Goal: Task Accomplishment & Management: Manage account settings

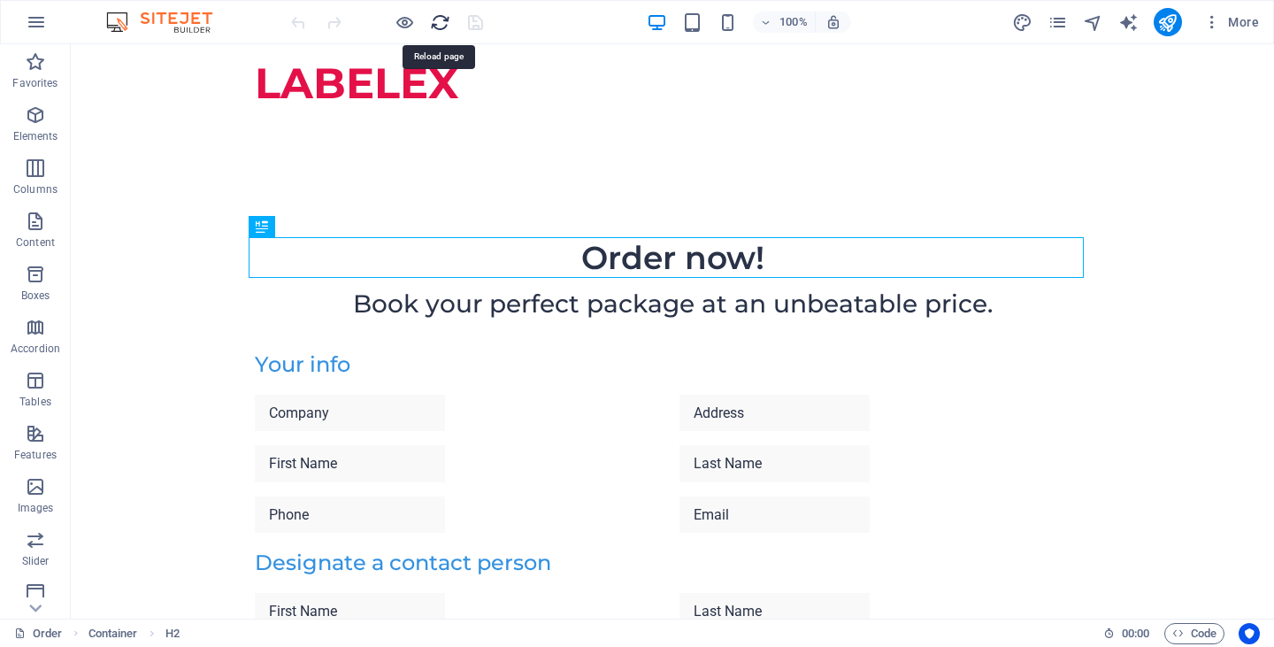
click at [437, 29] on icon "reload" at bounding box center [440, 22] width 20 height 20
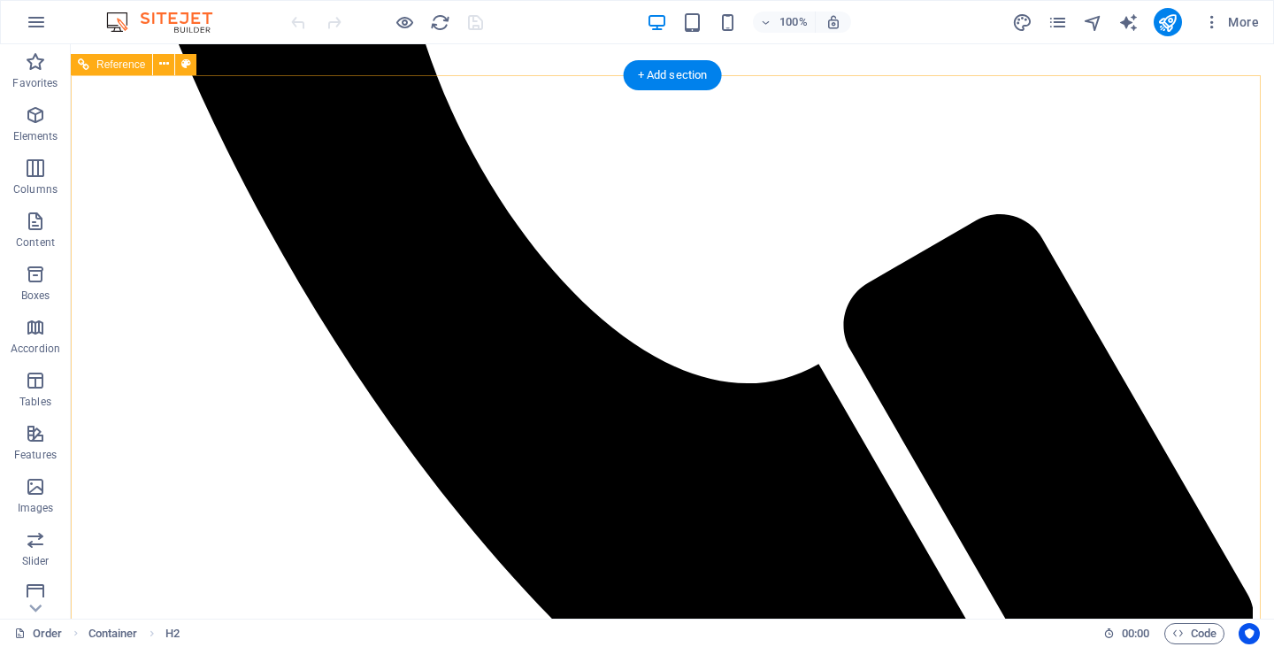
scroll to position [902, 0]
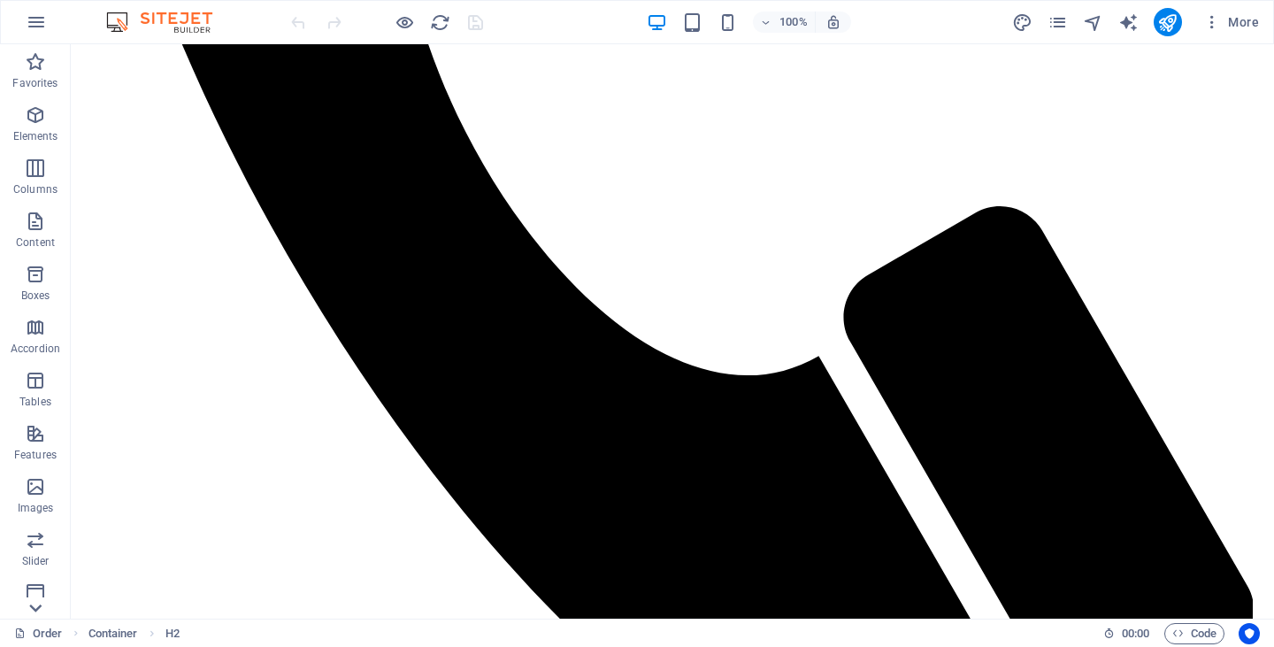
click at [34, 605] on icon at bounding box center [35, 607] width 25 height 25
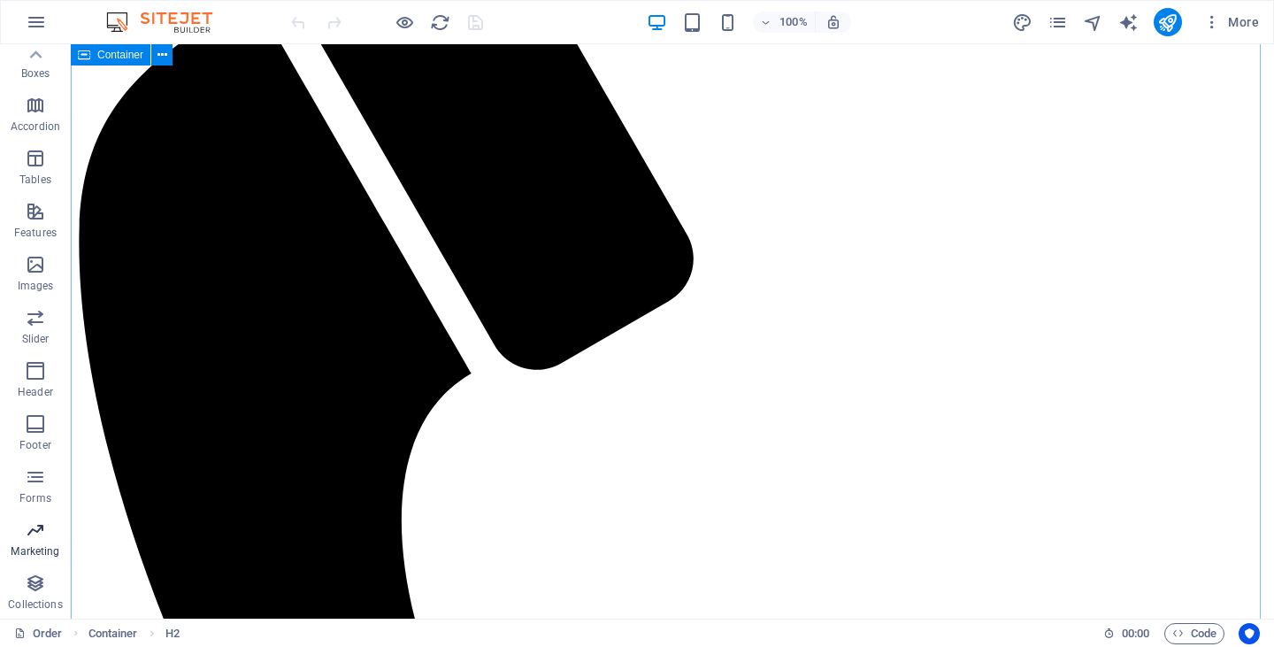
scroll to position [0, 0]
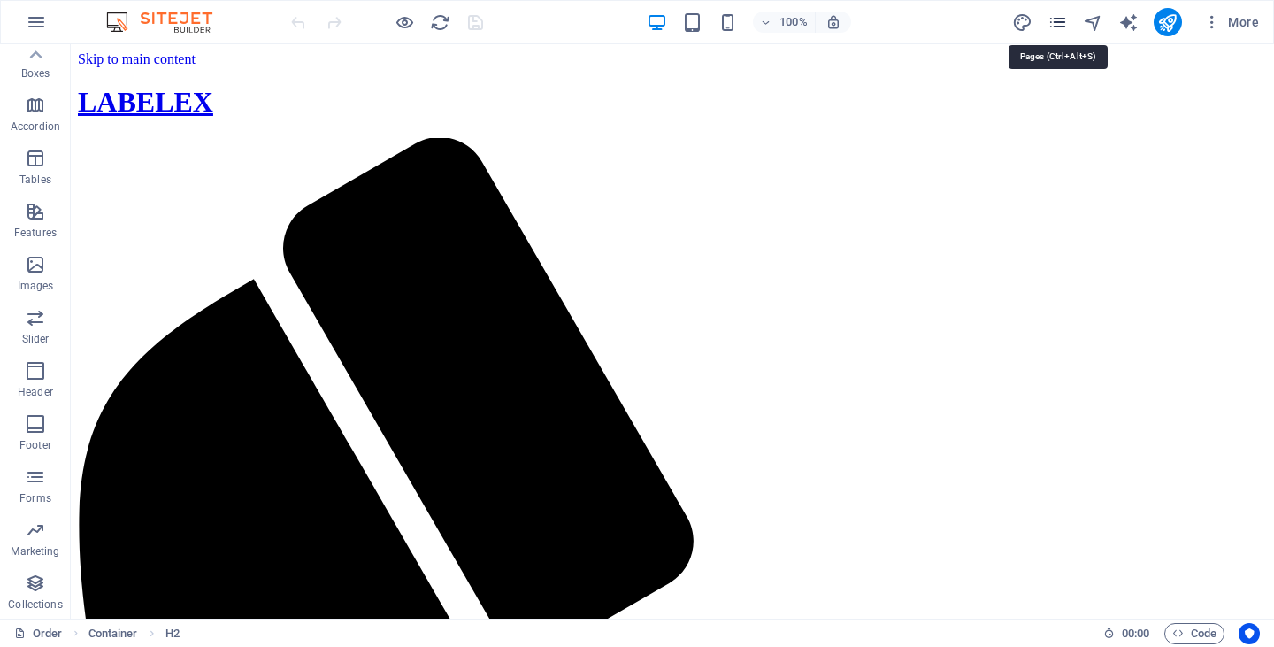
click at [1059, 27] on icon "pages" at bounding box center [1058, 22] width 20 height 20
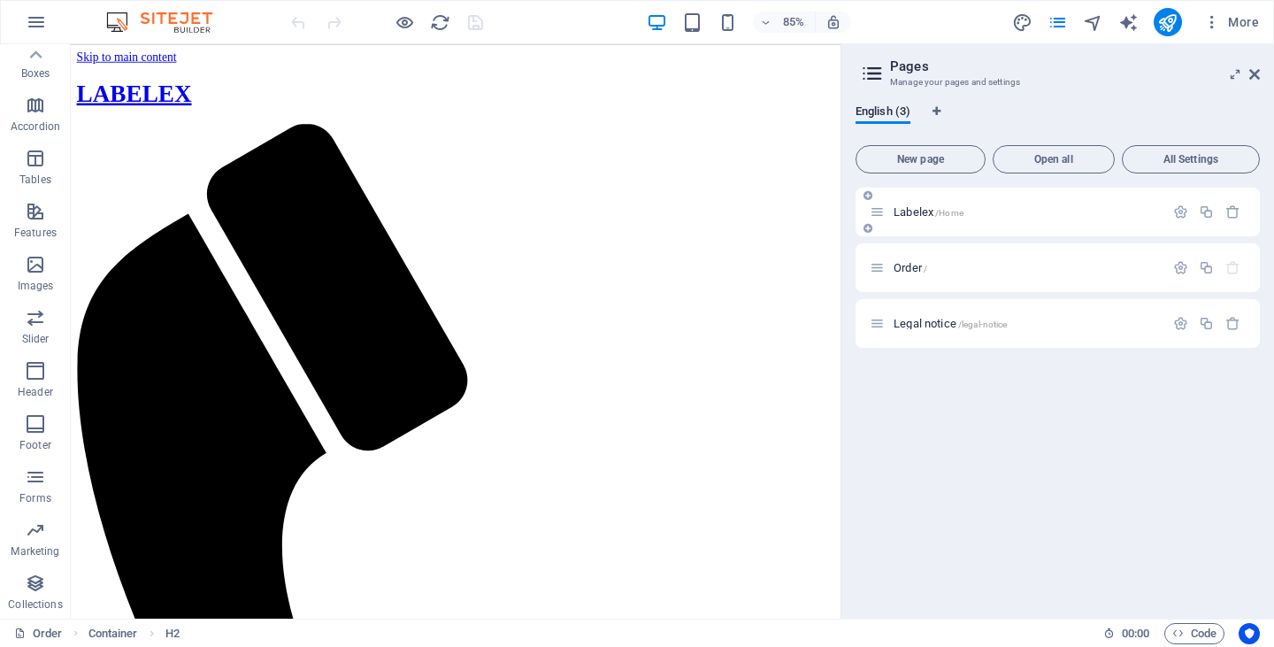
click at [887, 214] on div "Labelex /Home" at bounding box center [1017, 212] width 295 height 20
click at [946, 208] on span "/Home" at bounding box center [949, 213] width 28 height 10
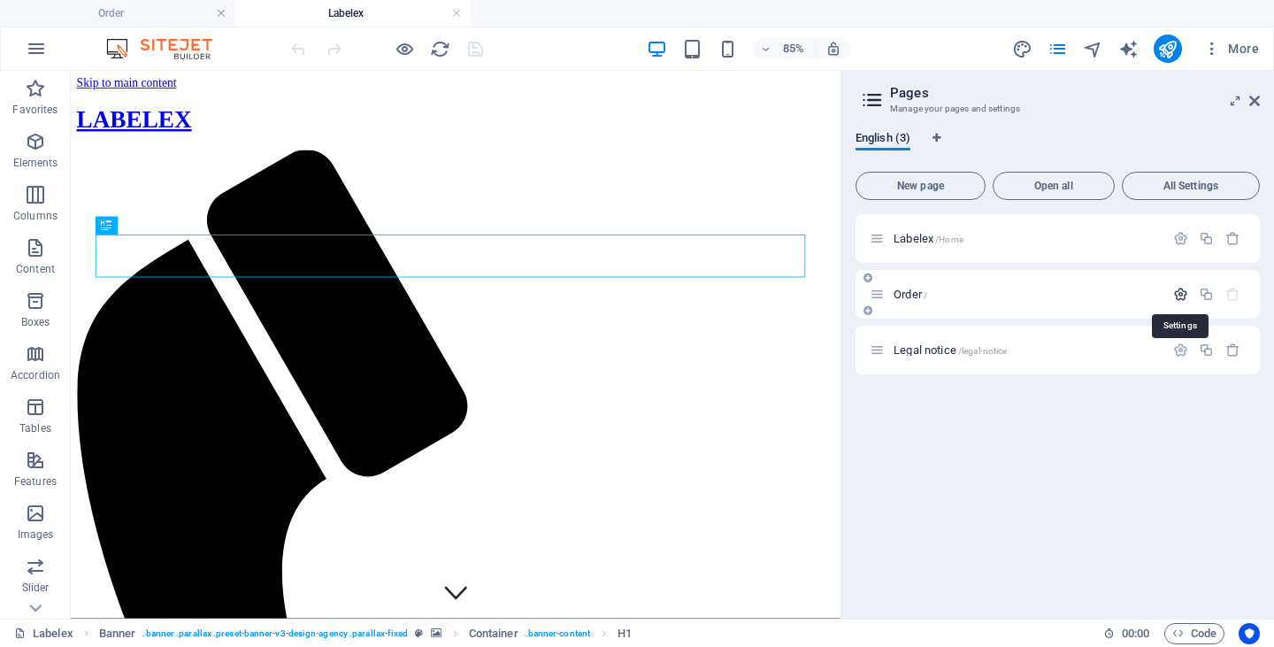
click at [1181, 296] on icon "button" at bounding box center [1180, 294] width 15 height 15
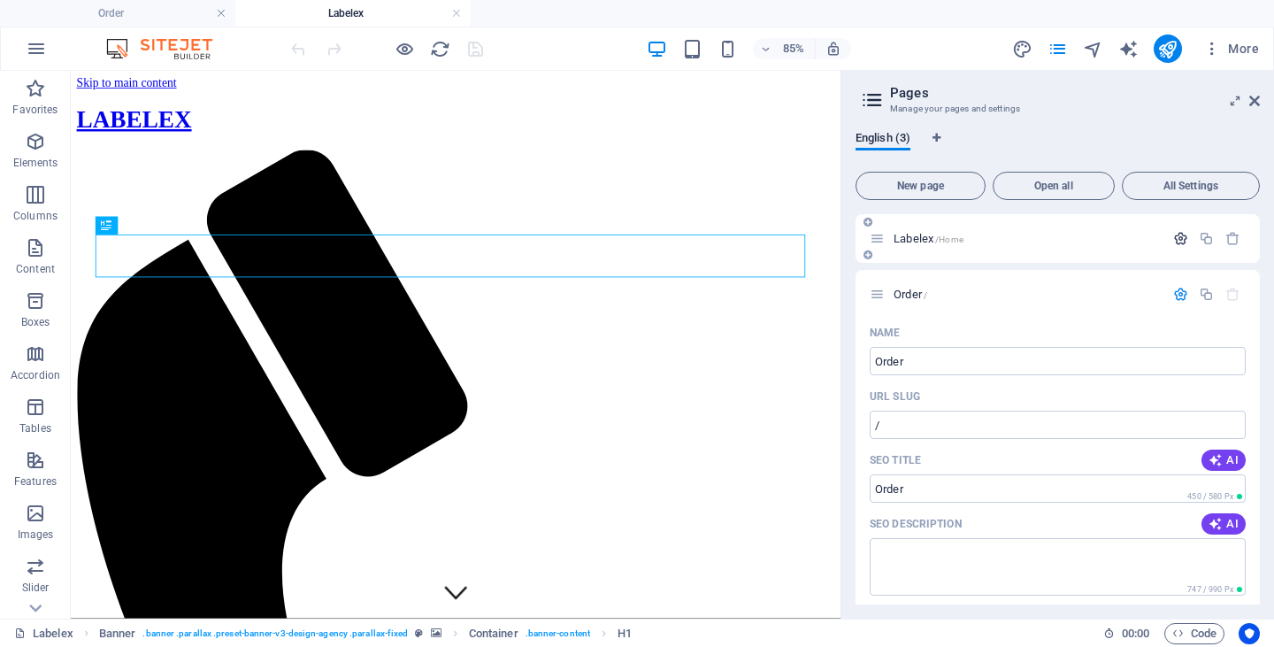
click at [1178, 239] on icon "button" at bounding box center [1180, 238] width 15 height 15
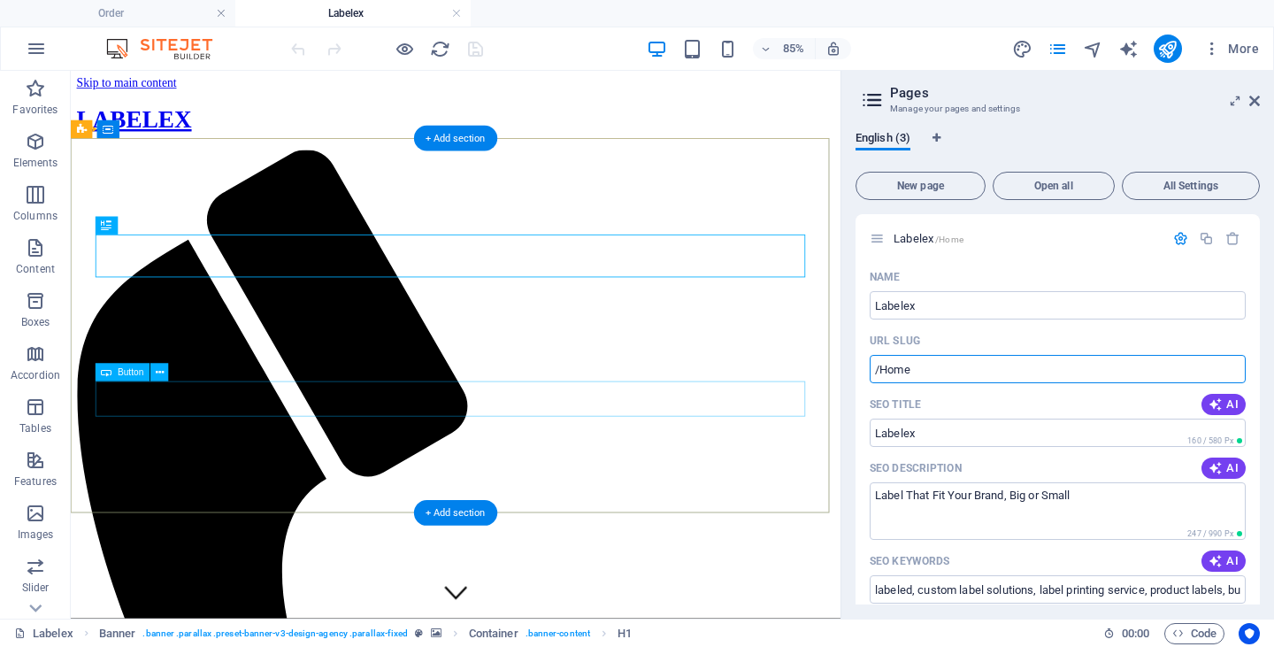
drag, startPoint x: 1018, startPoint y: 445, endPoint x: 912, endPoint y: 435, distance: 106.6
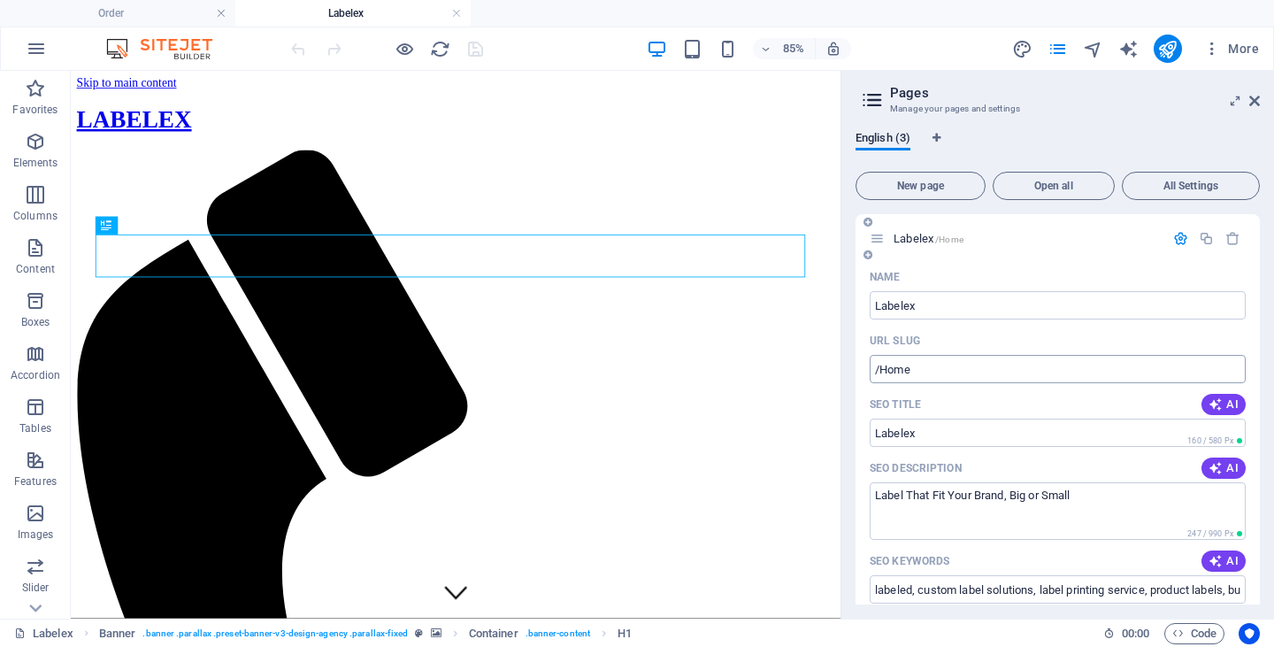
click at [925, 372] on input "/Home" at bounding box center [1058, 369] width 376 height 28
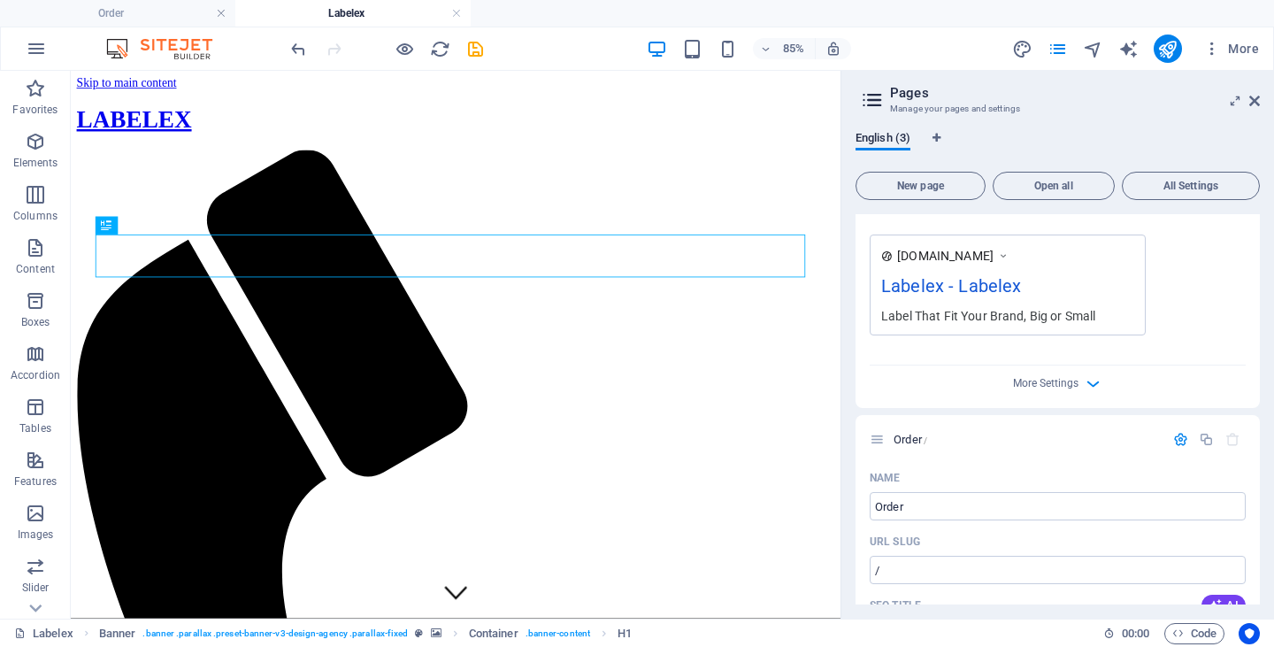
scroll to position [619, 0]
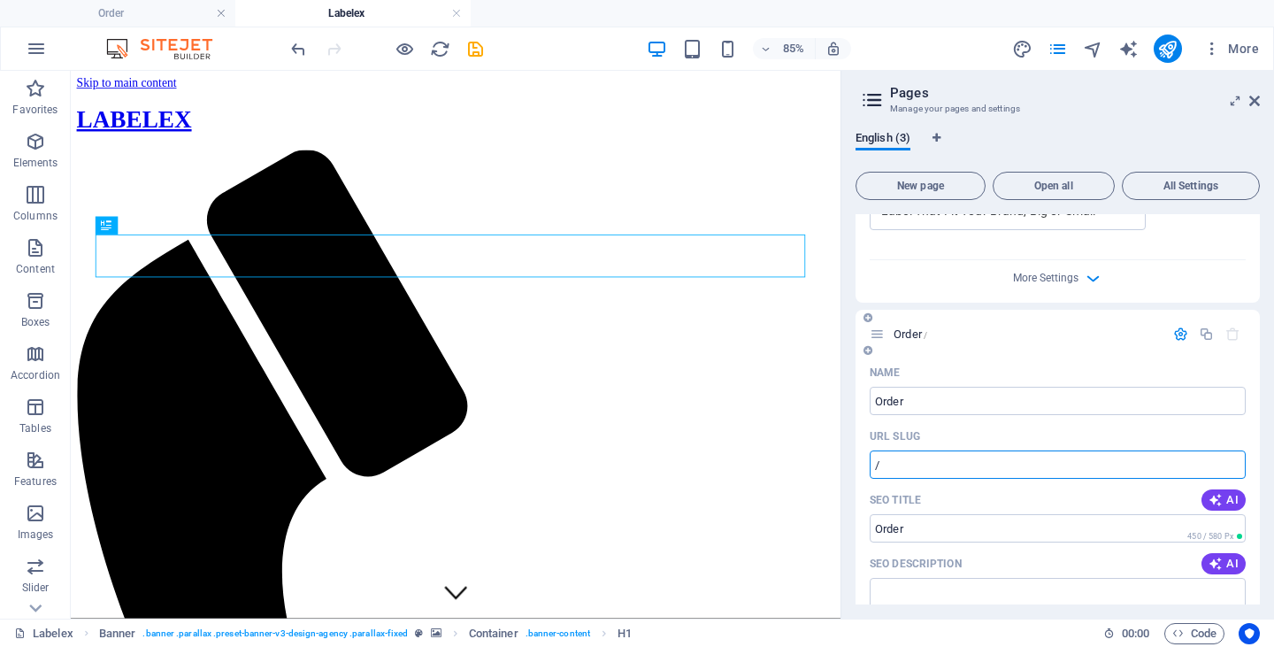
click at [990, 463] on input "/" at bounding box center [1058, 464] width 376 height 28
type input "/Order"
click at [1094, 275] on icon "button" at bounding box center [1093, 278] width 20 height 20
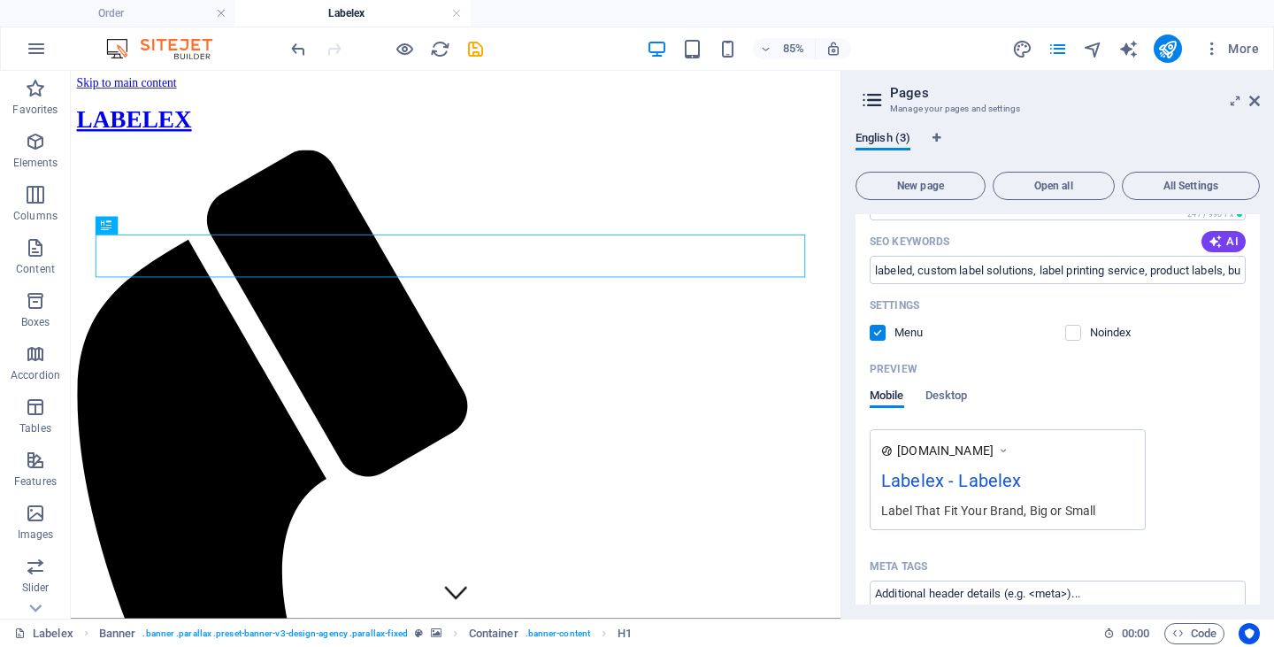
scroll to position [354, 0]
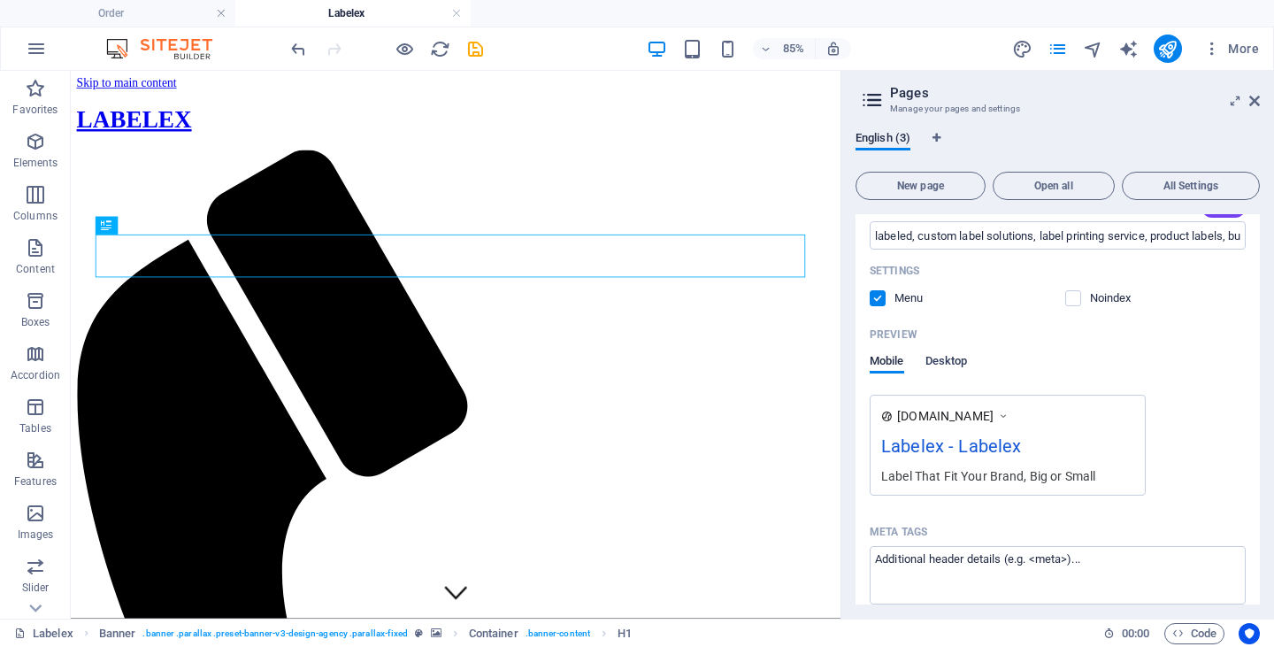
click at [949, 358] on span "Desktop" at bounding box center [946, 362] width 42 height 25
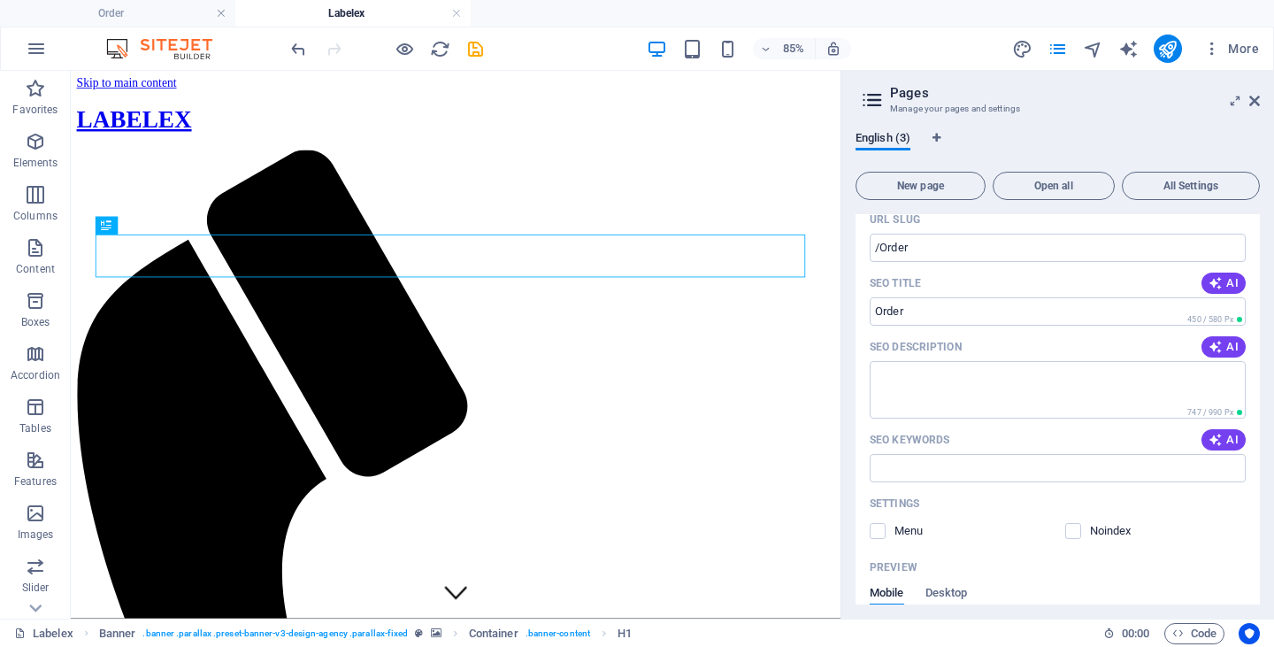
scroll to position [1239, 0]
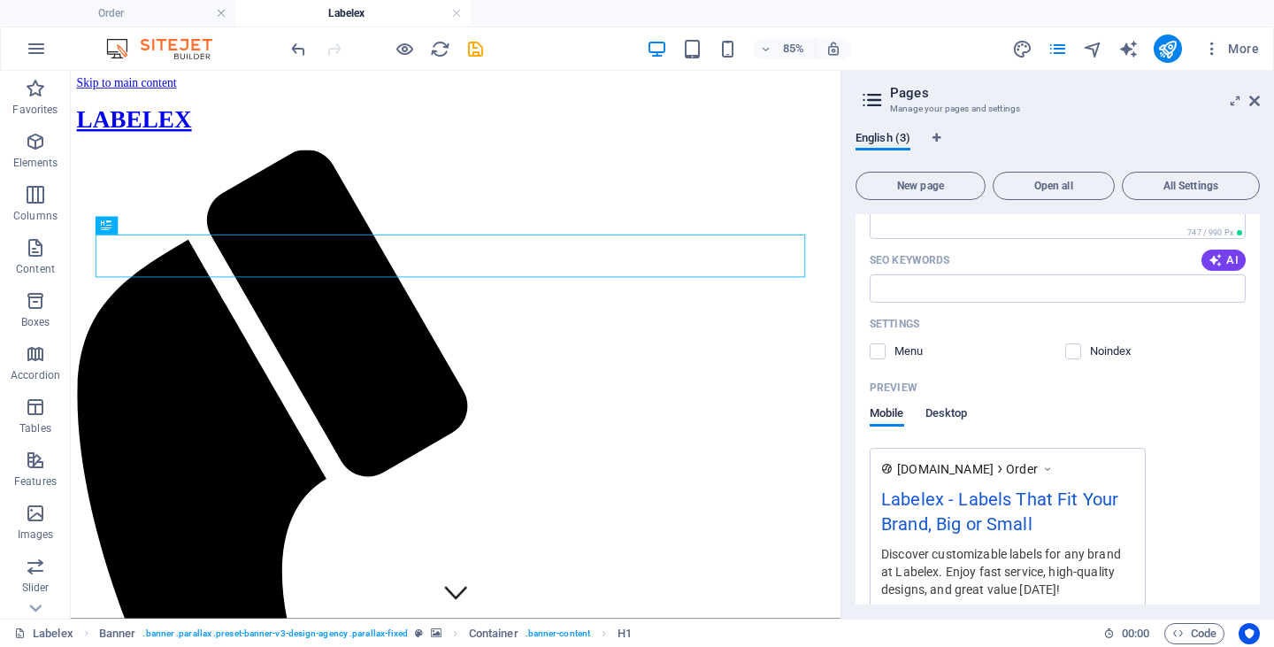
click at [953, 416] on span "Desktop" at bounding box center [946, 415] width 42 height 25
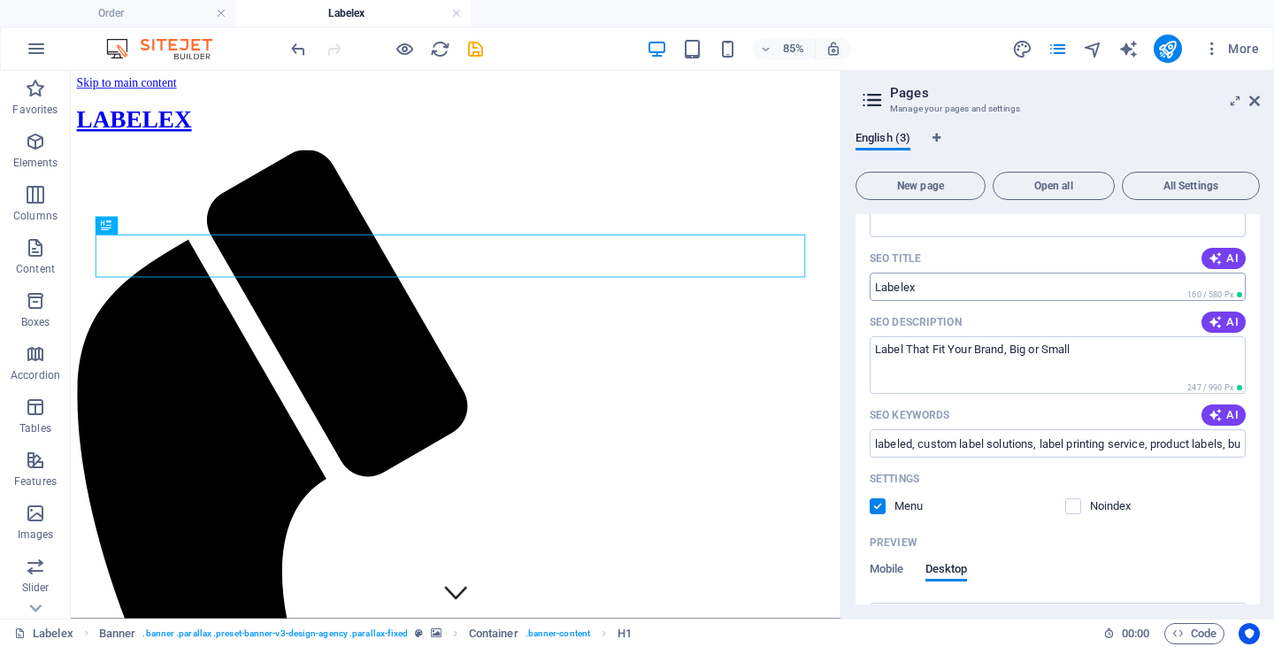
scroll to position [0, 0]
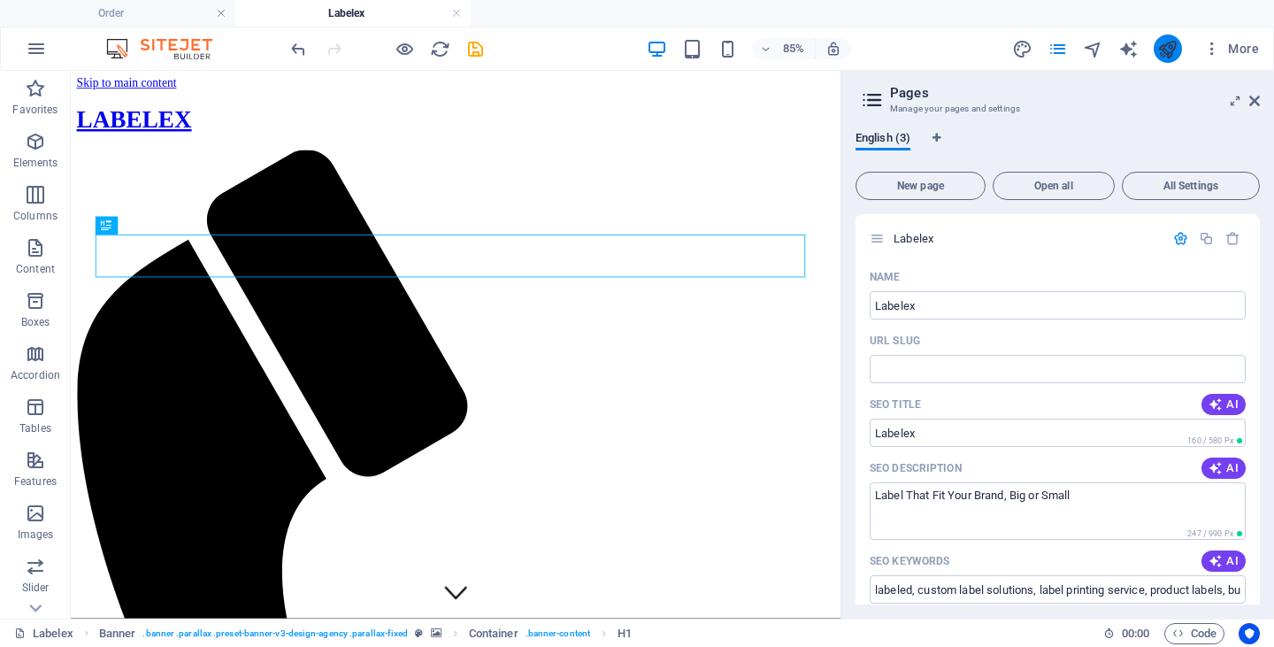
click at [1162, 45] on icon "publish" at bounding box center [1167, 49] width 20 height 20
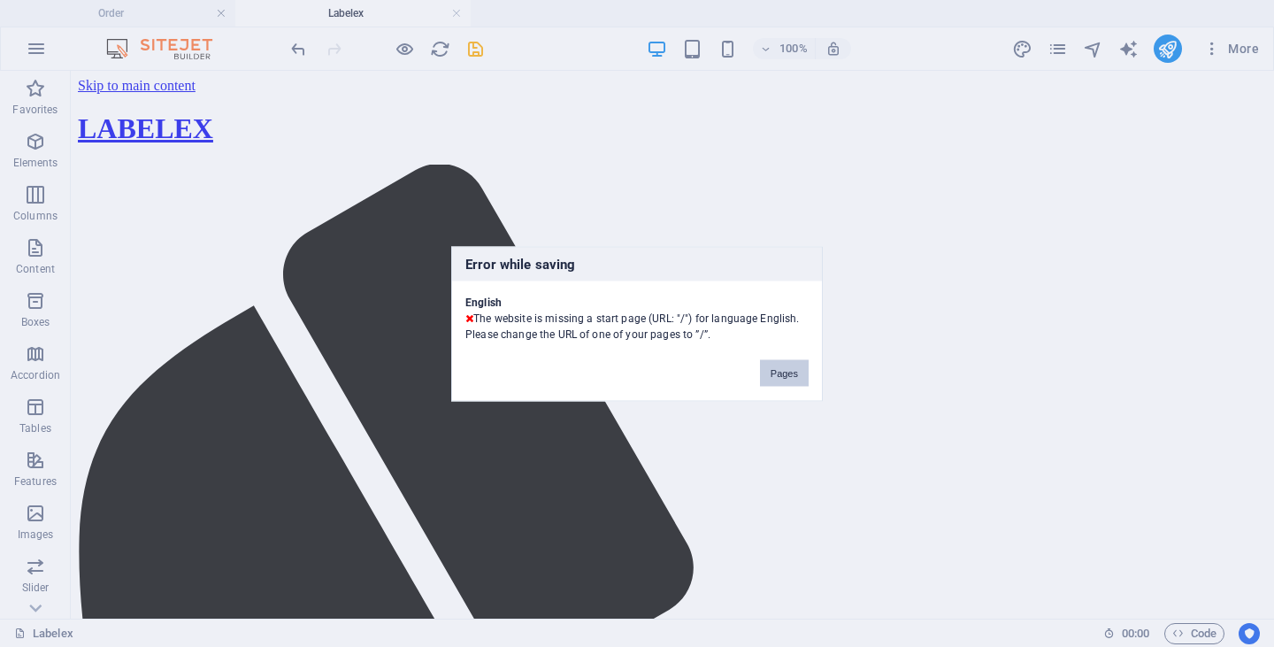
click at [778, 372] on button "Pages" at bounding box center [784, 372] width 49 height 27
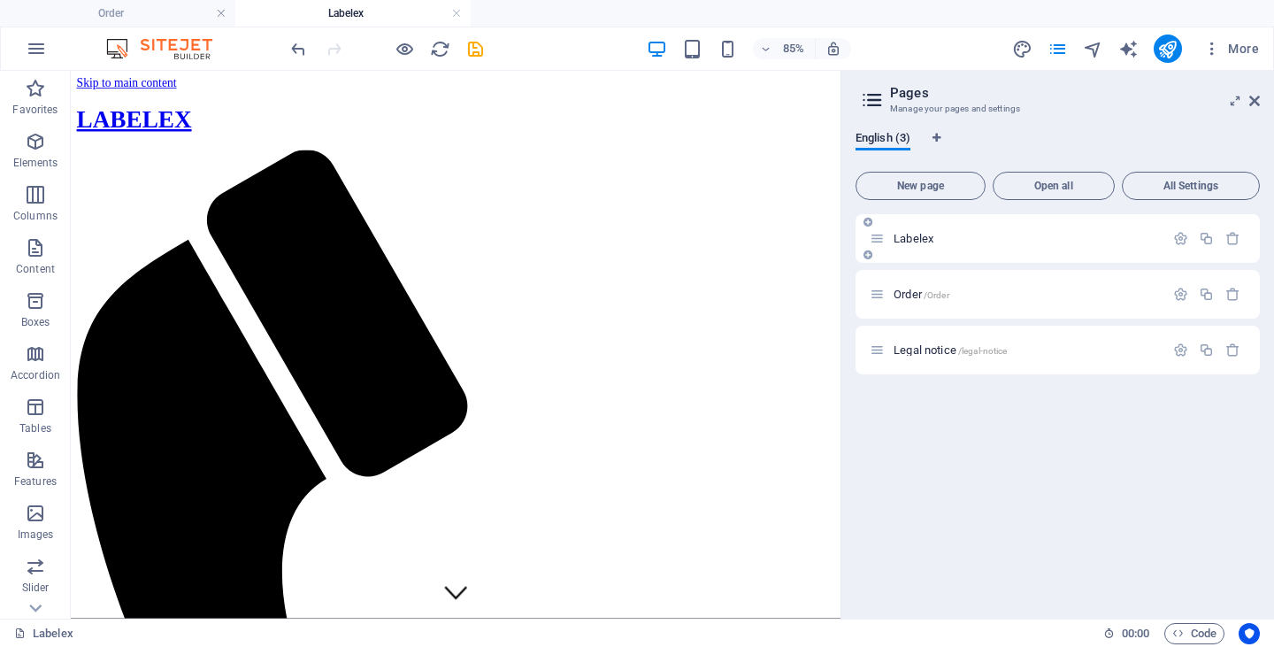
click at [923, 239] on span "Labelex" at bounding box center [915, 238] width 42 height 13
click at [879, 242] on icon at bounding box center [877, 238] width 15 height 15
click at [876, 297] on icon at bounding box center [877, 294] width 15 height 15
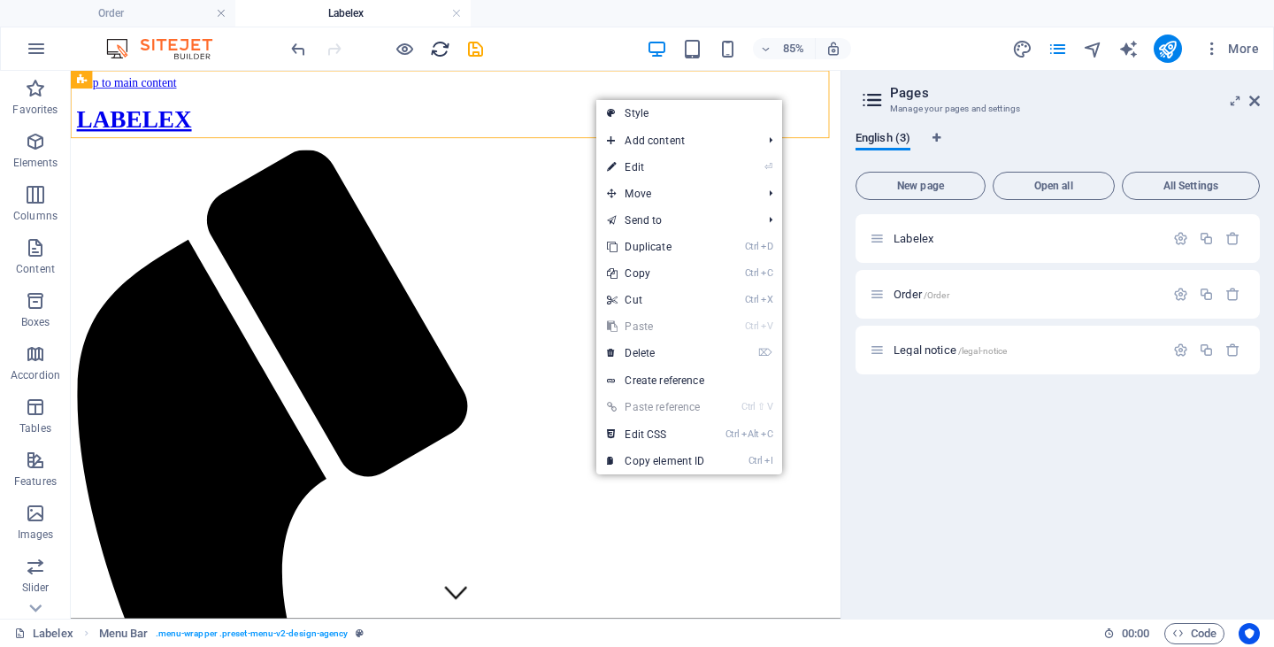
click at [445, 55] on icon "reload" at bounding box center [440, 49] width 20 height 20
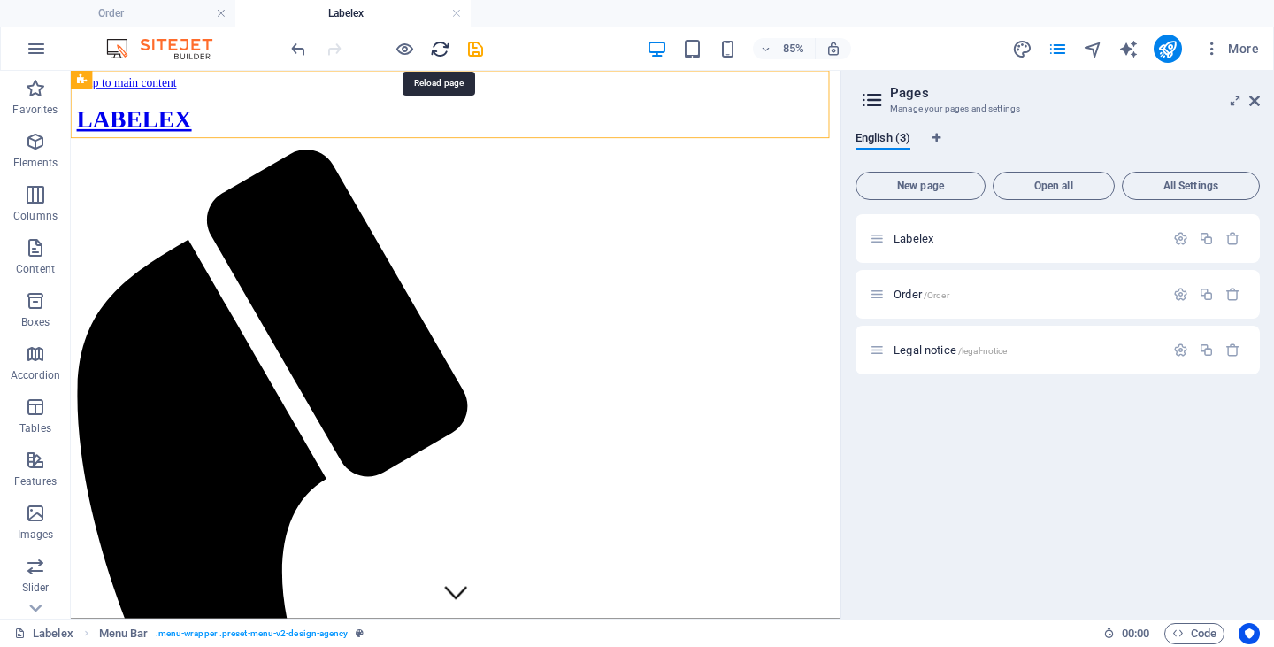
click at [441, 50] on icon "reload" at bounding box center [440, 49] width 20 height 20
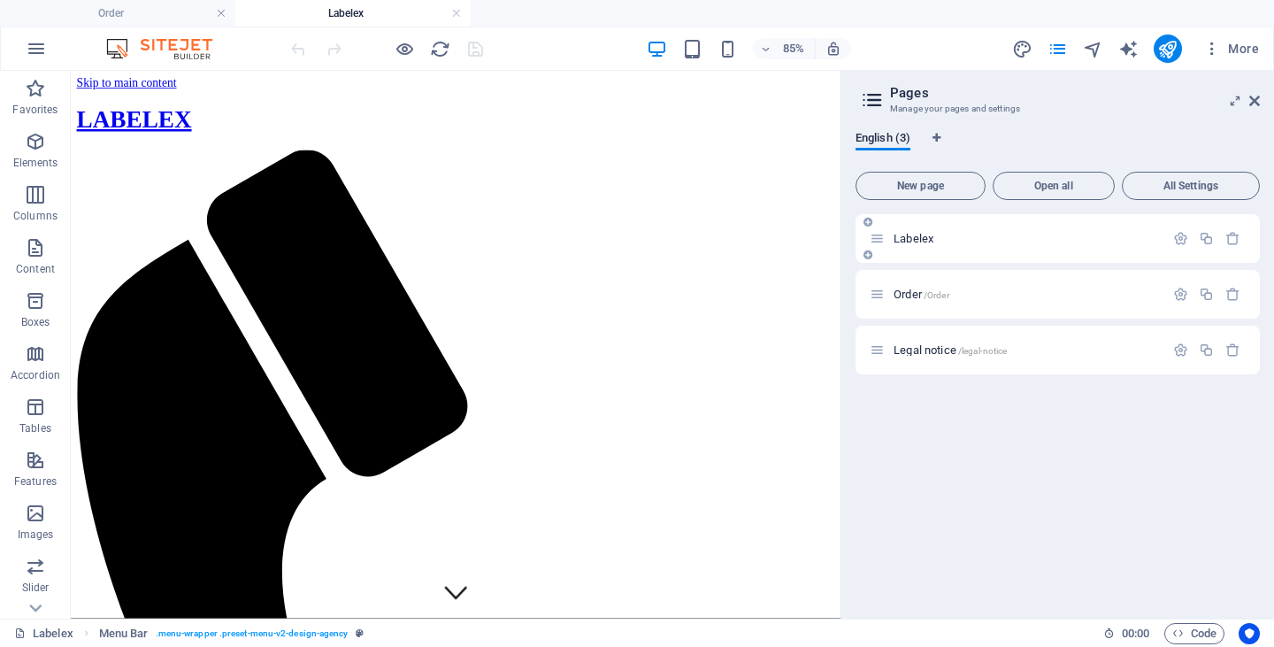
click at [932, 235] on span "Labelex" at bounding box center [915, 238] width 42 height 13
click at [881, 240] on icon at bounding box center [877, 238] width 15 height 15
click at [868, 256] on icon at bounding box center [868, 255] width 9 height 11
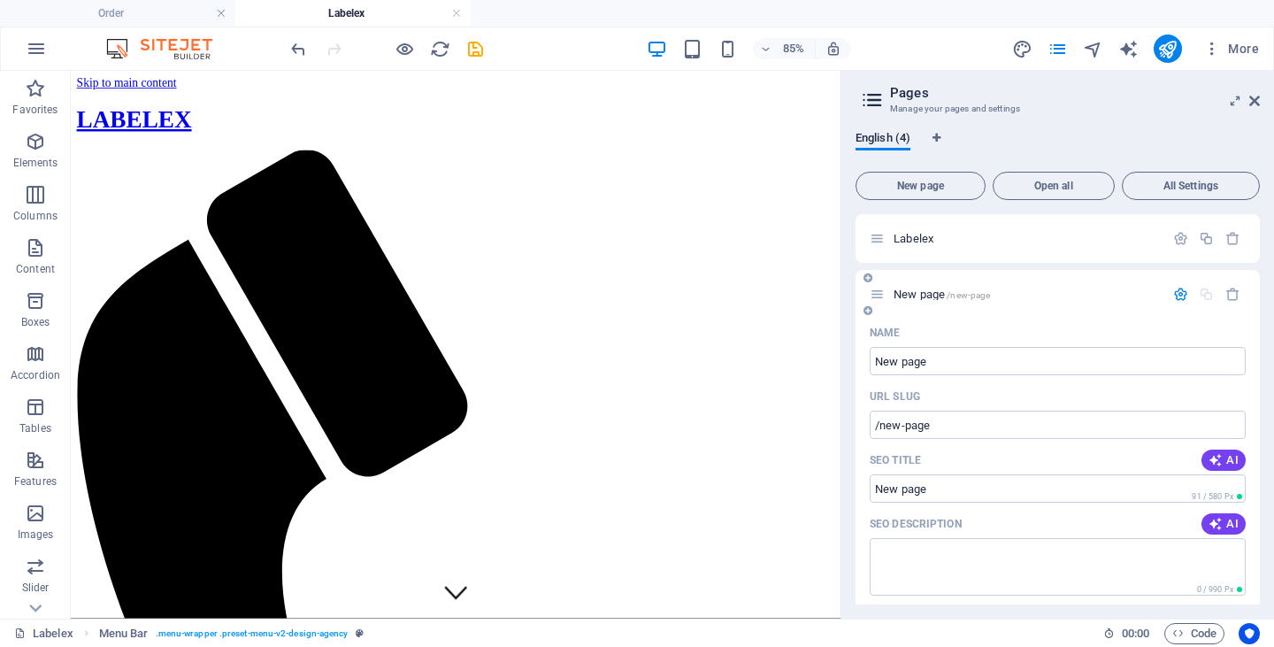
click at [870, 311] on icon at bounding box center [868, 310] width 9 height 11
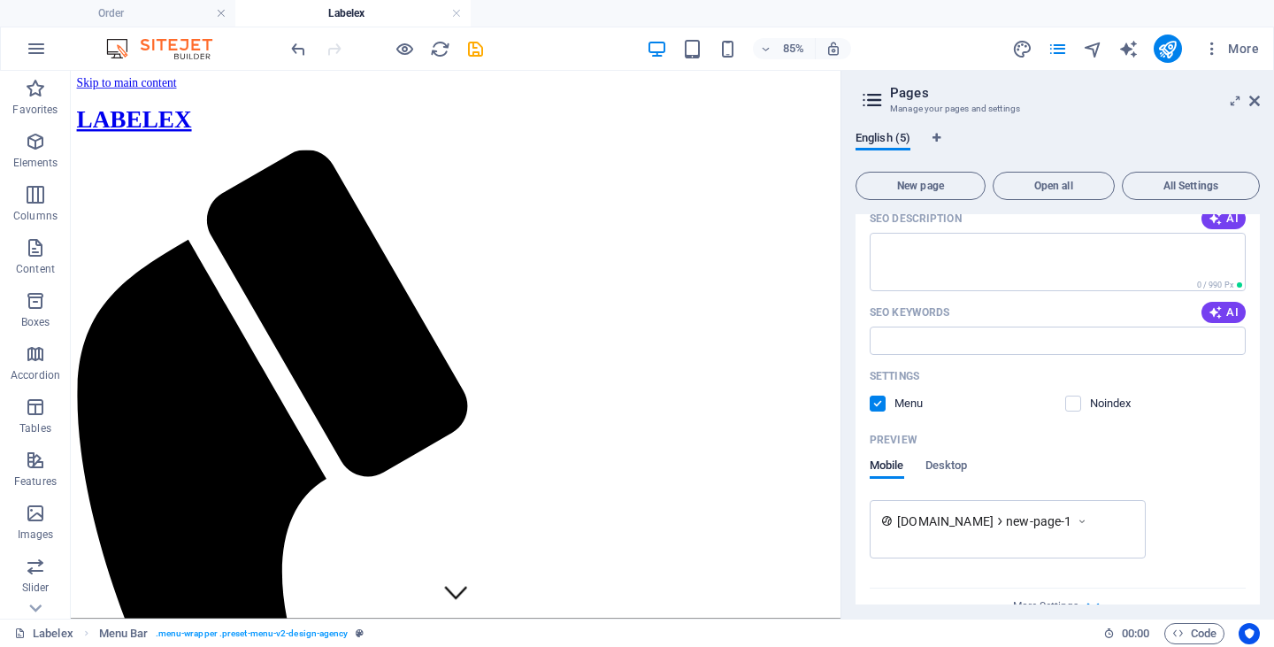
scroll to position [979, 0]
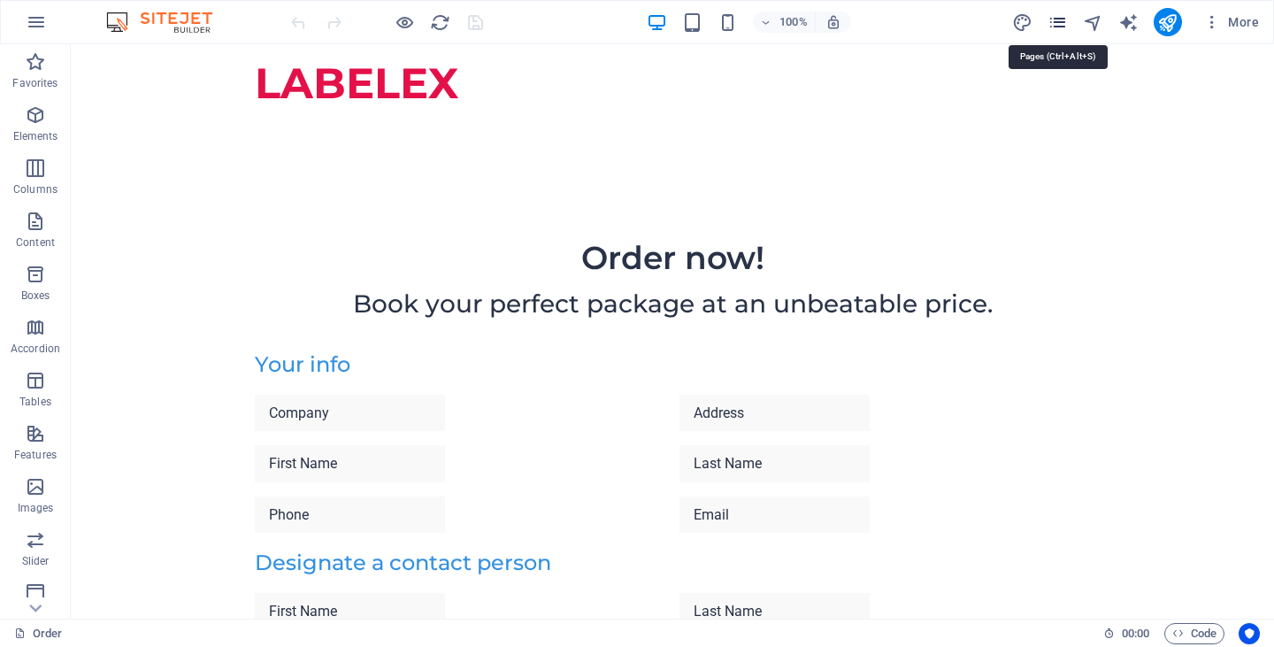
click at [1052, 27] on icon "pages" at bounding box center [1058, 22] width 20 height 20
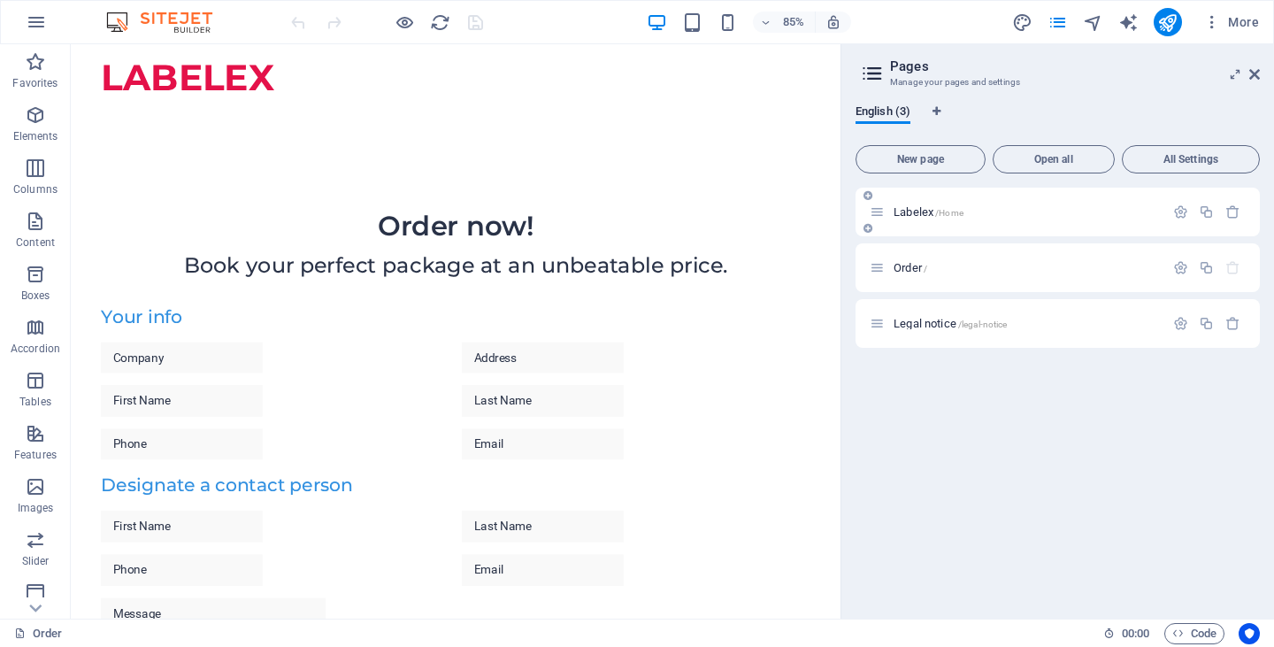
click at [888, 216] on div "Labelex /Home" at bounding box center [1026, 212] width 276 height 12
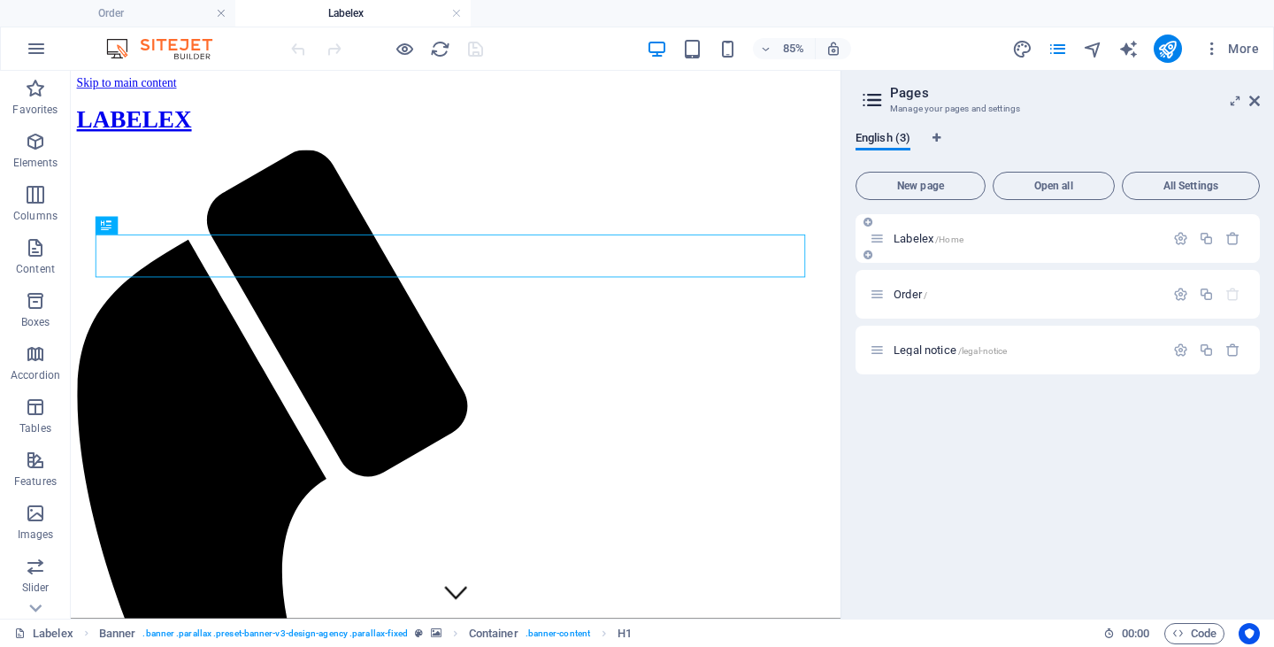
click at [879, 240] on icon at bounding box center [877, 238] width 15 height 15
click at [1181, 239] on icon "button" at bounding box center [1180, 238] width 15 height 15
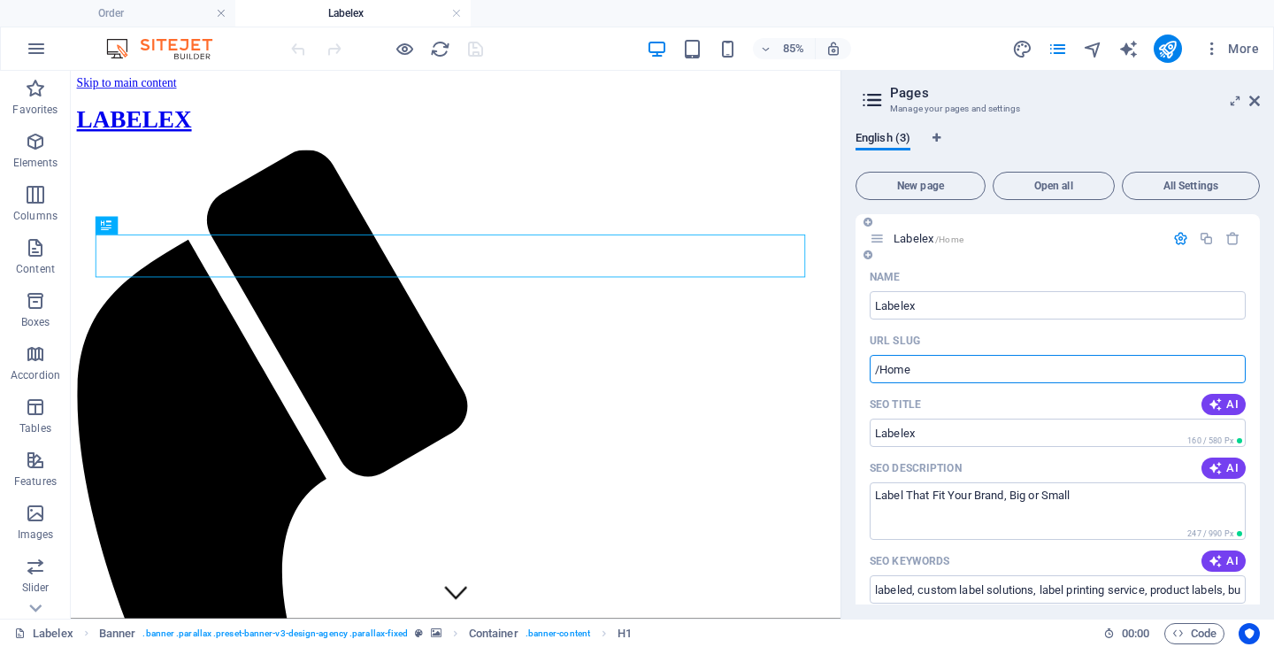
drag, startPoint x: 916, startPoint y: 365, endPoint x: 880, endPoint y: 380, distance: 38.5
click at [880, 380] on input "/Home" at bounding box center [1058, 369] width 376 height 28
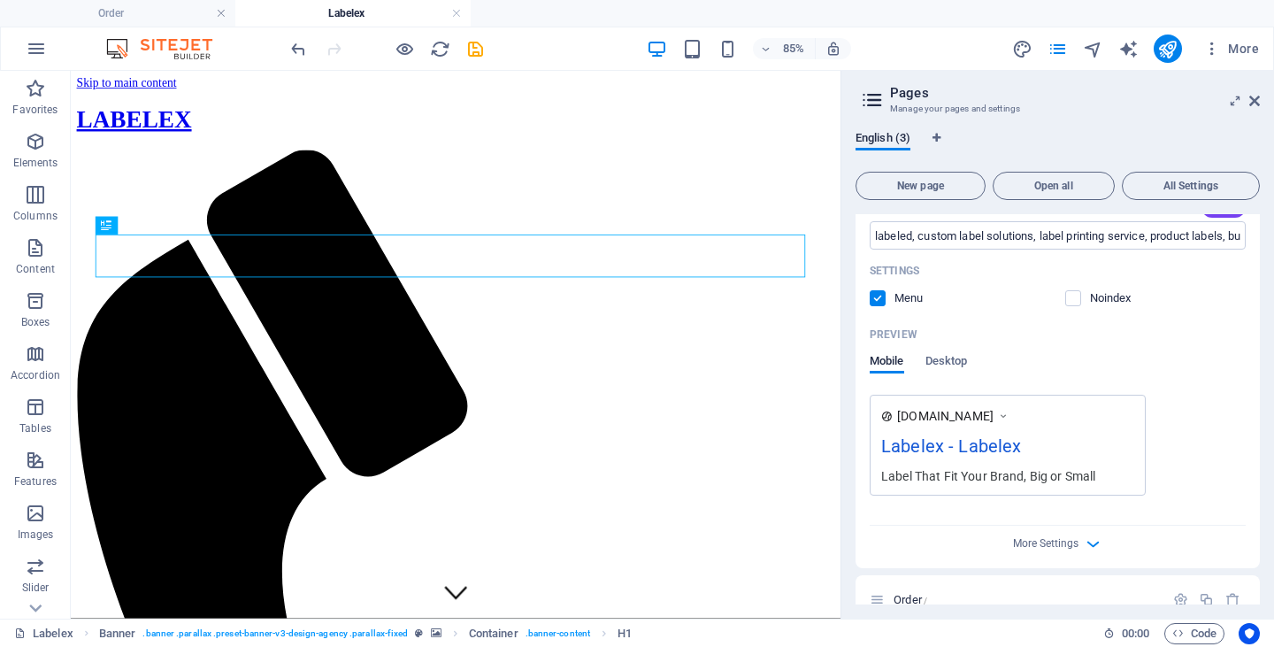
scroll to position [436, 0]
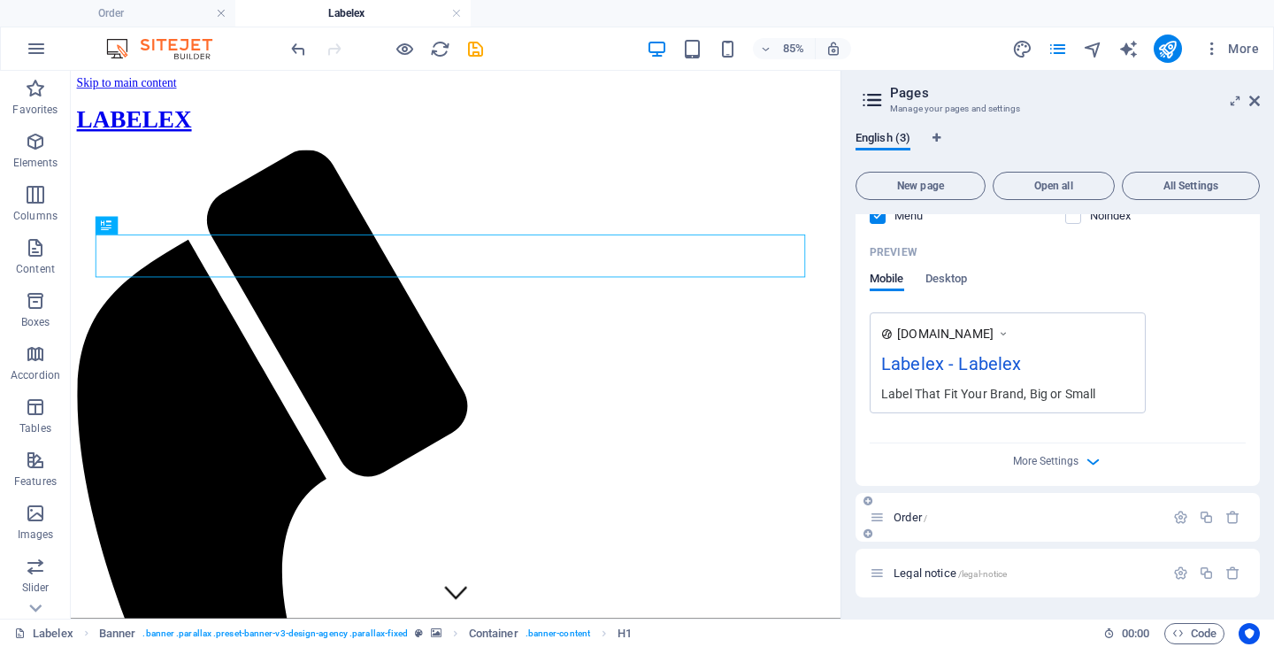
type input "/"
click at [919, 516] on span "Order /" at bounding box center [911, 517] width 34 height 13
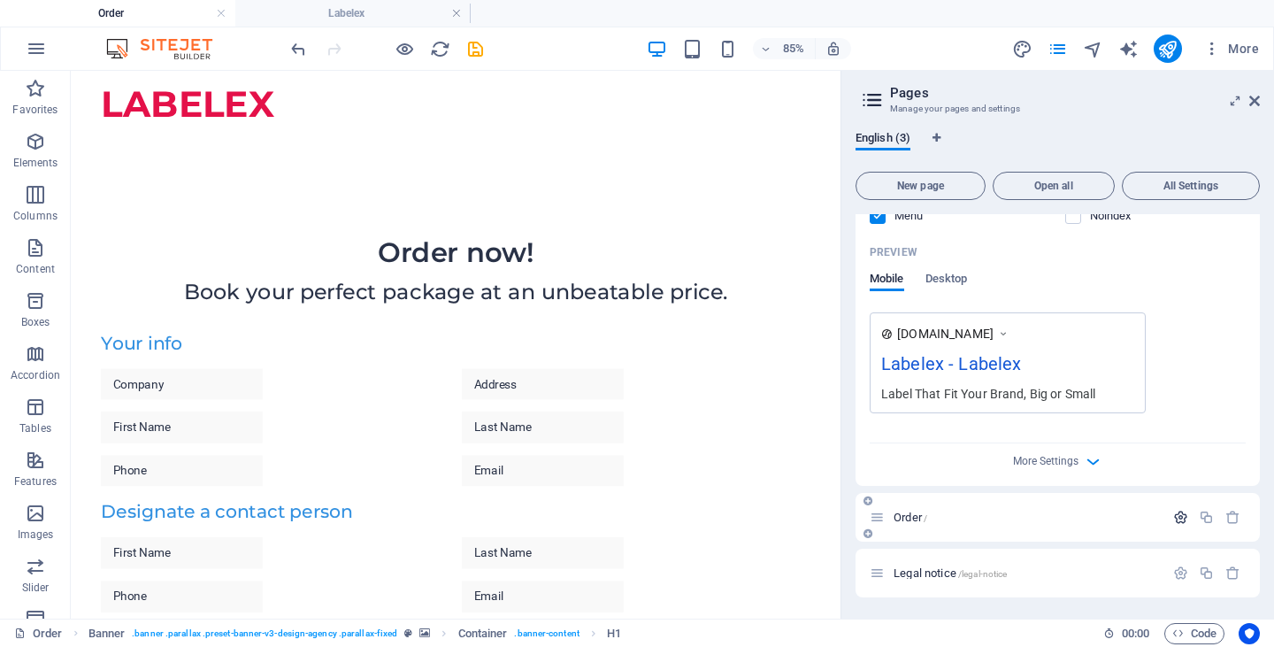
click at [1179, 514] on icon "button" at bounding box center [1180, 517] width 15 height 15
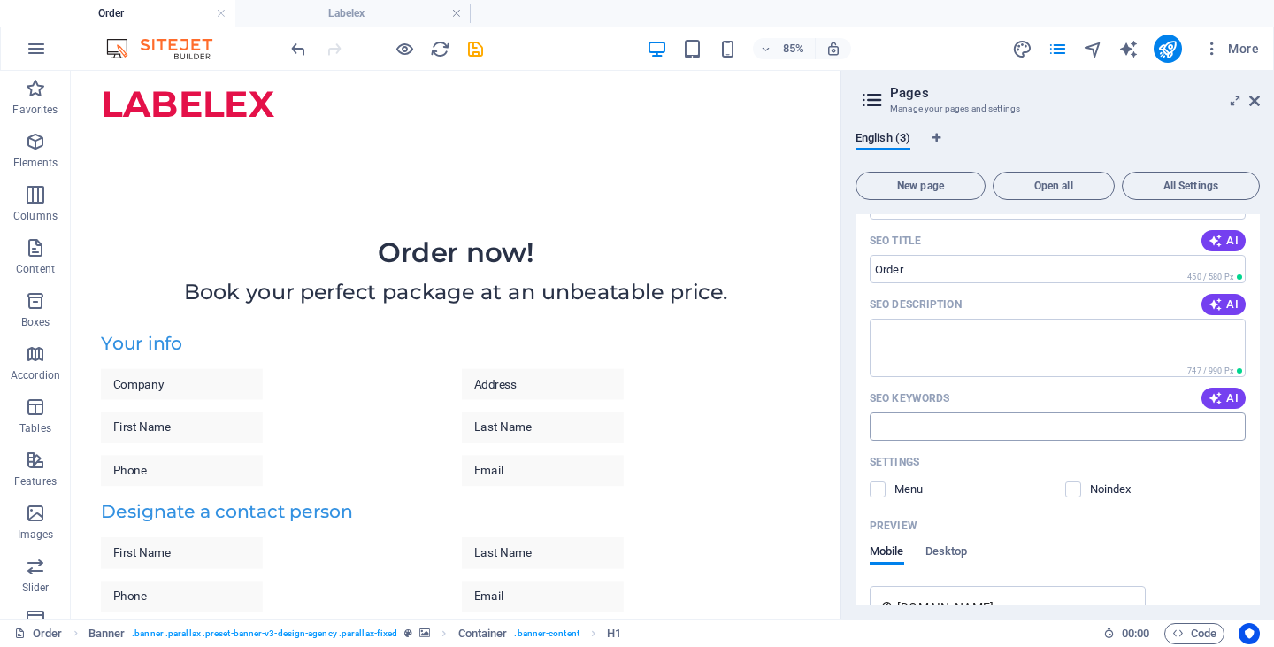
scroll to position [790, 0]
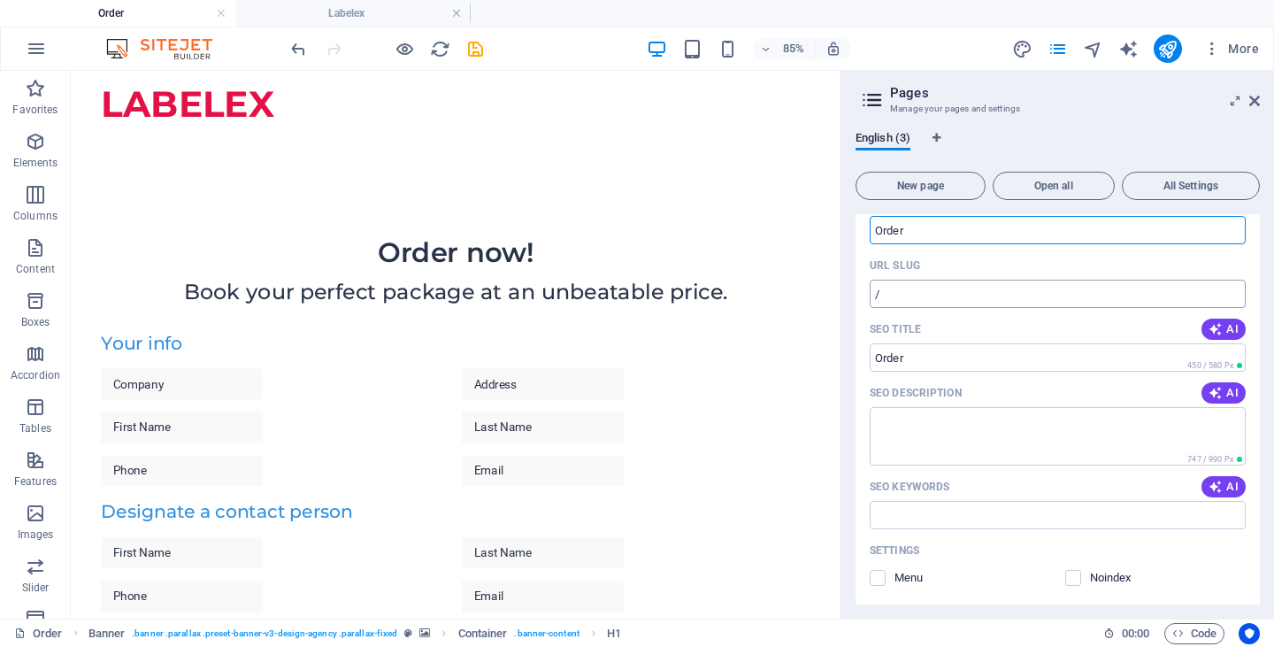
click at [929, 295] on input "/" at bounding box center [1058, 294] width 376 height 28
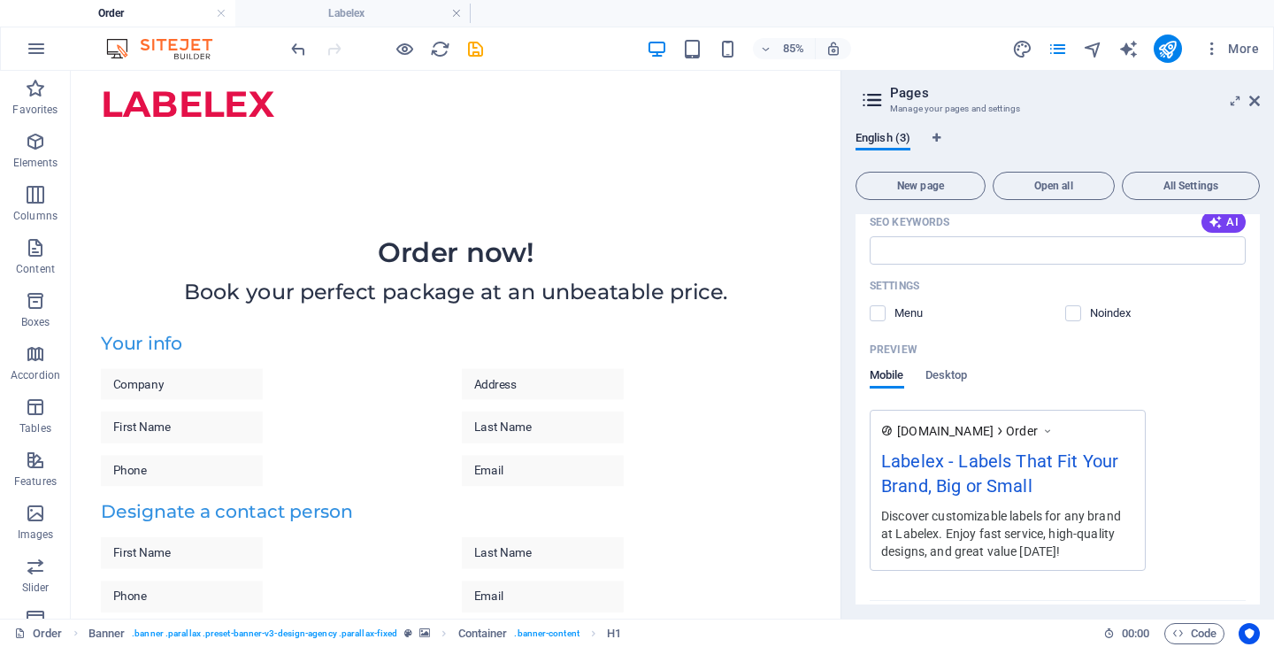
scroll to position [1056, 0]
type input "/Order"
click at [1170, 42] on icon "publish" at bounding box center [1167, 49] width 20 height 20
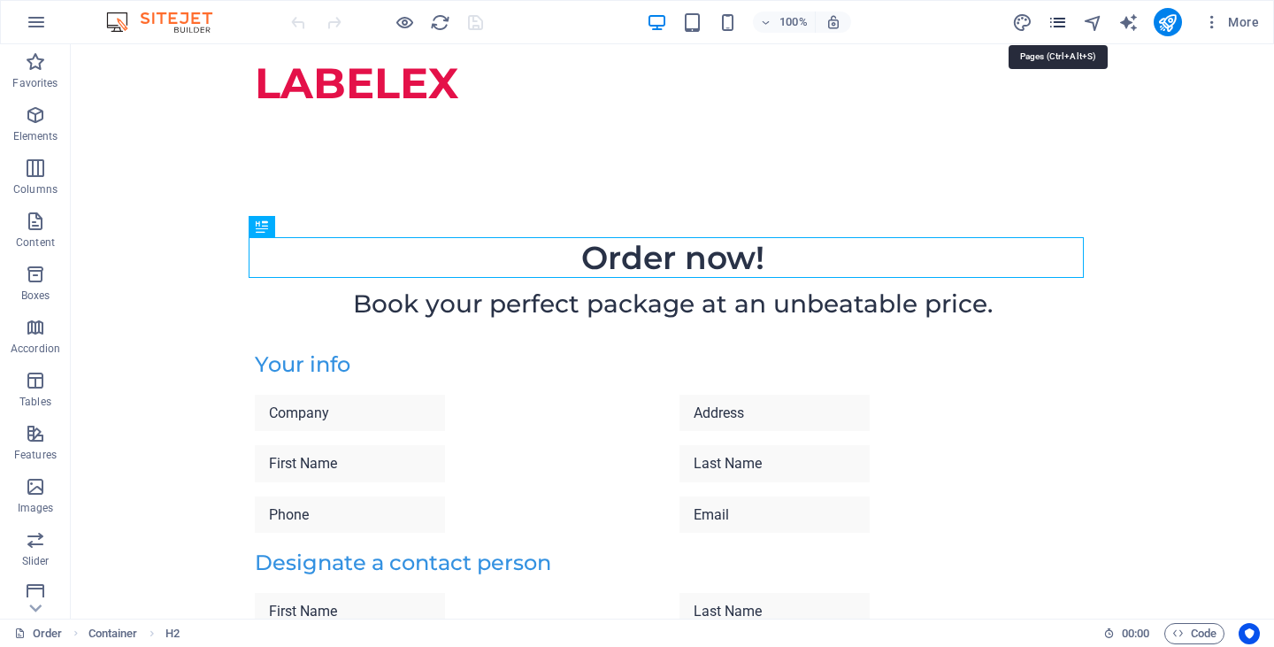
click at [1059, 21] on icon "pages" at bounding box center [1058, 22] width 20 height 20
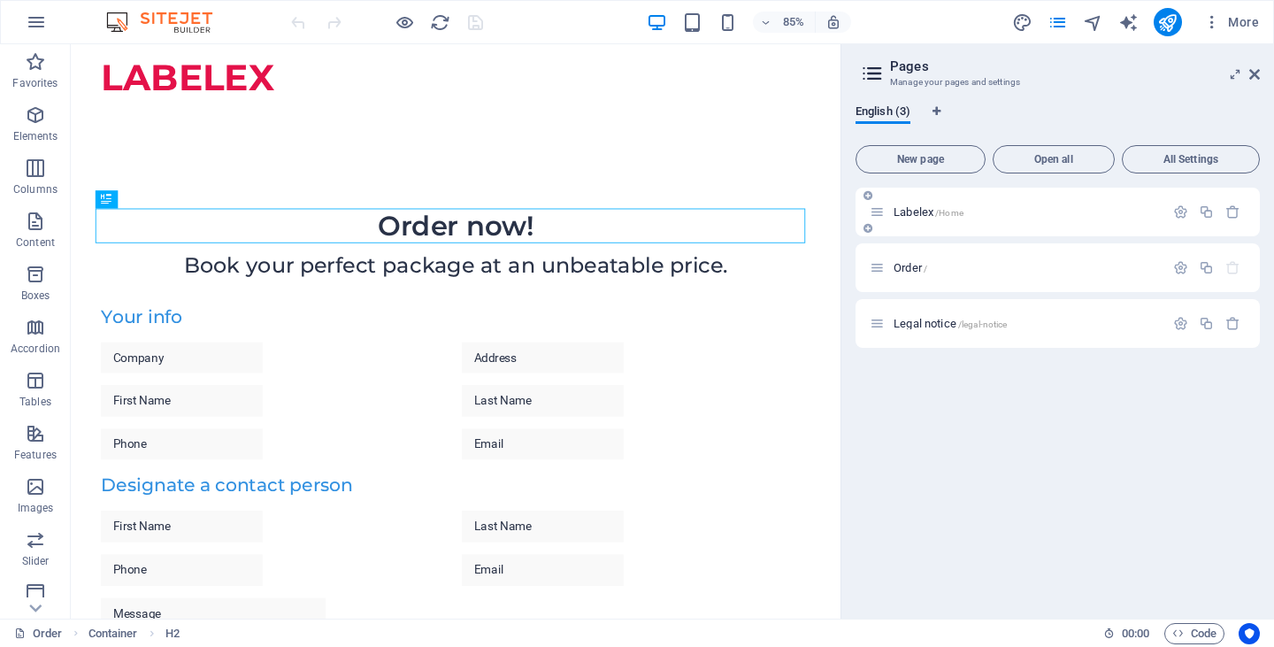
click at [887, 218] on div "Labelex /Home" at bounding box center [1017, 212] width 295 height 20
click at [895, 211] on span "Labelex /Home" at bounding box center [929, 211] width 70 height 13
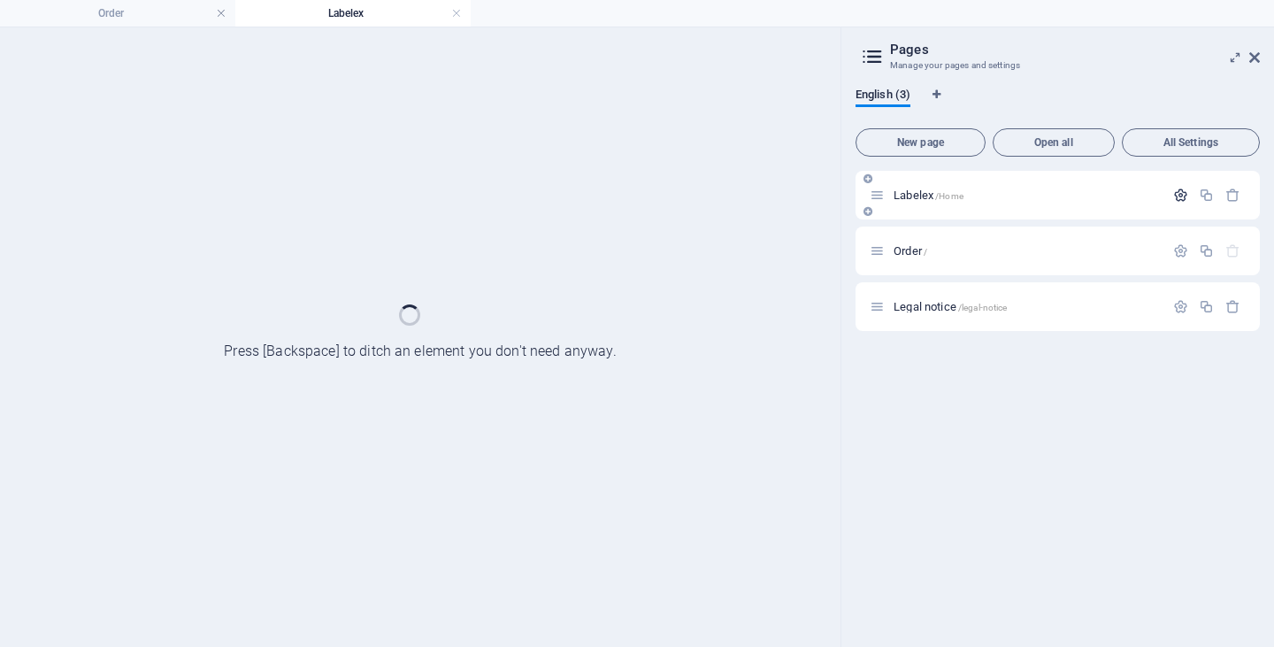
click at [1177, 195] on icon "button" at bounding box center [1180, 195] width 15 height 15
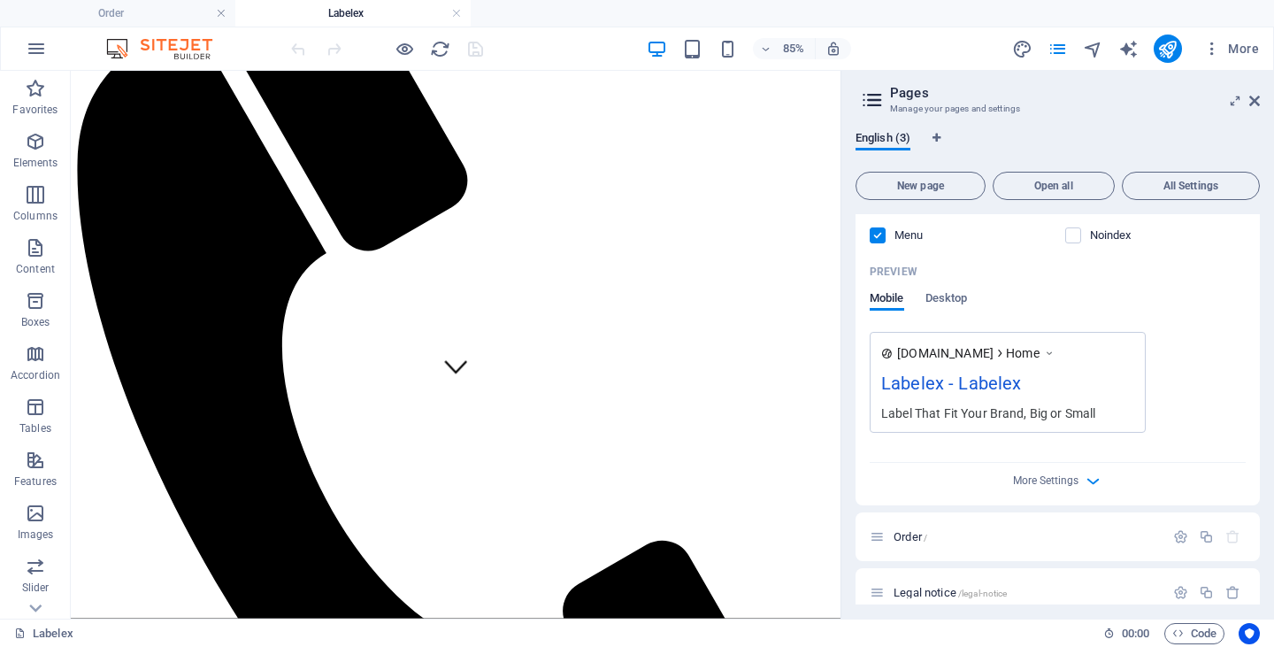
scroll to position [436, 0]
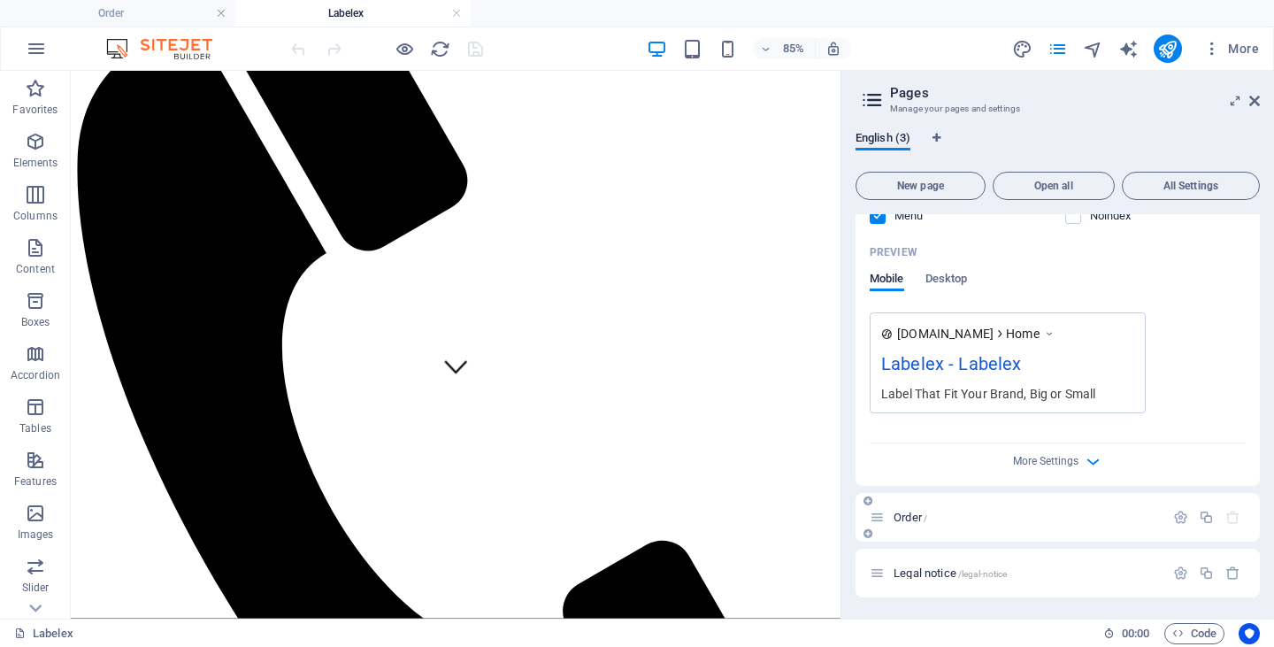
click at [976, 511] on p "Order /" at bounding box center [1026, 517] width 265 height 12
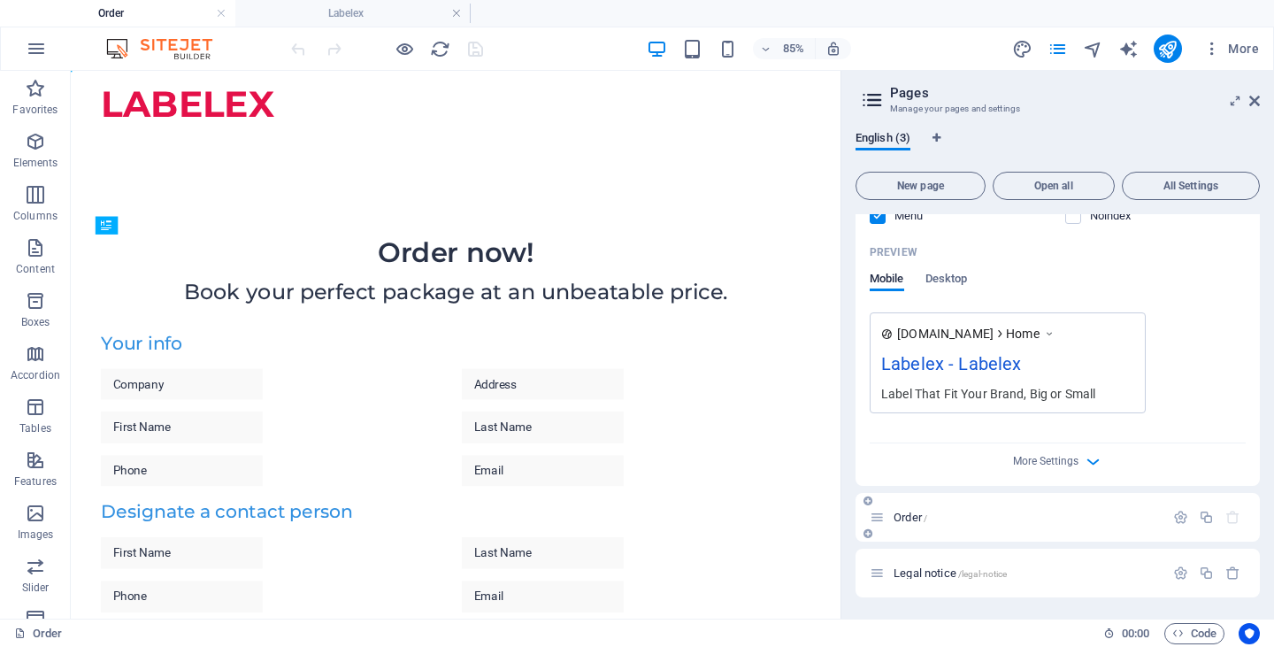
scroll to position [0, 0]
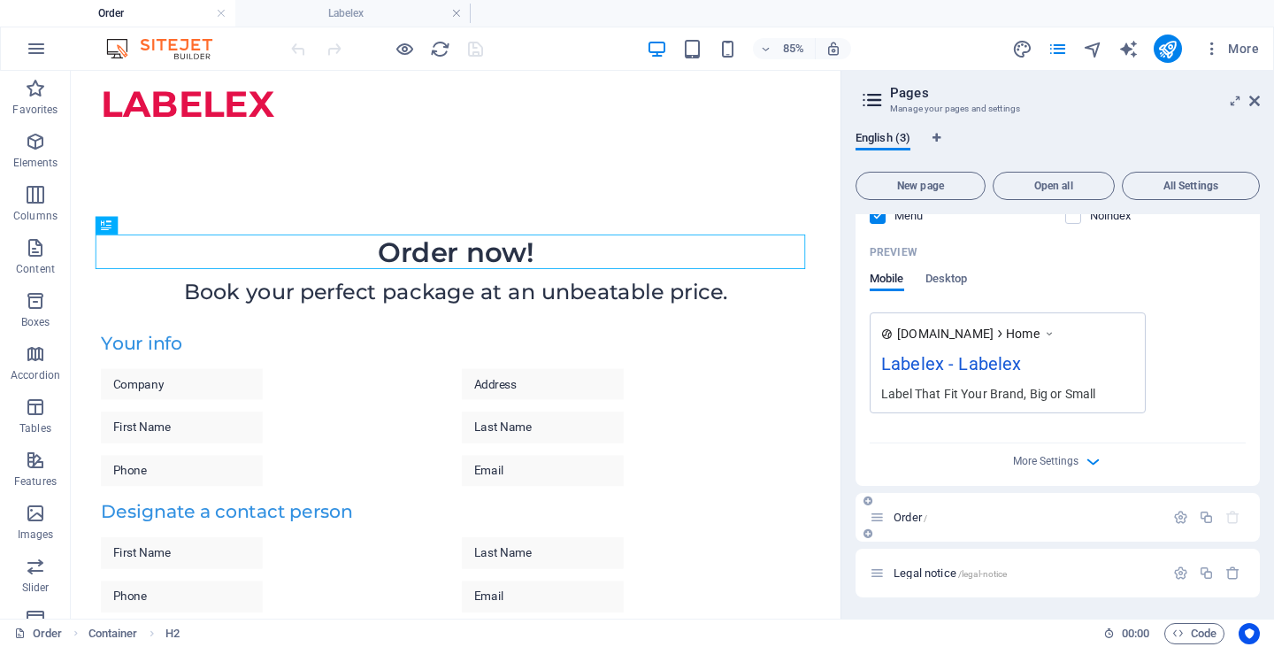
click at [887, 519] on div "Order /" at bounding box center [1017, 517] width 295 height 20
click at [1168, 515] on button "button" at bounding box center [1181, 517] width 26 height 15
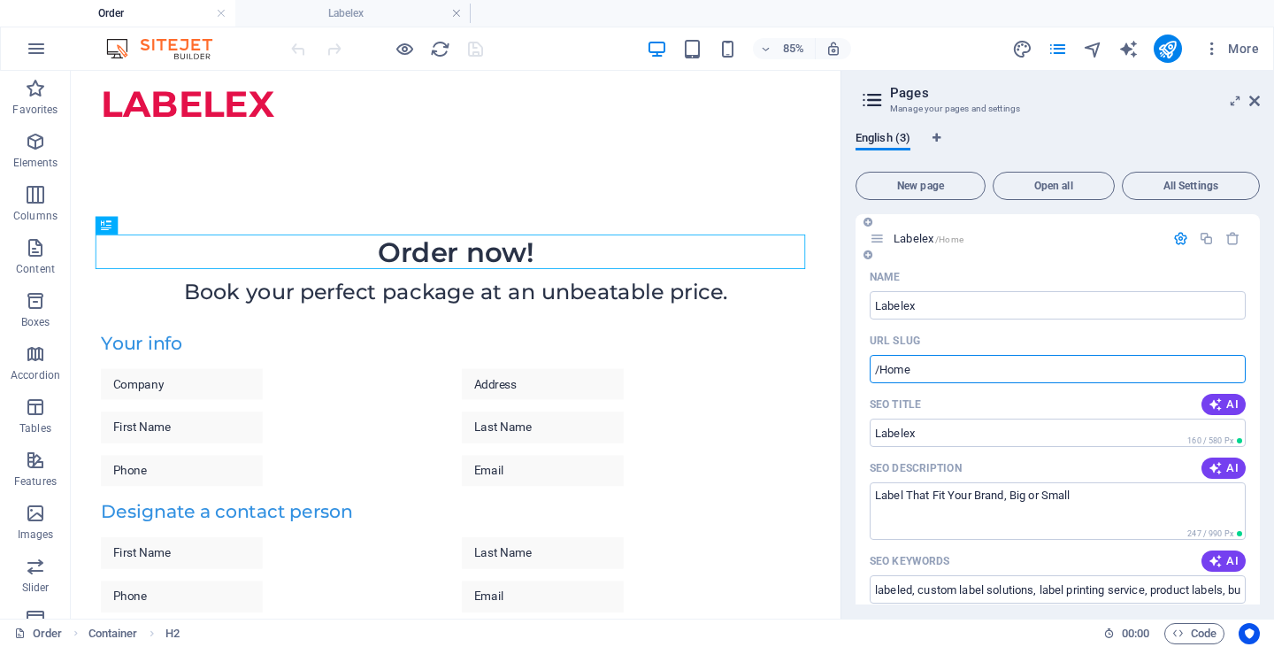
drag, startPoint x: 933, startPoint y: 369, endPoint x: 882, endPoint y: 373, distance: 50.6
click at [882, 373] on input "/Home" at bounding box center [1058, 369] width 376 height 28
drag, startPoint x: 915, startPoint y: 372, endPoint x: 879, endPoint y: 377, distance: 35.7
click at [879, 377] on input "/Home" at bounding box center [1058, 369] width 376 height 28
type input "/"
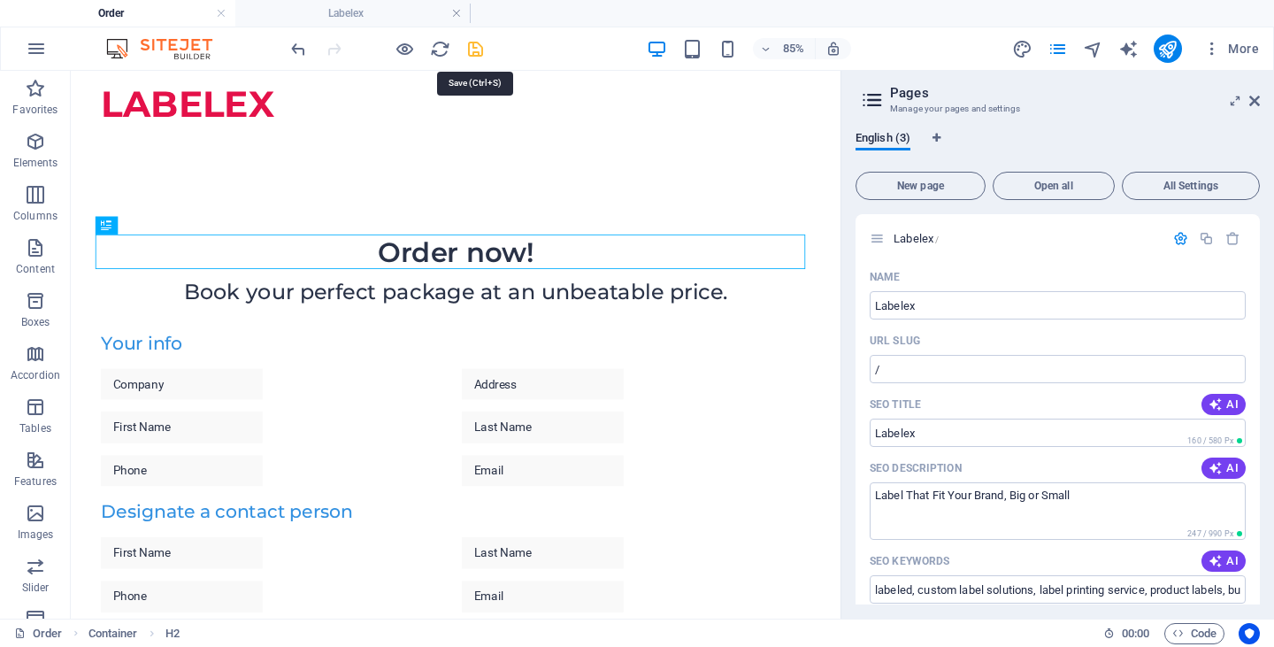
click at [474, 52] on icon "save" at bounding box center [475, 49] width 20 height 20
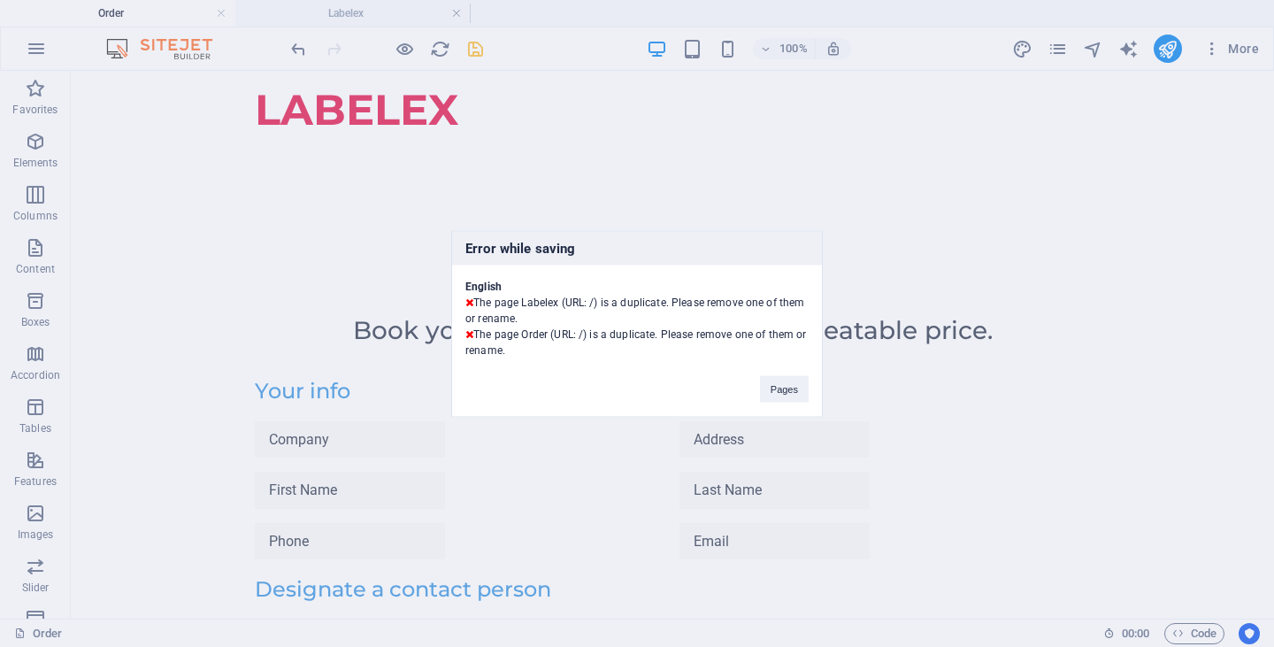
click at [914, 98] on div "Error while saving English The page Labelex (URL: /) is a duplicate. Please rem…" at bounding box center [637, 323] width 1274 height 647
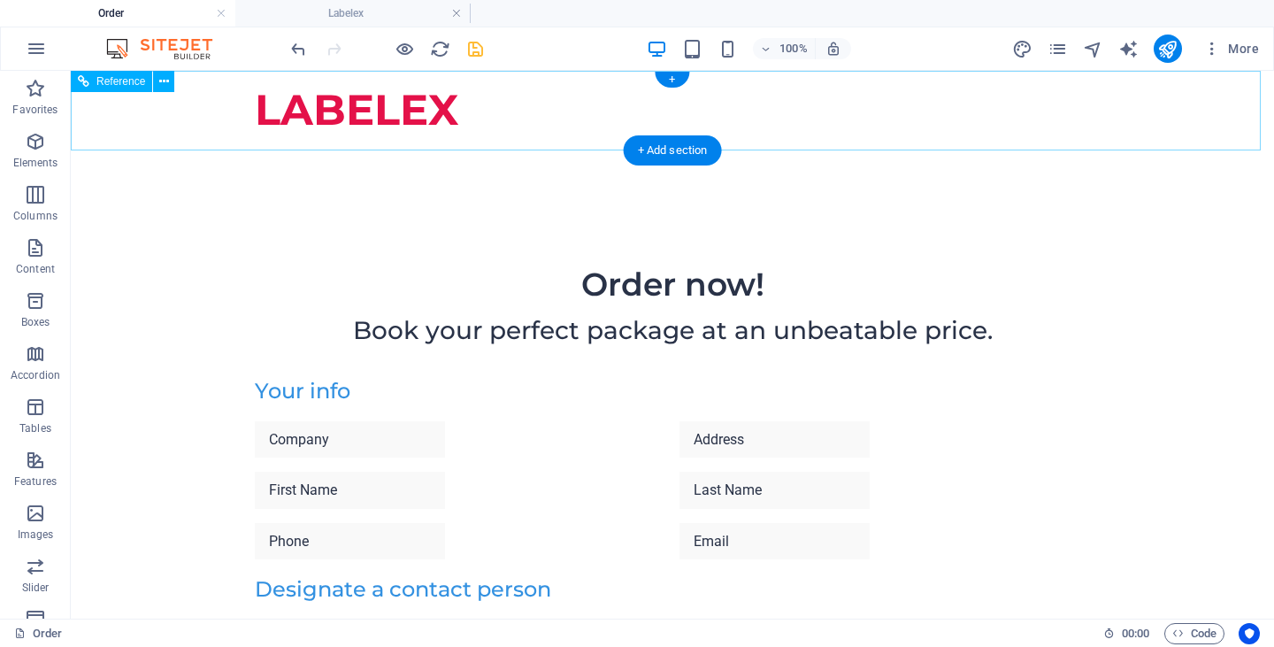
click at [910, 130] on div "LABELEX" at bounding box center [672, 111] width 1203 height 80
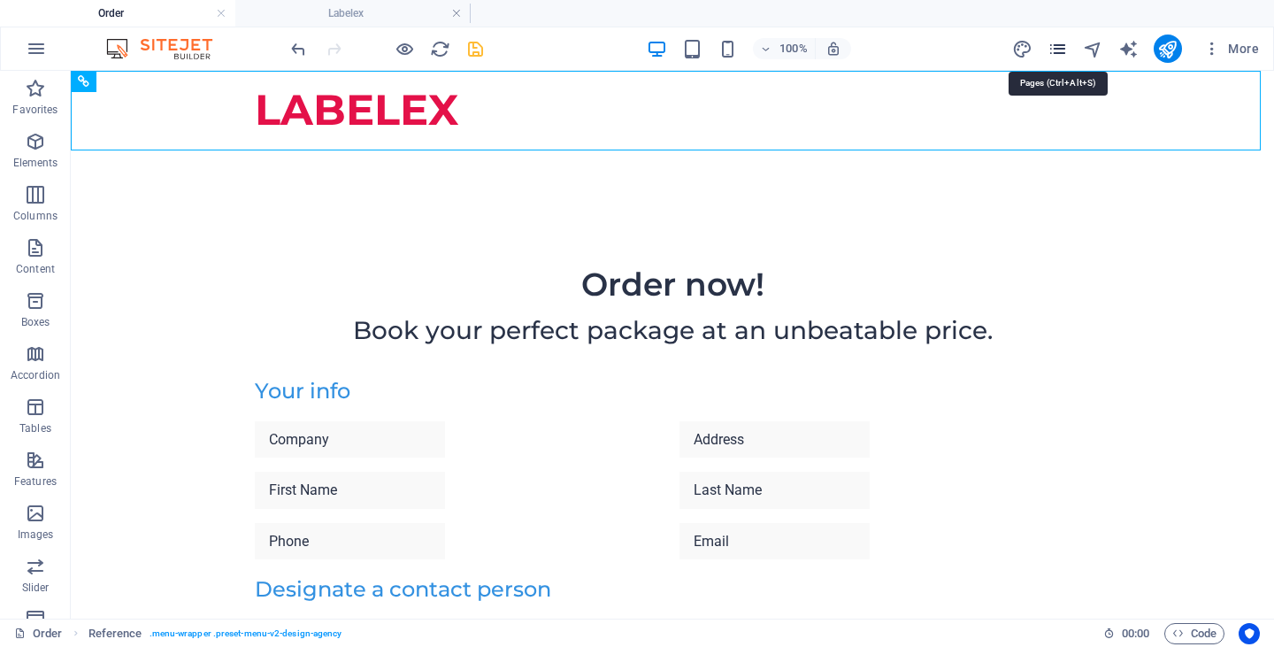
click at [1063, 51] on icon "pages" at bounding box center [1058, 49] width 20 height 20
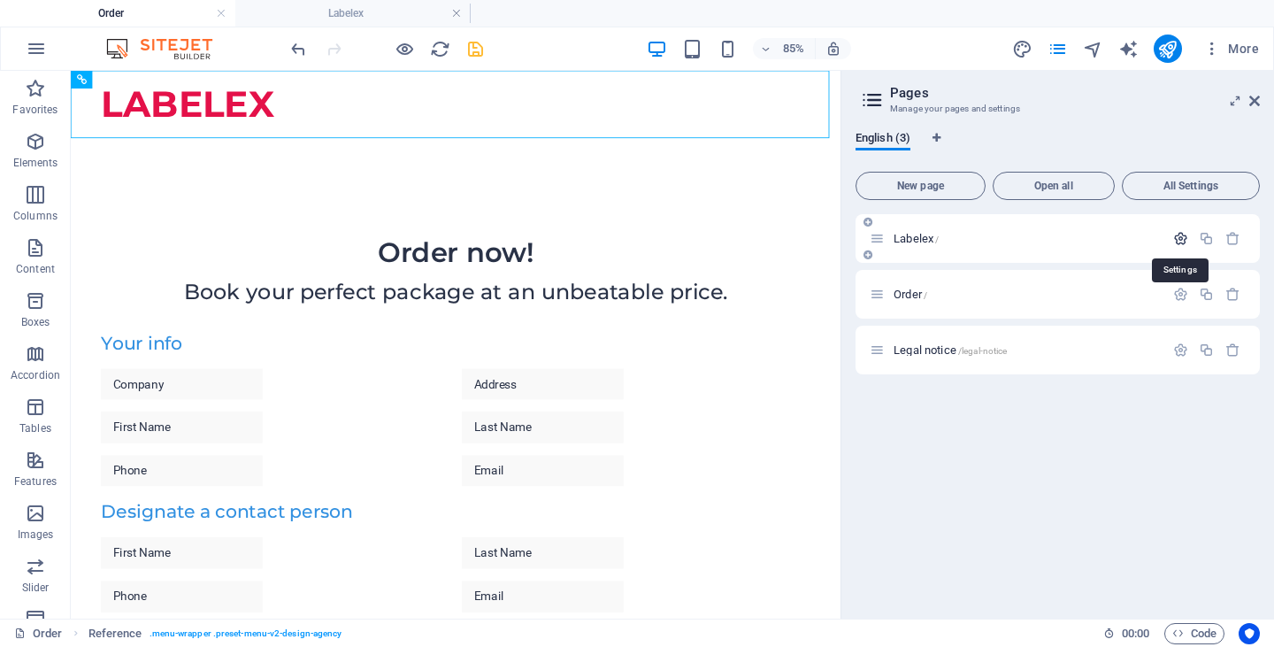
click at [1186, 243] on icon "button" at bounding box center [1180, 238] width 15 height 15
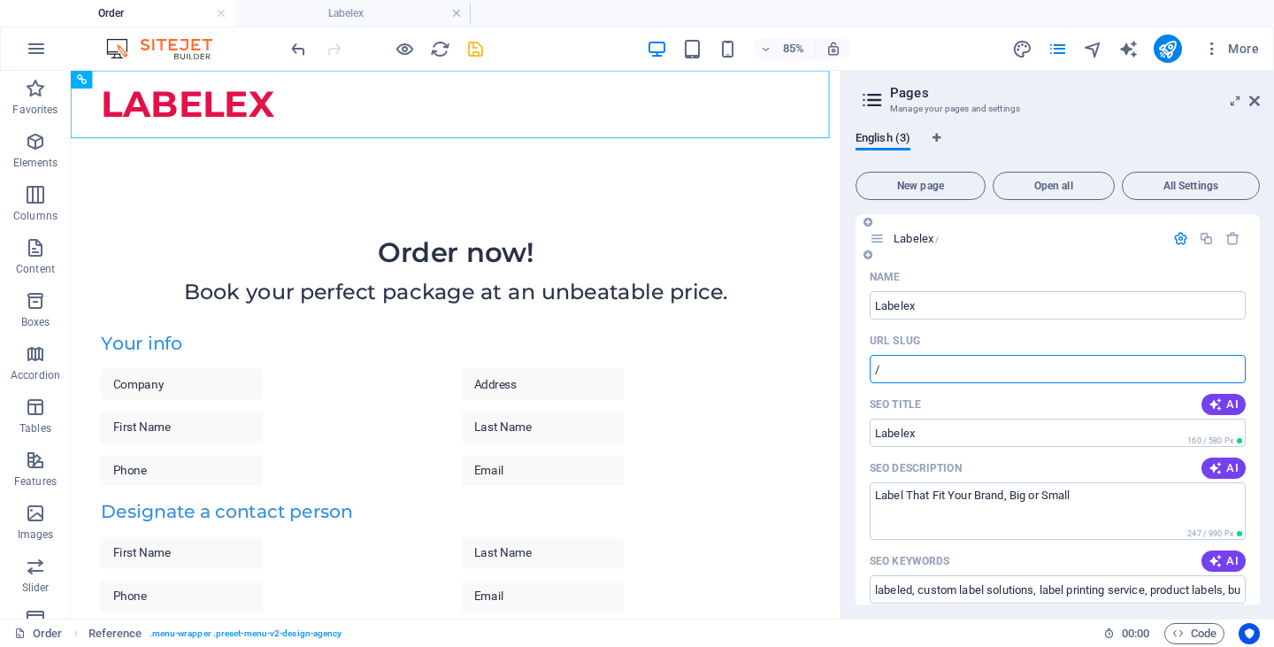
click at [931, 369] on input "/" at bounding box center [1058, 369] width 376 height 28
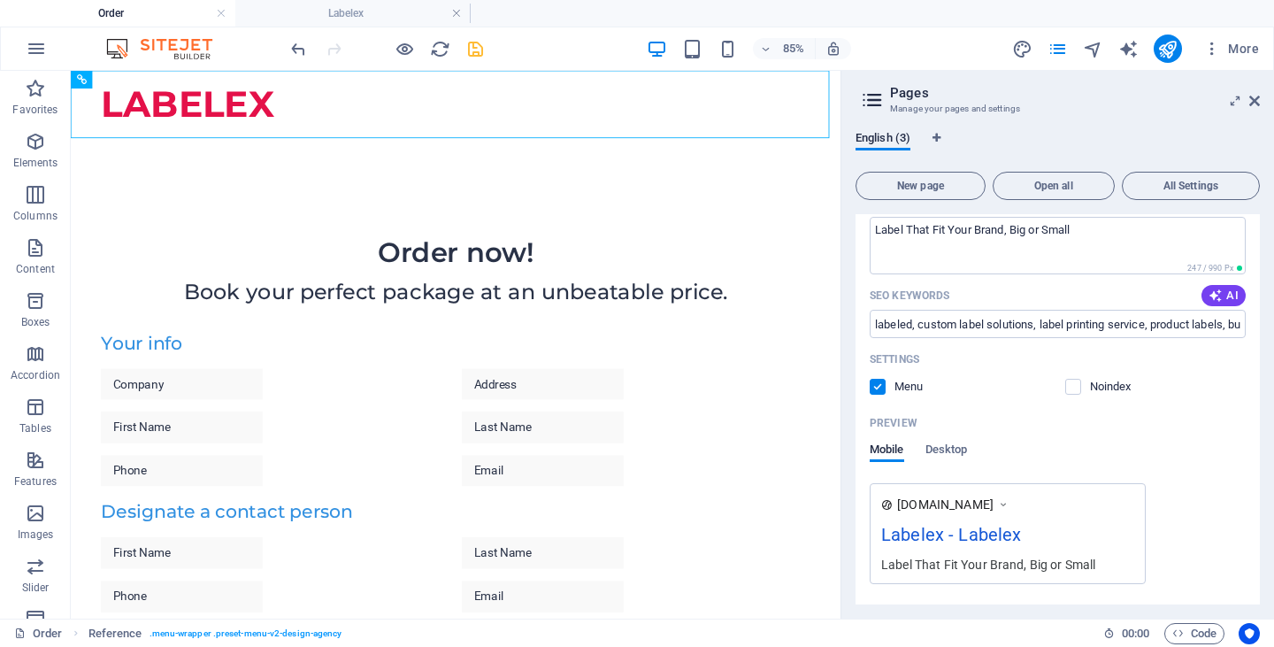
scroll to position [436, 0]
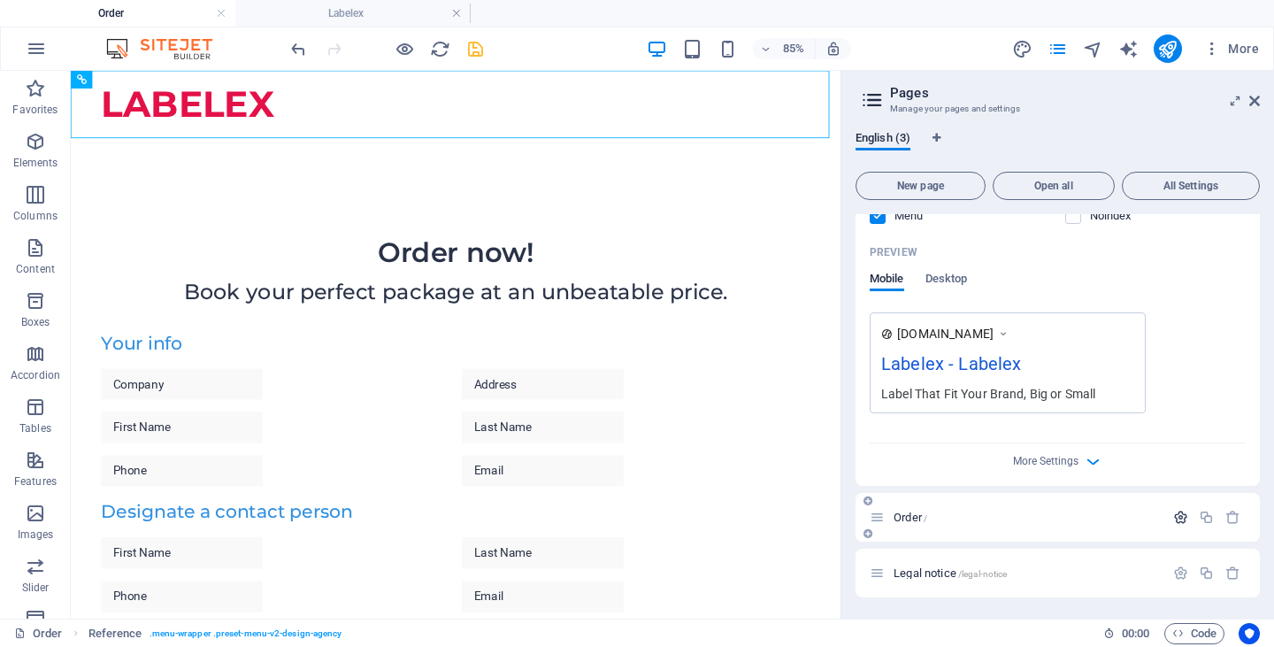
click at [1173, 516] on icon "button" at bounding box center [1180, 517] width 15 height 15
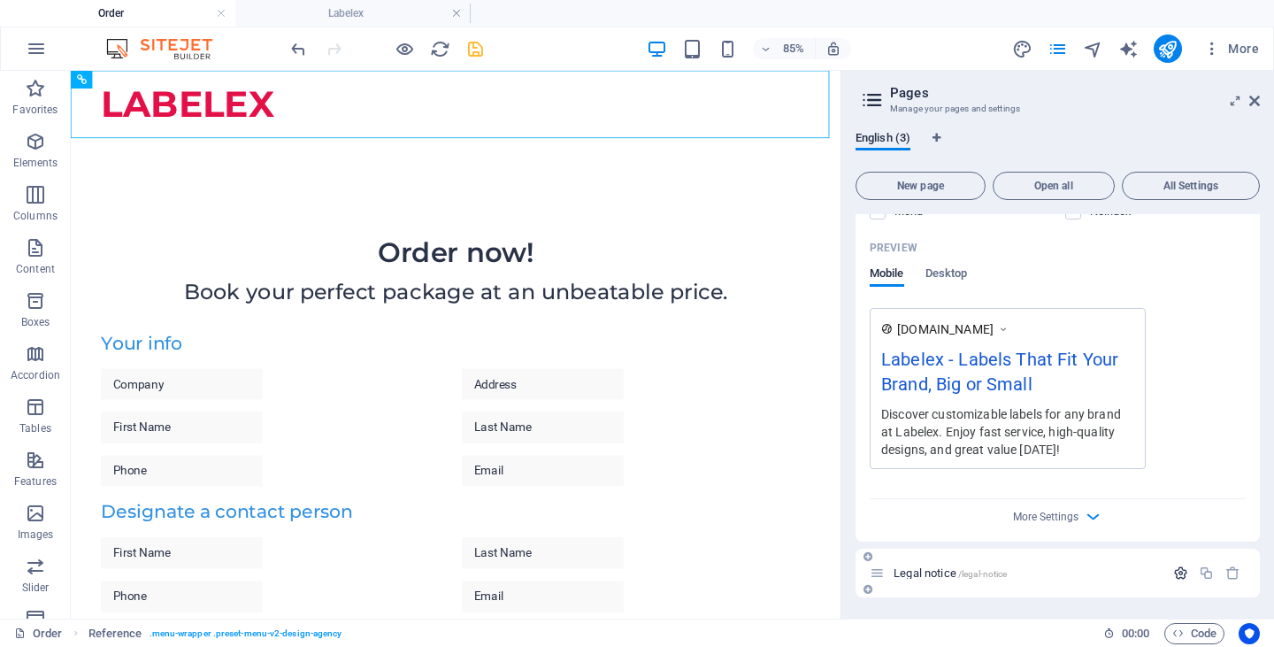
click at [1185, 579] on icon "button" at bounding box center [1180, 572] width 15 height 15
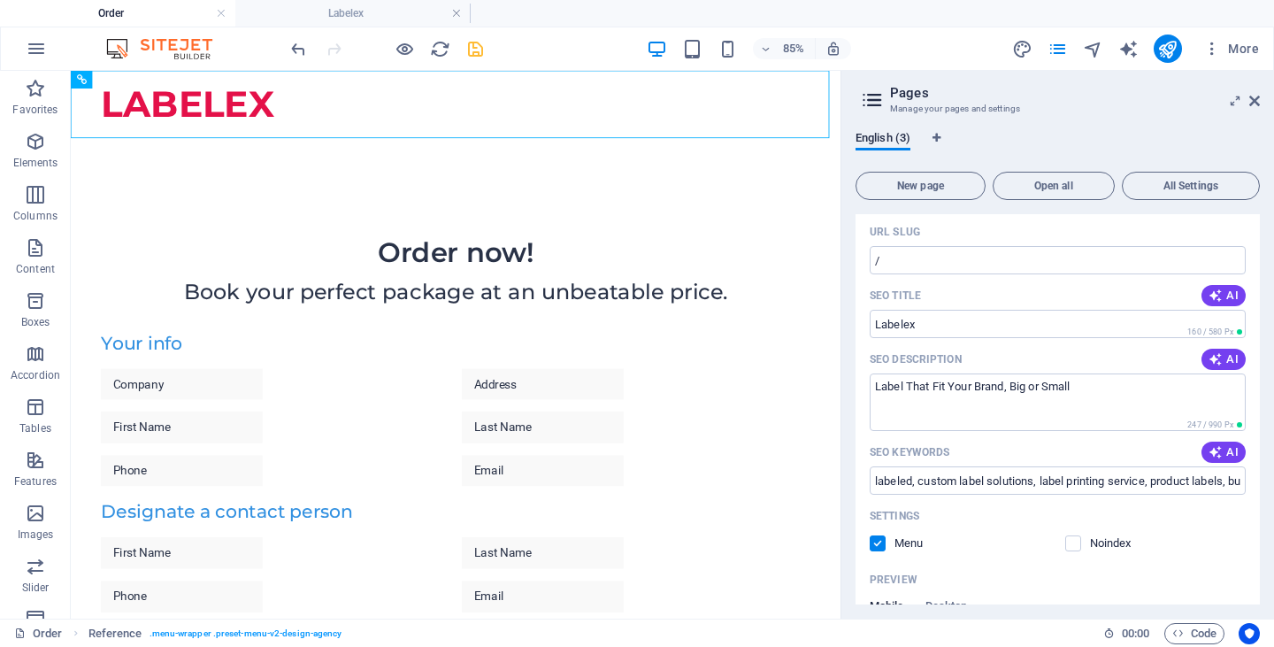
scroll to position [0, 0]
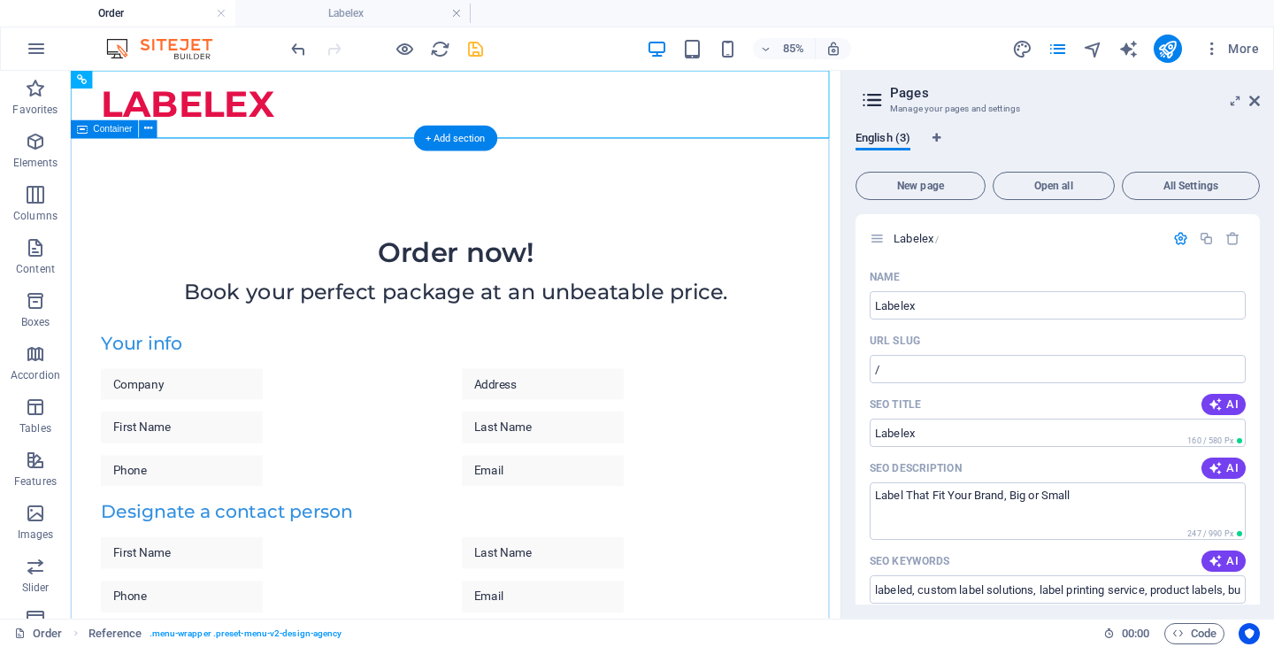
click at [844, 203] on div "Order now! Book your perfect package at an unbeatable price. Your info Designat…" at bounding box center [524, 574] width 906 height 848
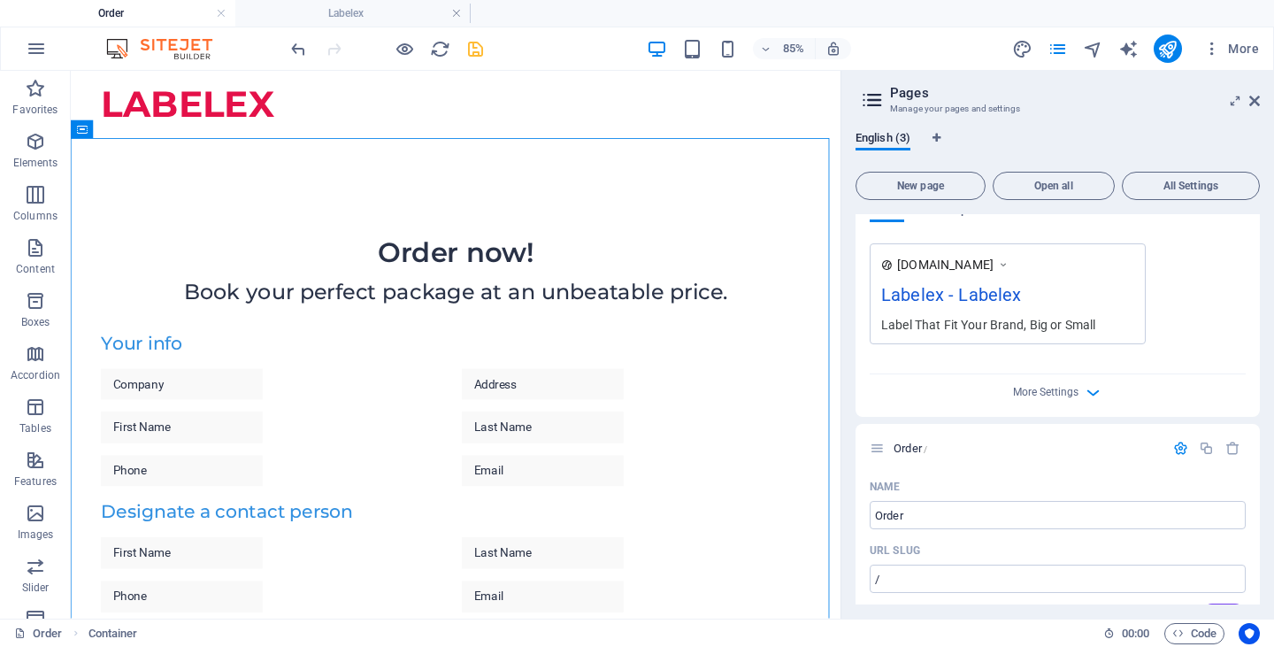
scroll to position [531, 0]
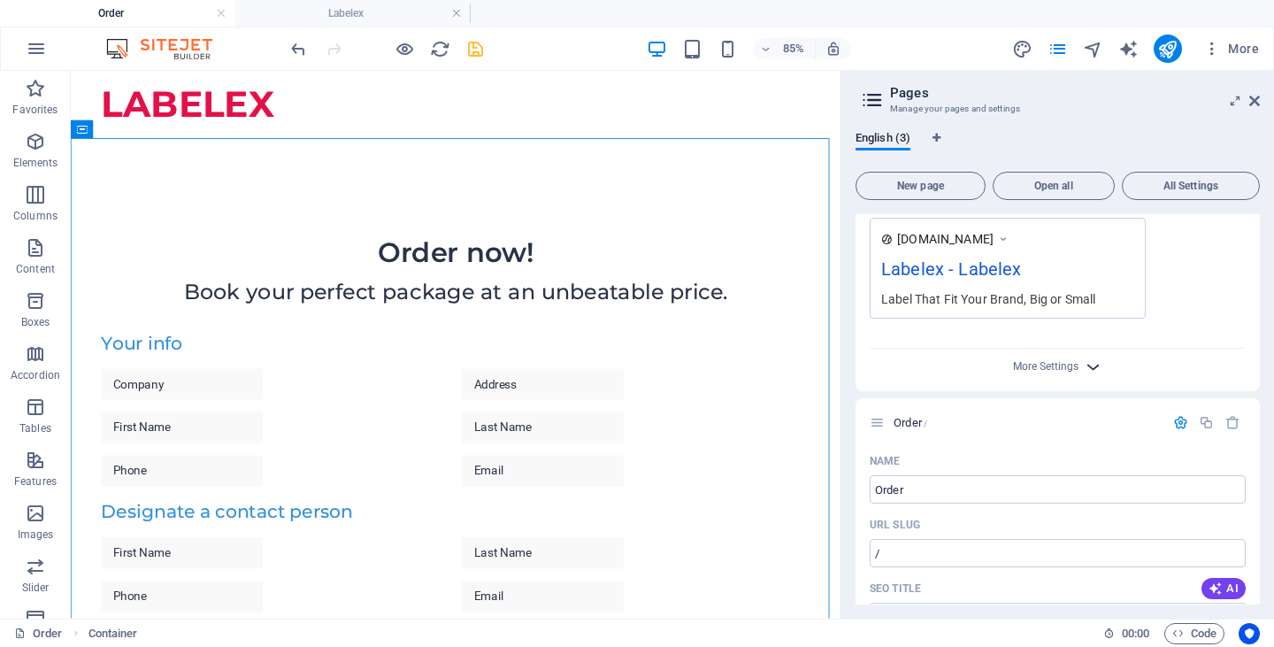
click at [1090, 372] on icon "button" at bounding box center [1093, 367] width 20 height 20
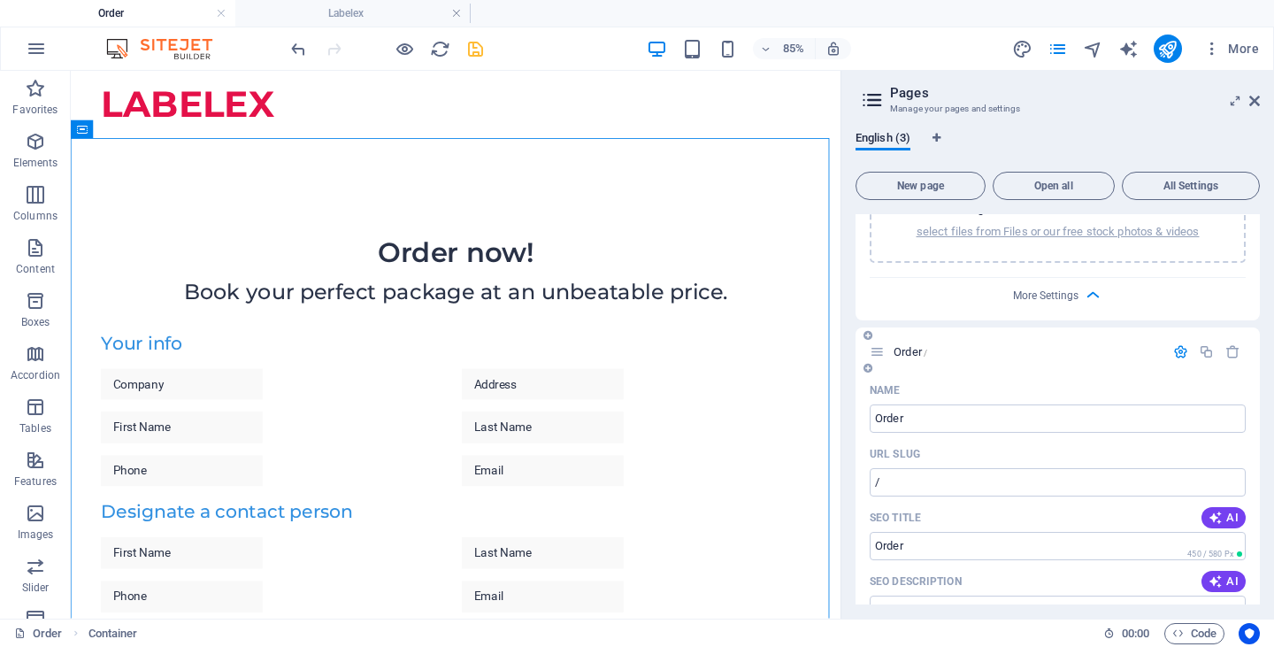
scroll to position [973, 0]
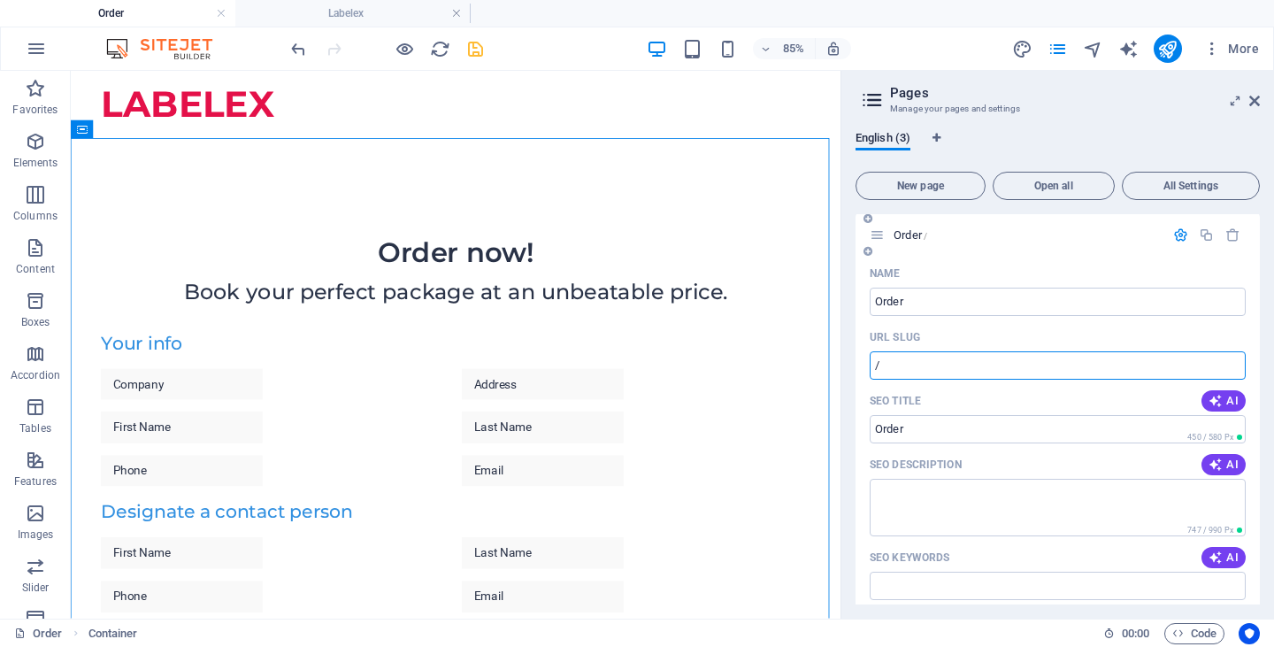
click at [914, 371] on input "/" at bounding box center [1058, 365] width 376 height 28
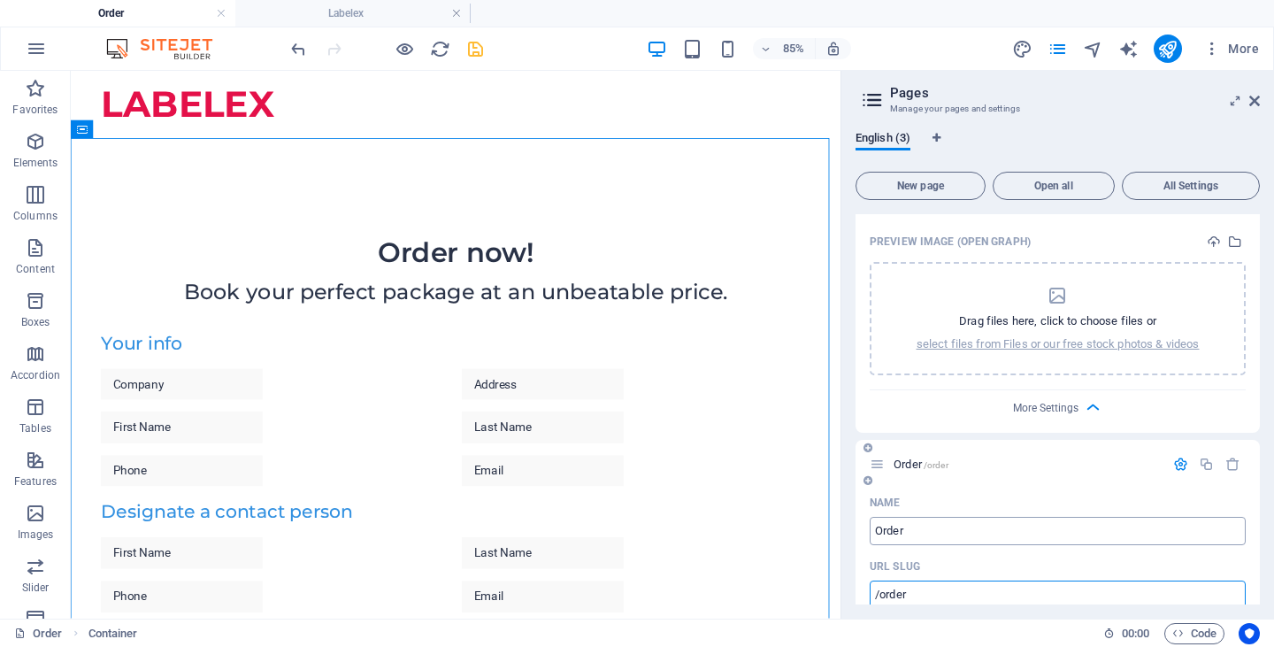
scroll to position [708, 0]
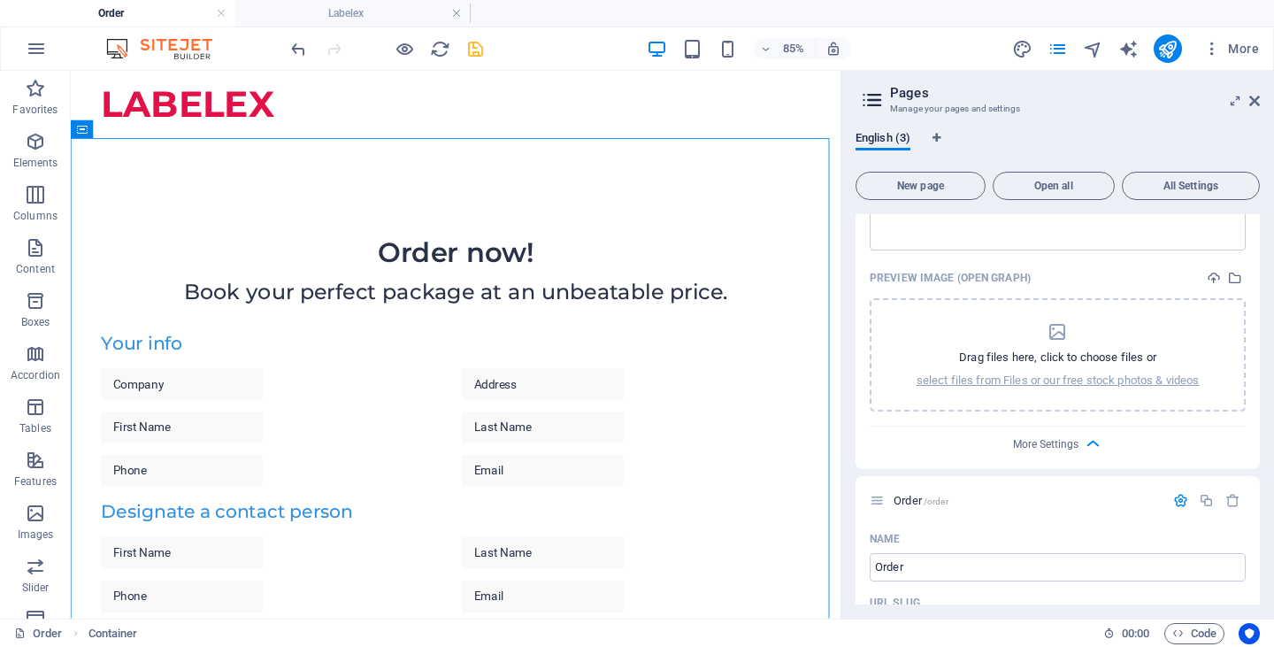
type input "/order"
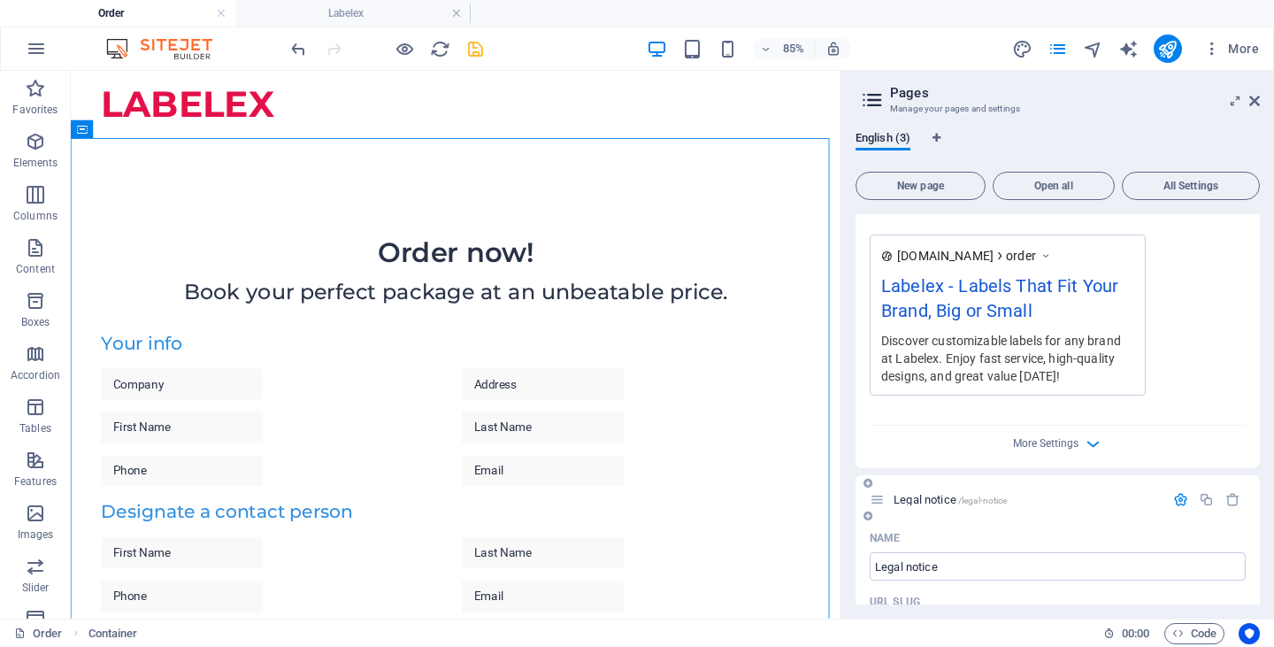
scroll to position [1770, 0]
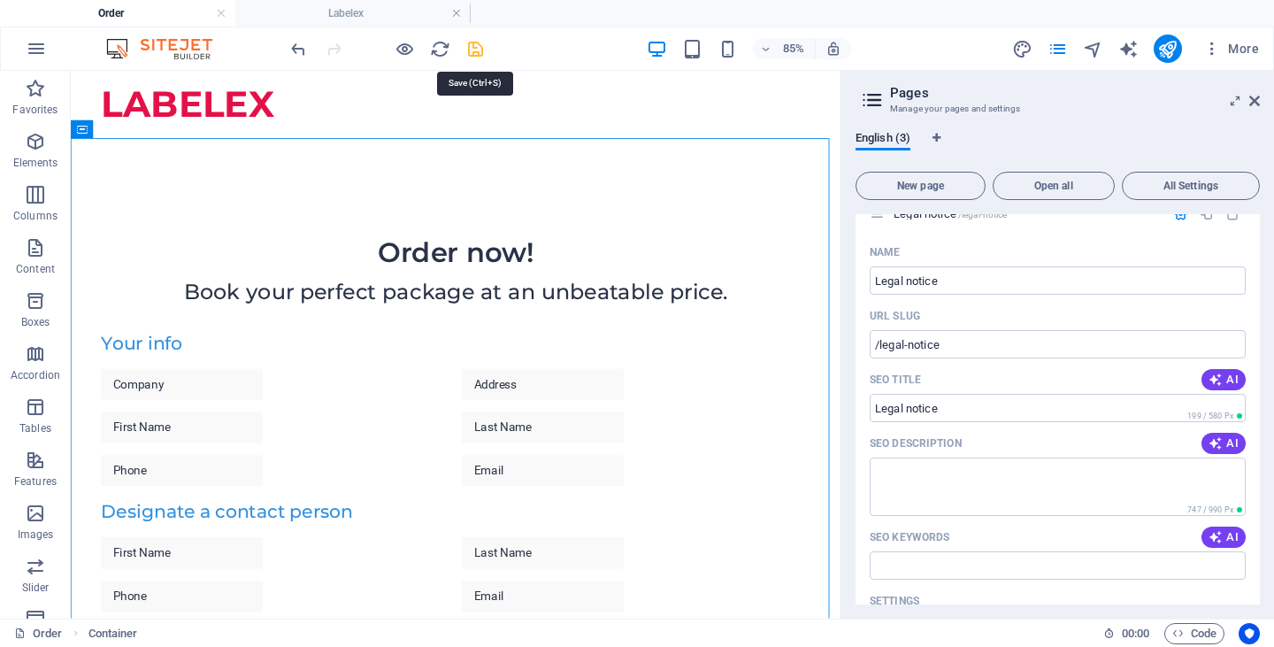
click at [475, 50] on icon "save" at bounding box center [475, 49] width 20 height 20
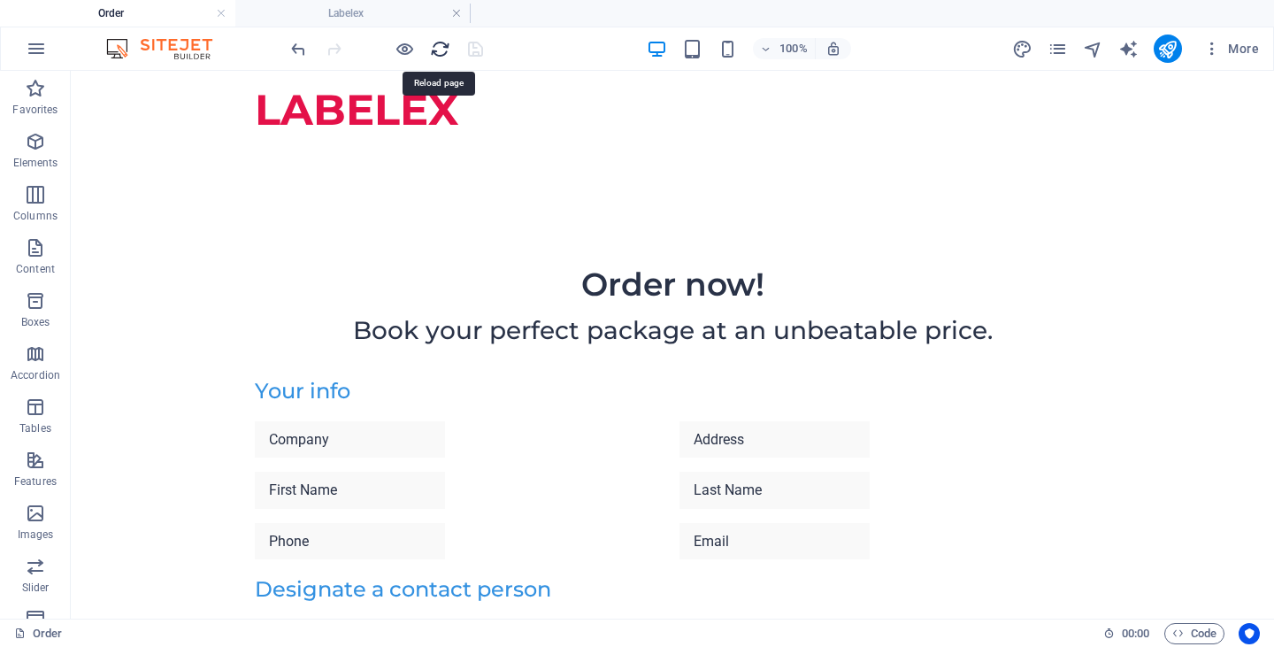
click at [438, 45] on icon "reload" at bounding box center [440, 49] width 20 height 20
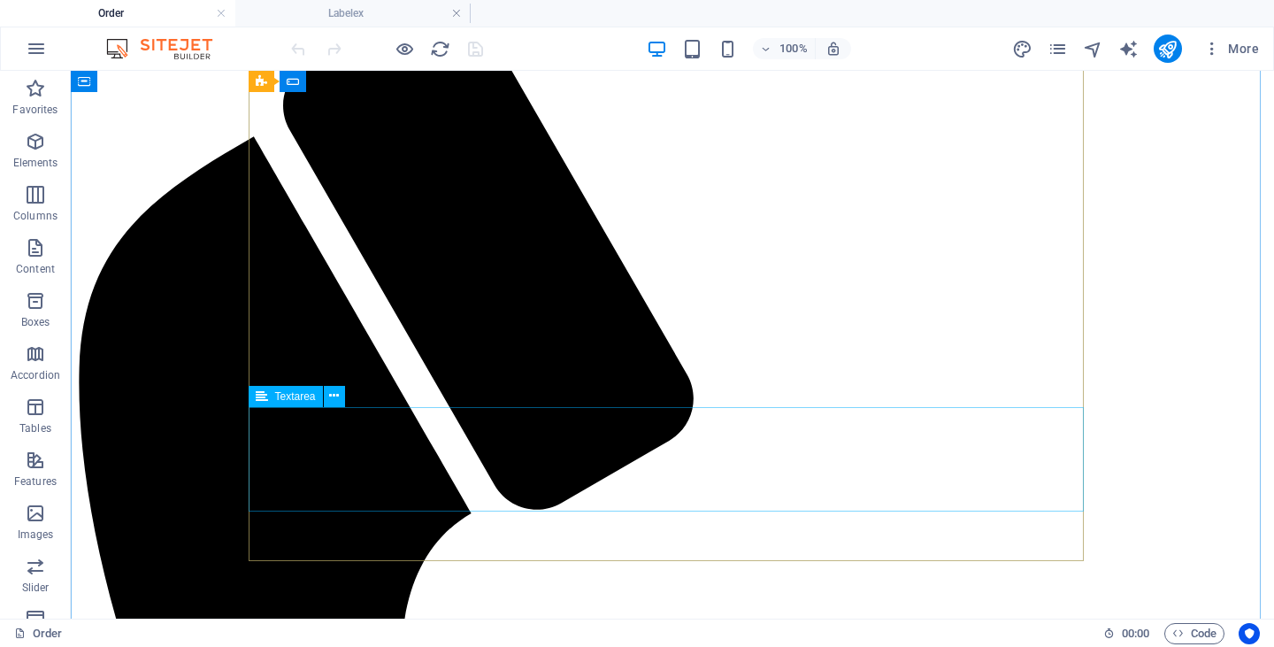
scroll to position [0, 0]
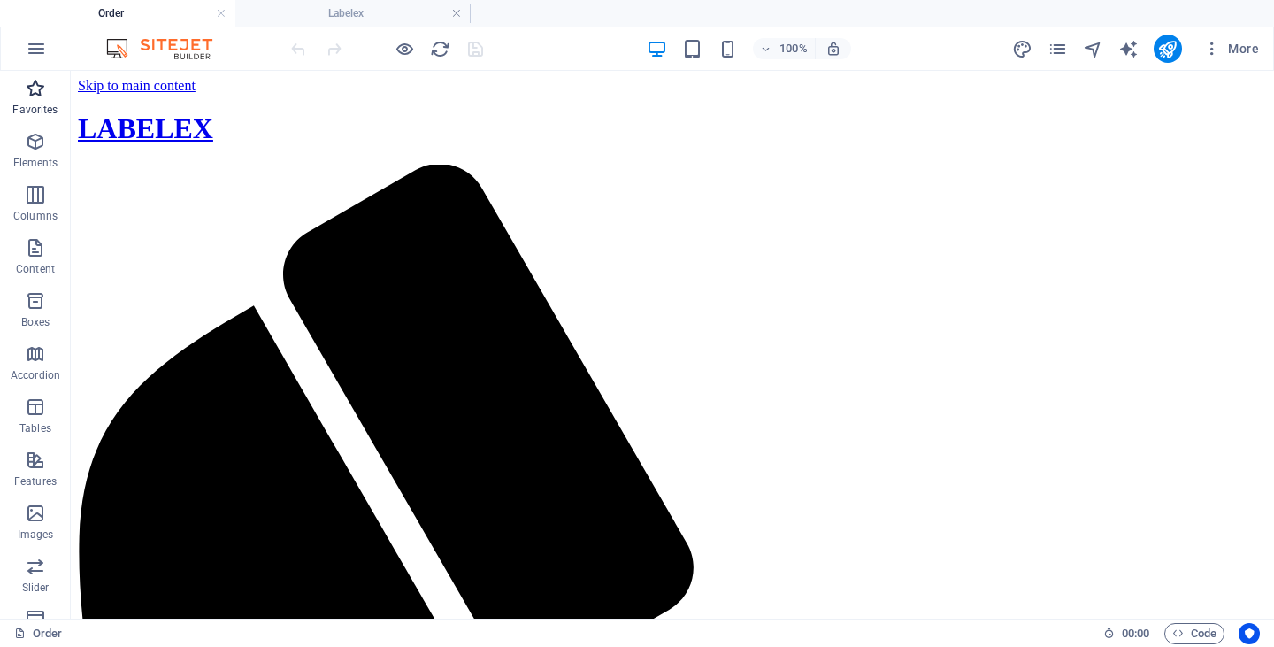
click at [36, 103] on p "Favorites" at bounding box center [34, 110] width 45 height 14
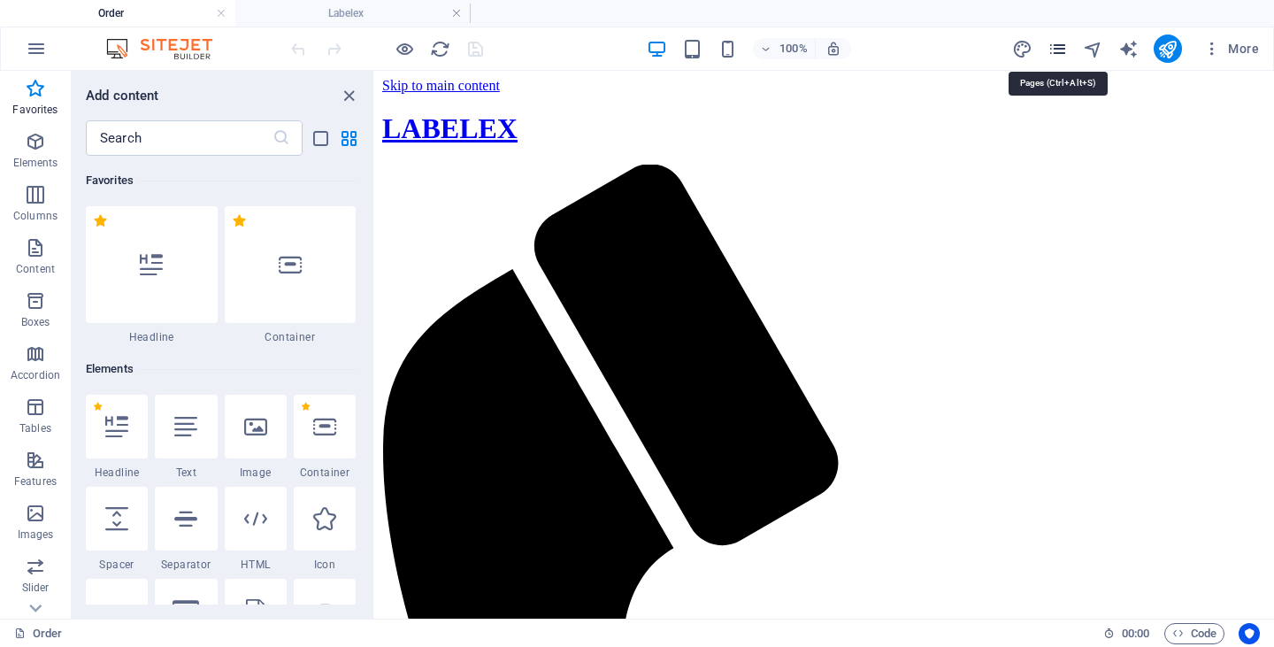
click at [1056, 53] on icon "pages" at bounding box center [1058, 49] width 20 height 20
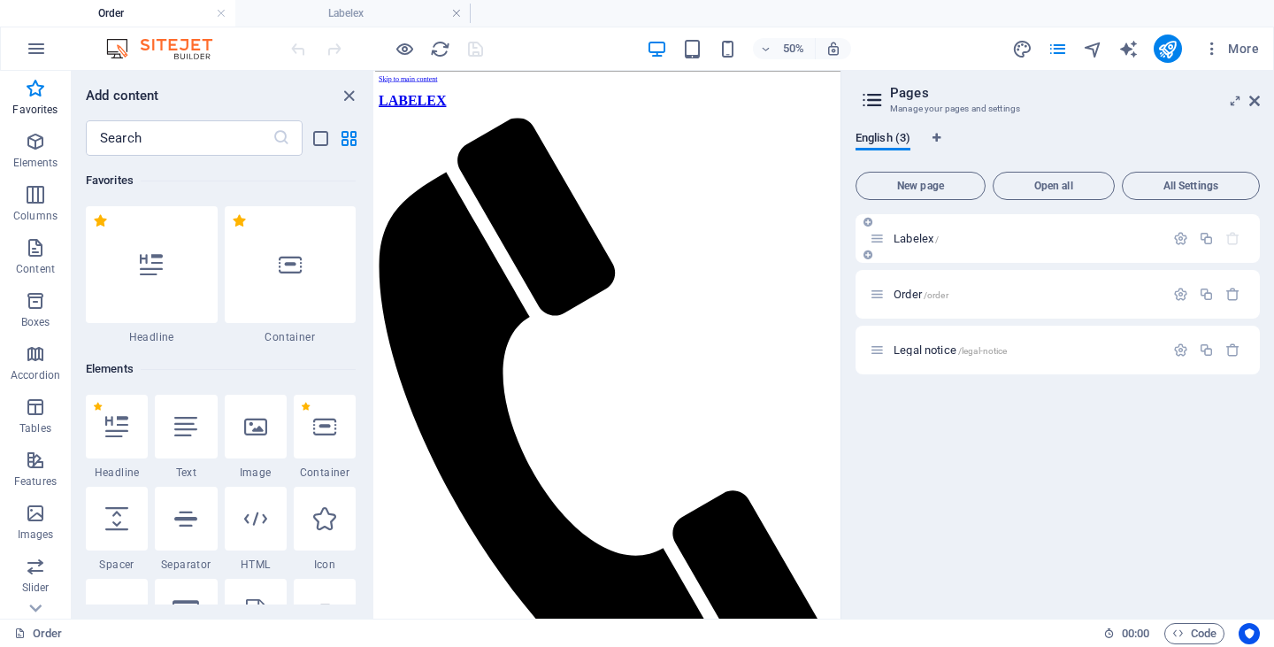
click at [921, 232] on div "Labelex /" at bounding box center [1017, 238] width 295 height 20
click at [923, 243] on span "Labelex /" at bounding box center [916, 238] width 45 height 13
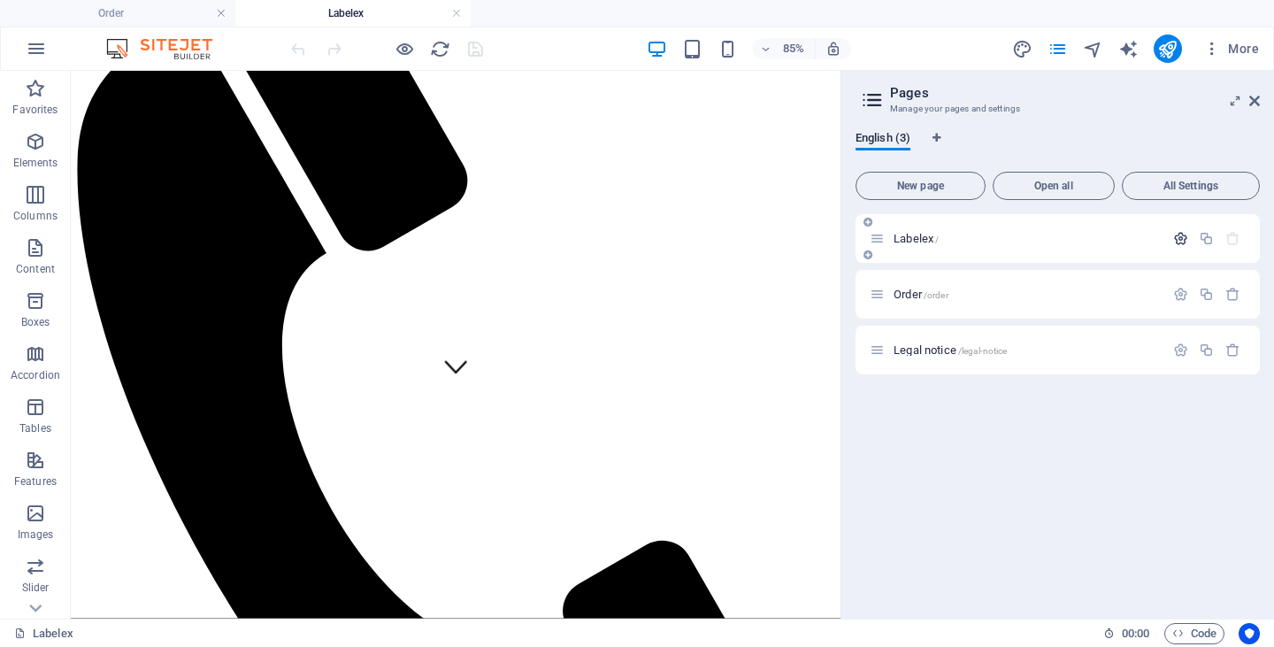
click at [1181, 237] on icon "button" at bounding box center [1180, 238] width 15 height 15
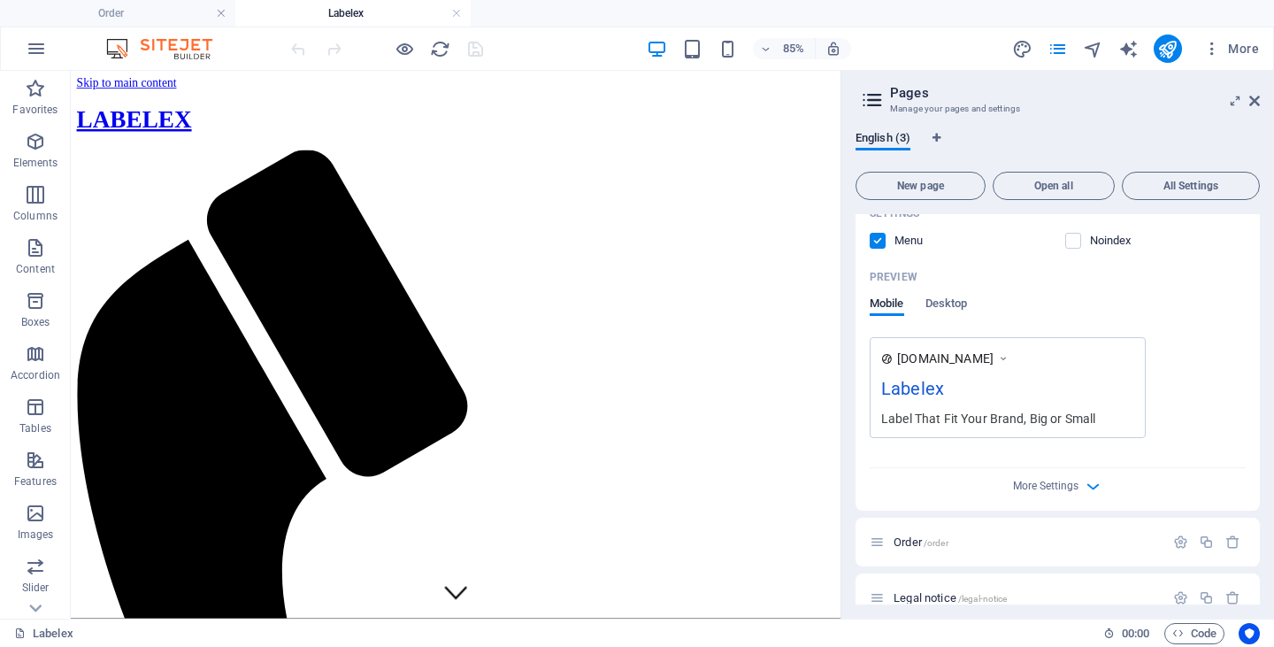
scroll to position [436, 0]
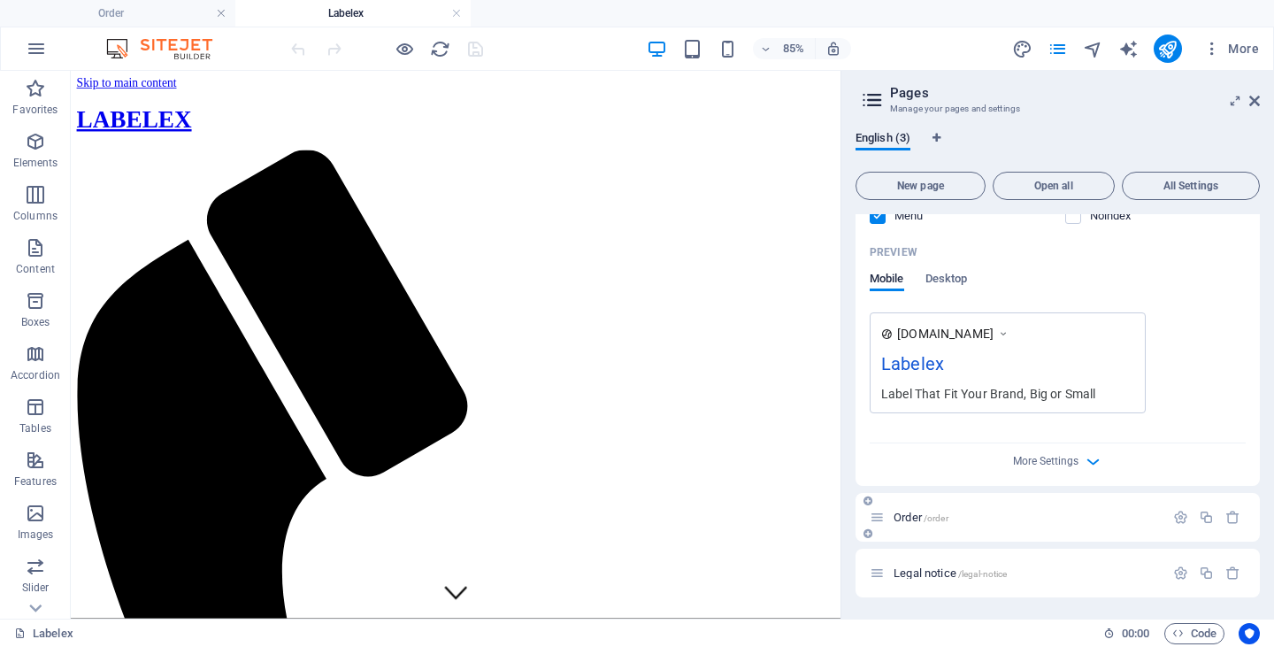
click at [995, 517] on p "Order /order" at bounding box center [1026, 517] width 265 height 12
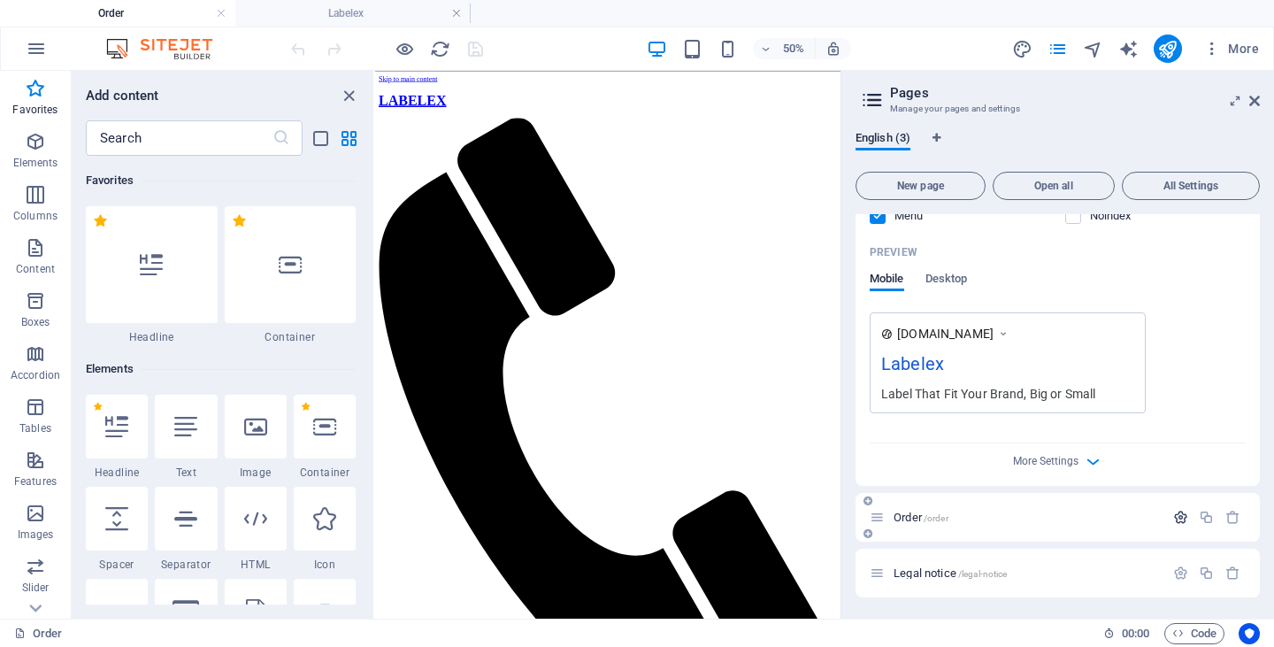
click at [1180, 516] on icon "button" at bounding box center [1180, 517] width 15 height 15
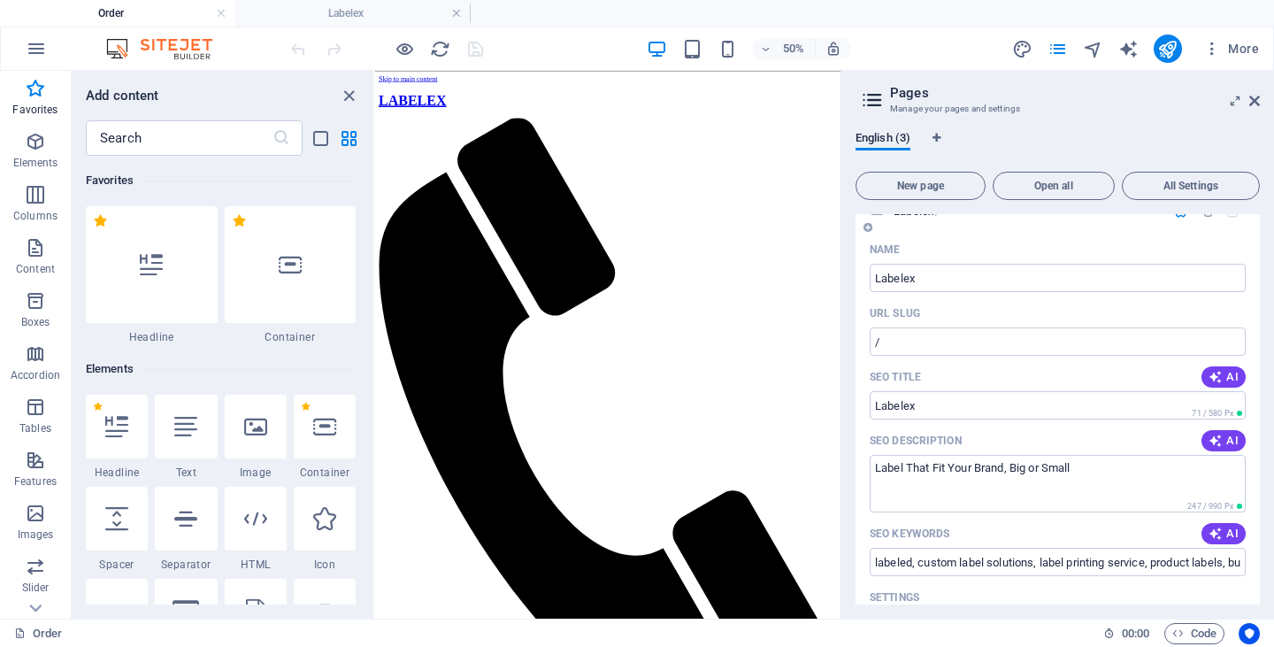
scroll to position [0, 0]
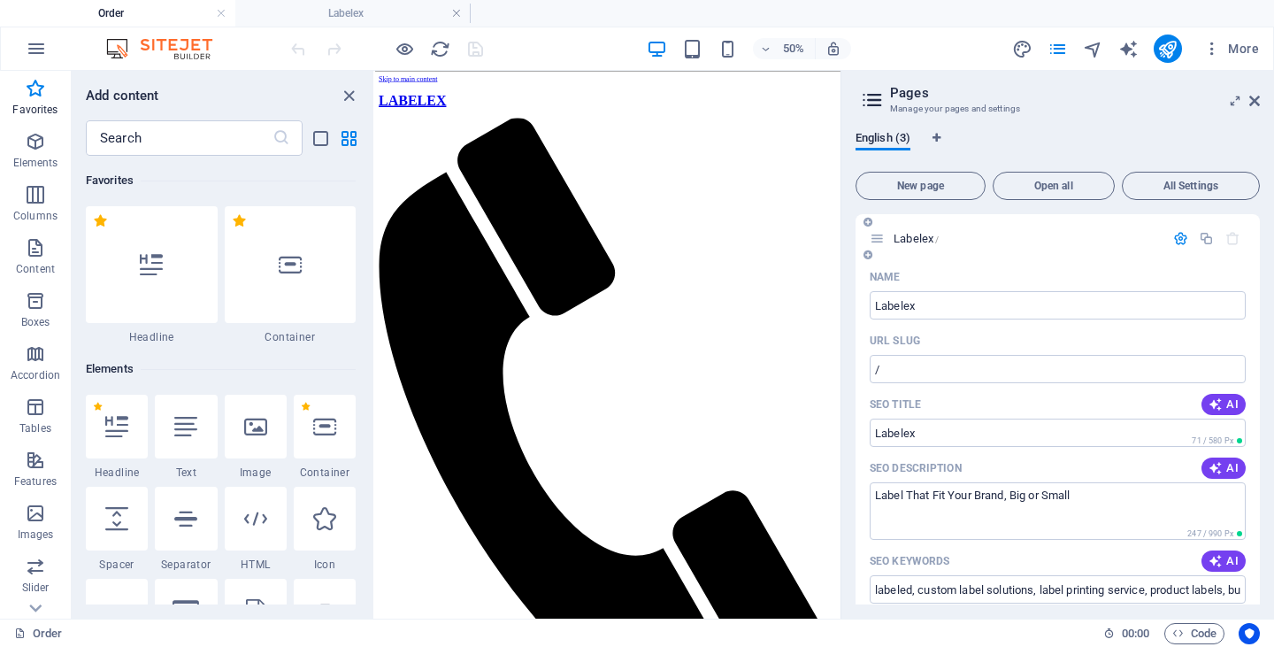
click at [921, 236] on span "Labelex /" at bounding box center [916, 238] width 45 height 13
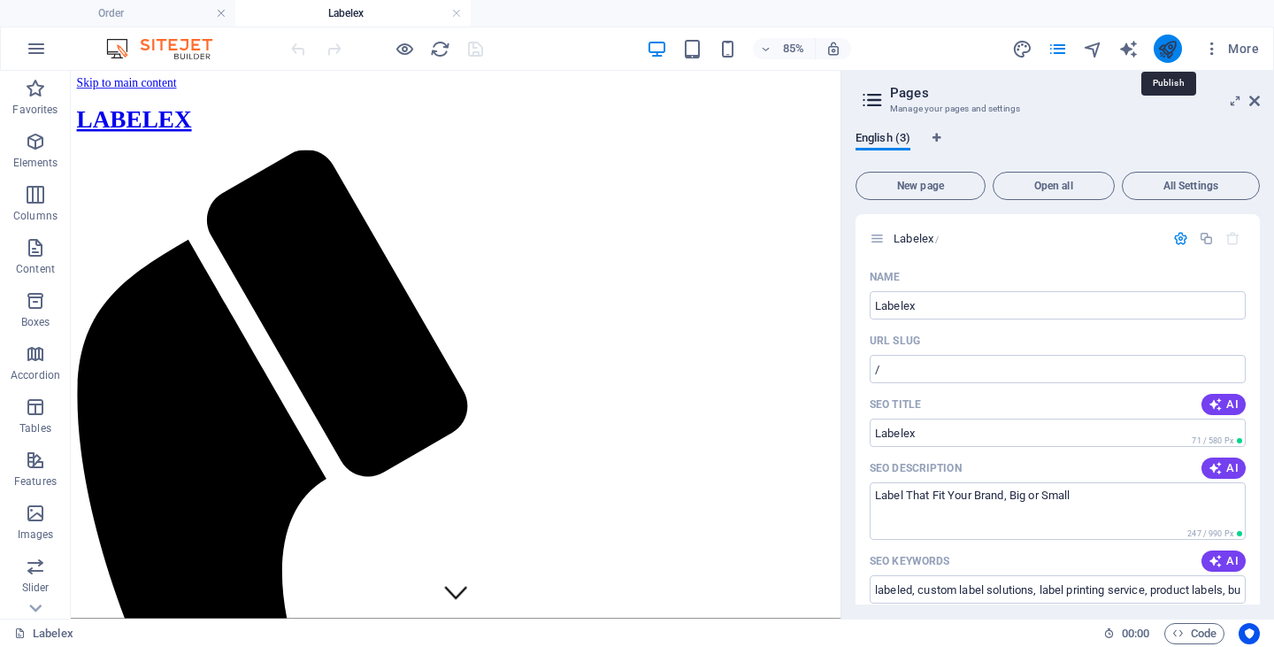
click at [1168, 39] on icon "publish" at bounding box center [1167, 49] width 20 height 20
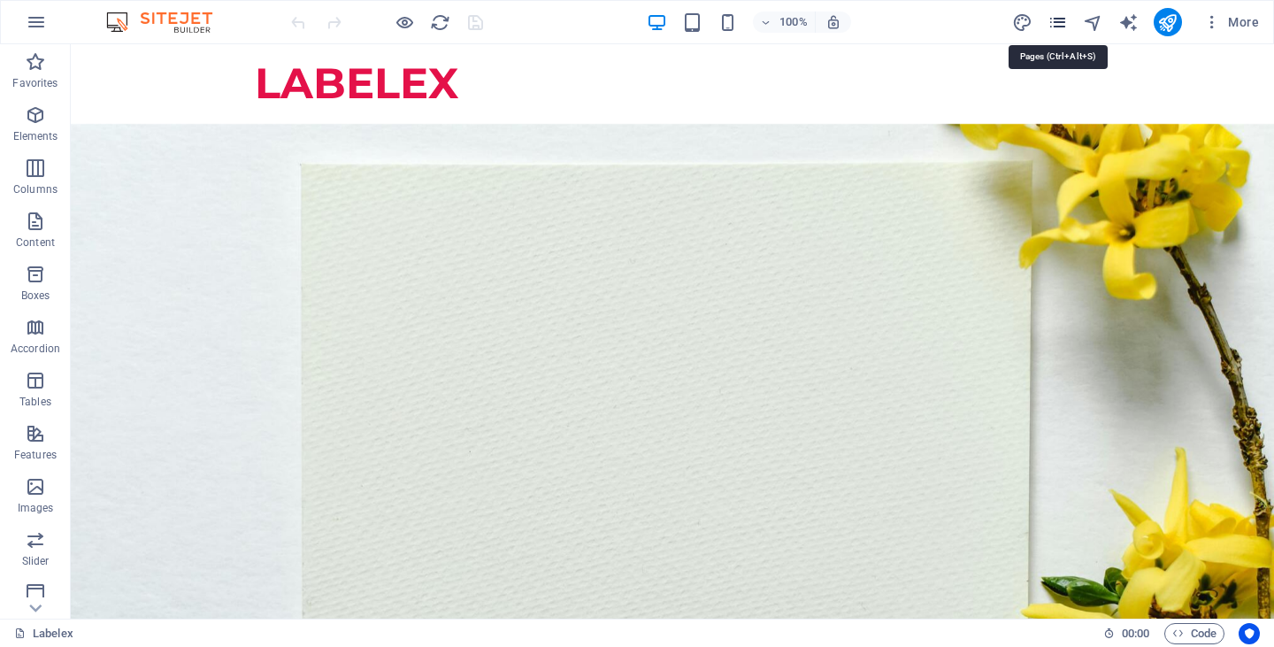
click at [1061, 27] on icon "pages" at bounding box center [1058, 22] width 20 height 20
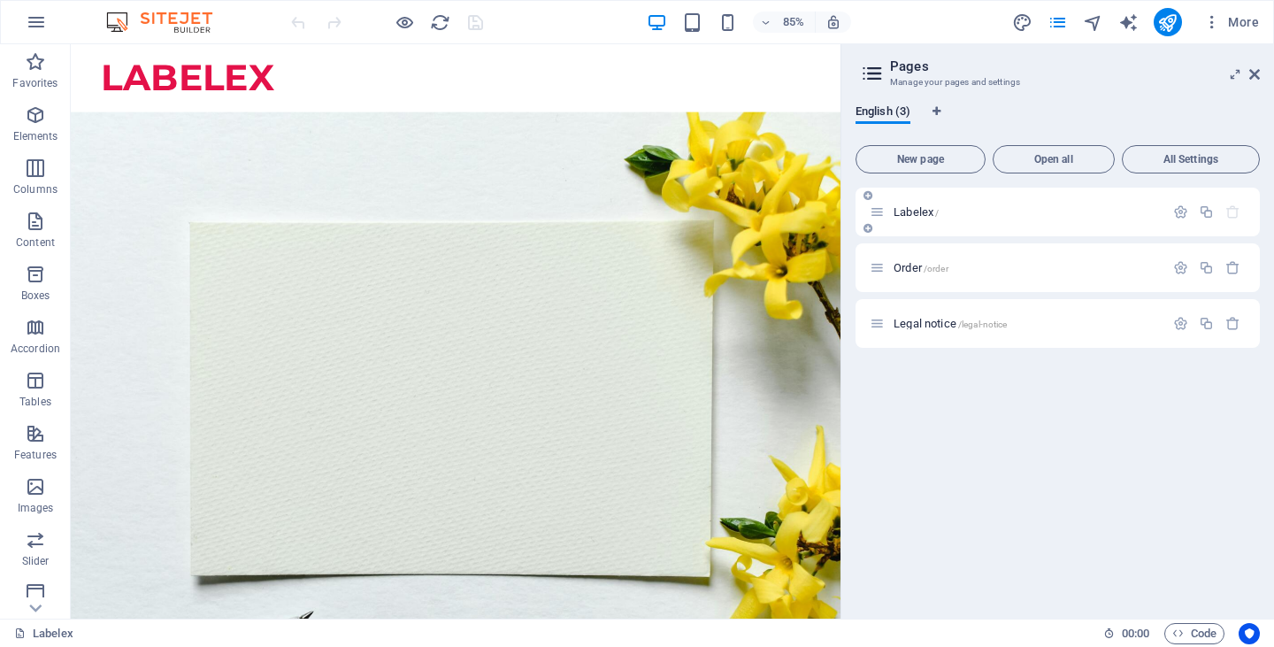
click at [887, 209] on div "Labelex /" at bounding box center [1017, 212] width 295 height 20
click at [899, 212] on span "Labelex /" at bounding box center [916, 211] width 45 height 13
click at [1183, 203] on div at bounding box center [1207, 212] width 78 height 19
click at [1180, 218] on icon "button" at bounding box center [1180, 211] width 15 height 15
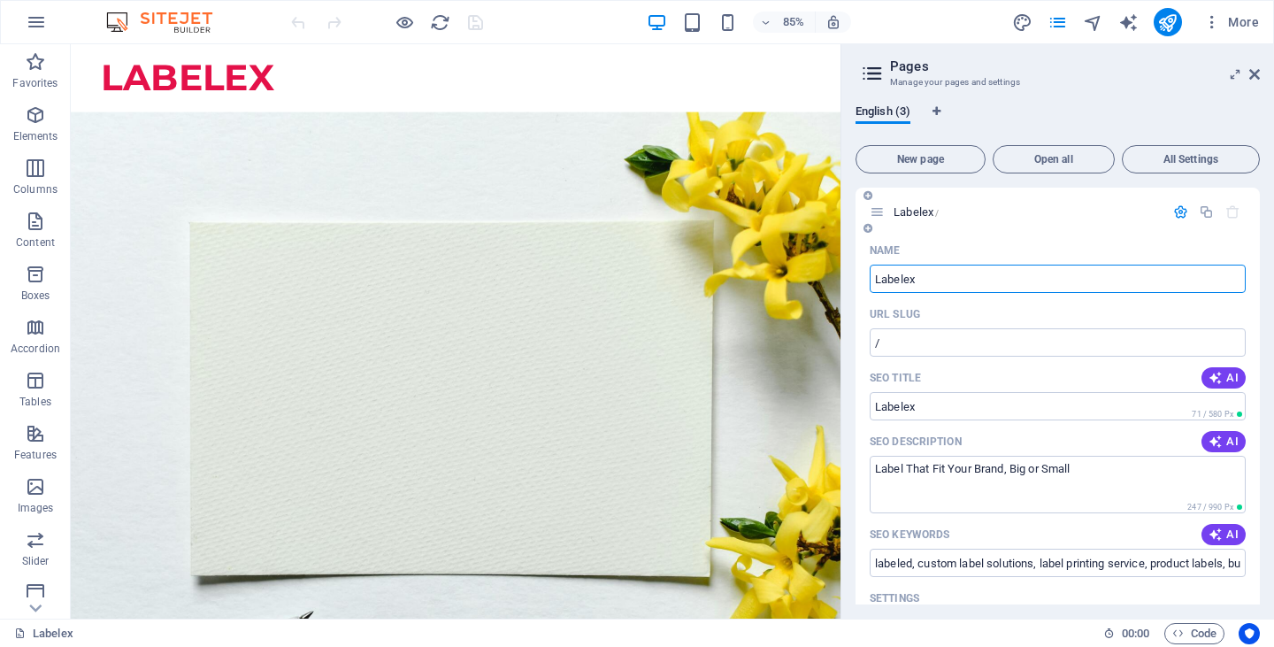
click at [1061, 307] on div "URL SLUG" at bounding box center [1058, 314] width 376 height 28
click at [35, 442] on icon "button" at bounding box center [35, 433] width 21 height 21
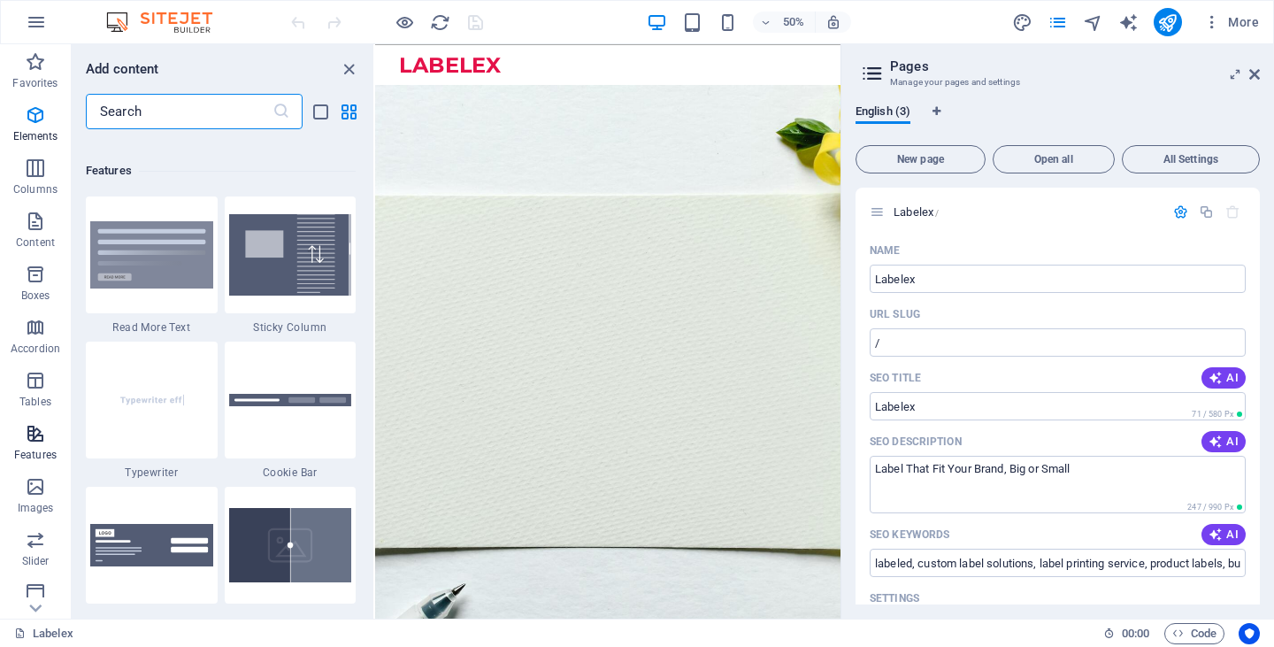
scroll to position [6897, 0]
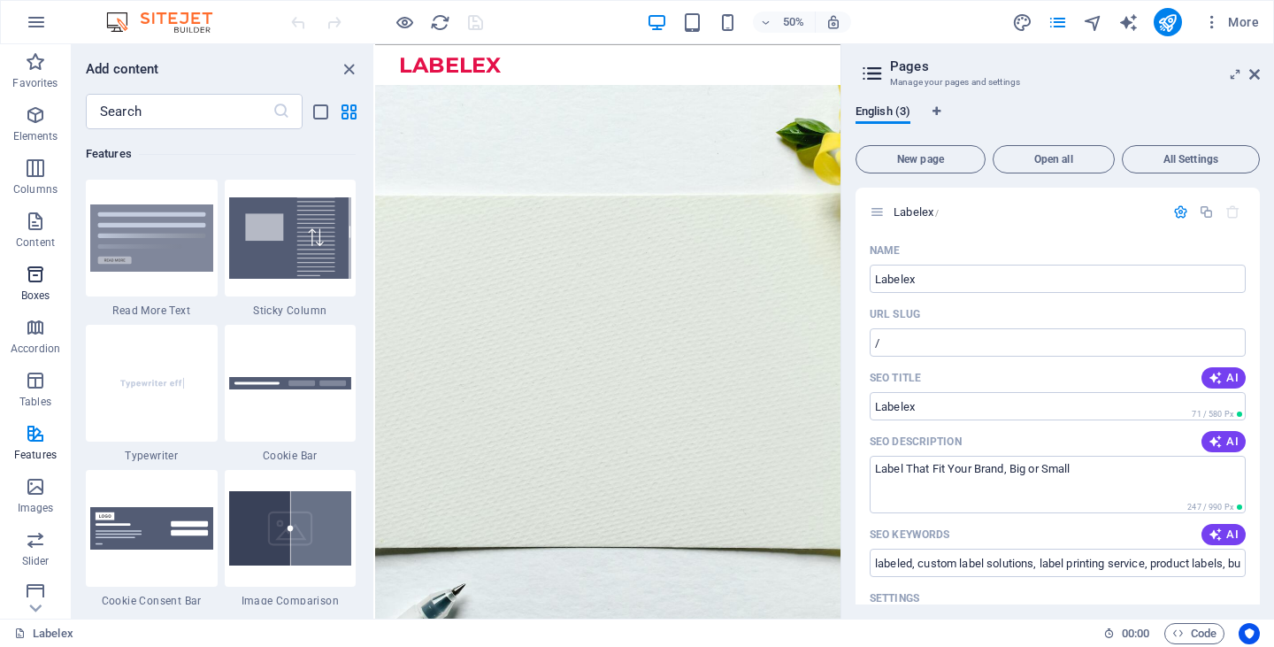
click at [36, 279] on icon "button" at bounding box center [35, 274] width 21 height 21
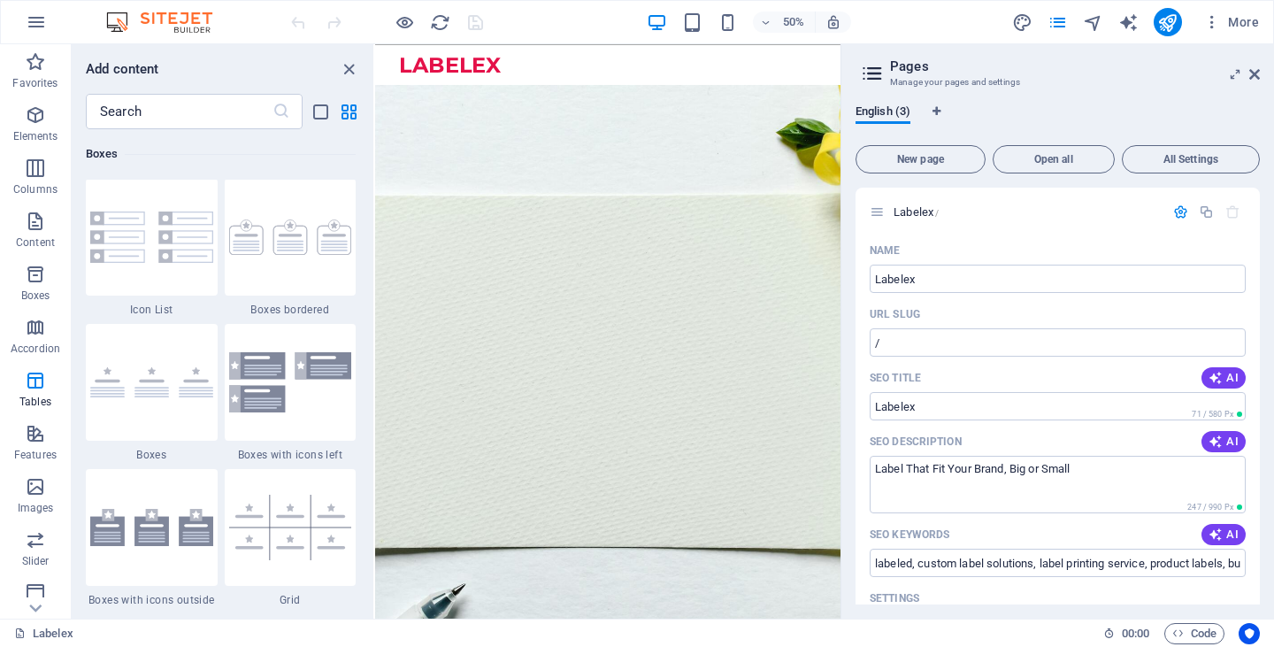
scroll to position [4880, 0]
click at [812, 478] on div "LABELEX LABEL THAT FIT YOUR BRAND, BIG OR SMALL. Whether you're launching a new…" at bounding box center [840, 344] width 931 height 441
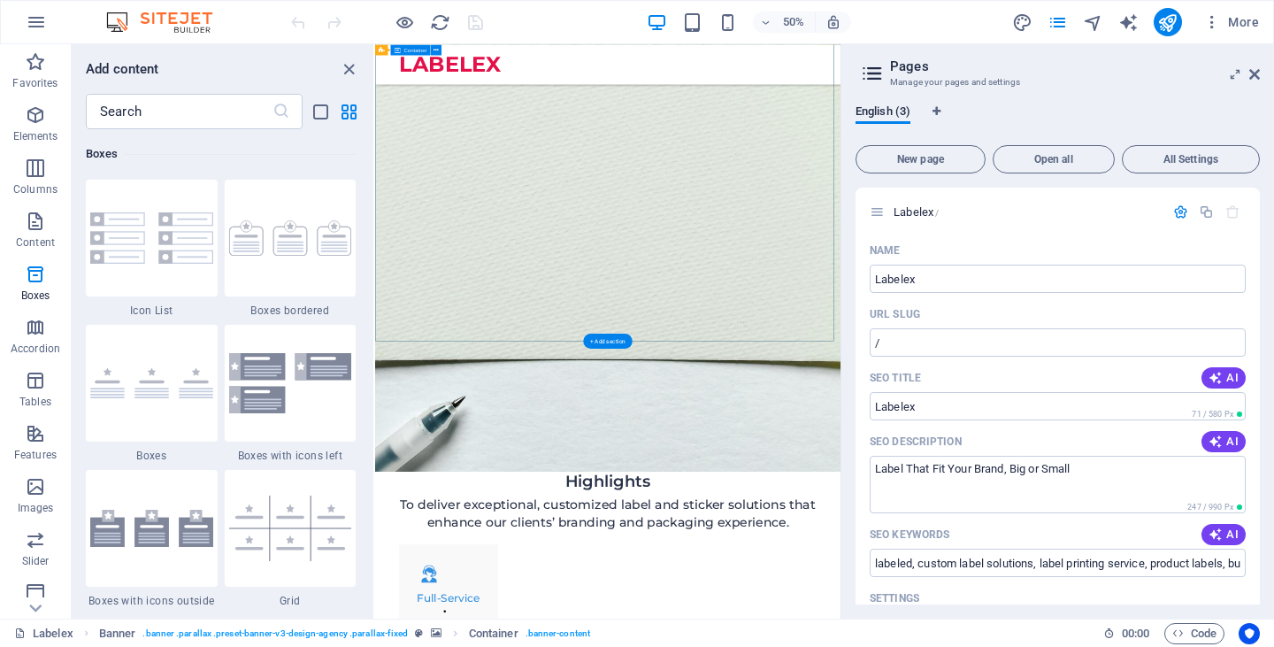
scroll to position [531, 0]
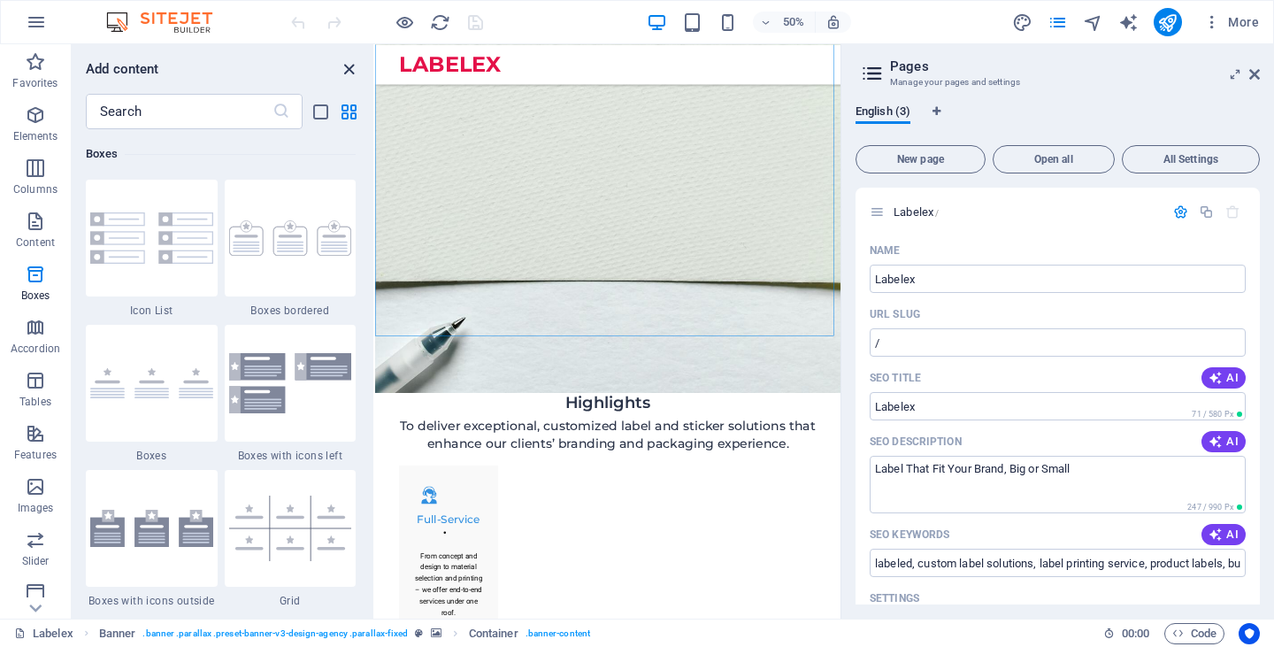
click at [350, 74] on icon "close panel" at bounding box center [349, 69] width 20 height 20
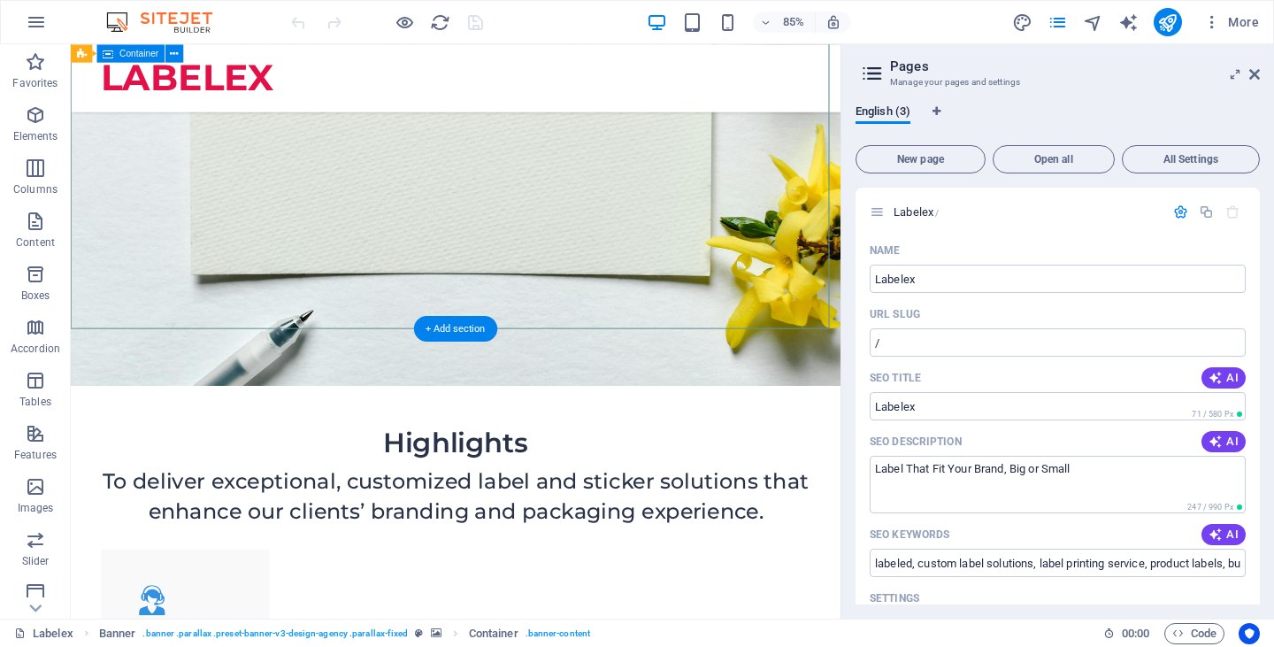
scroll to position [0, 0]
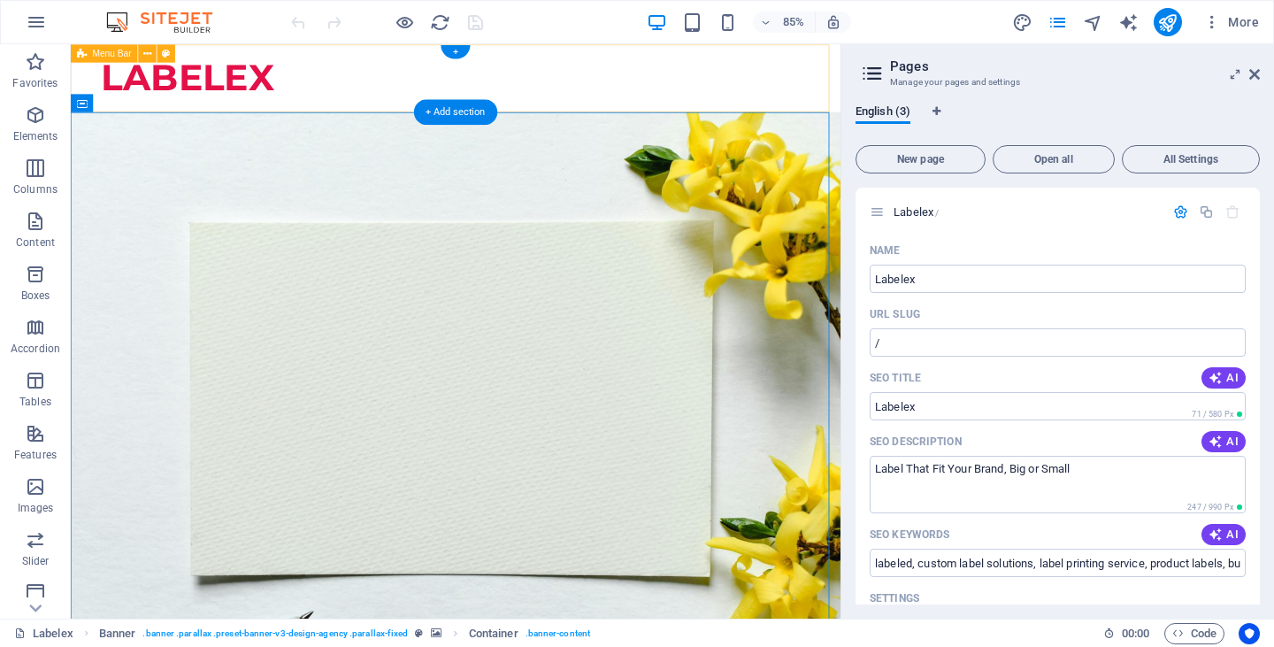
click at [411, 79] on div "LABELEX" at bounding box center [524, 84] width 906 height 80
